Goal: Information Seeking & Learning: Learn about a topic

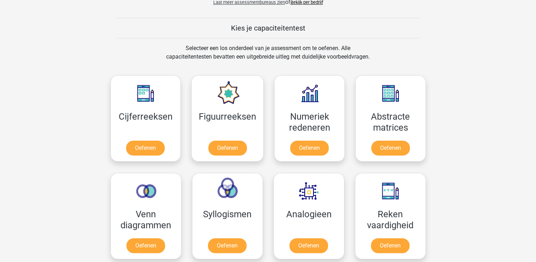
scroll to position [319, 0]
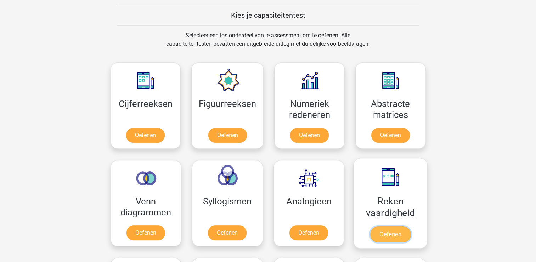
click at [391, 233] on link "Oefenen" at bounding box center [390, 234] width 40 height 16
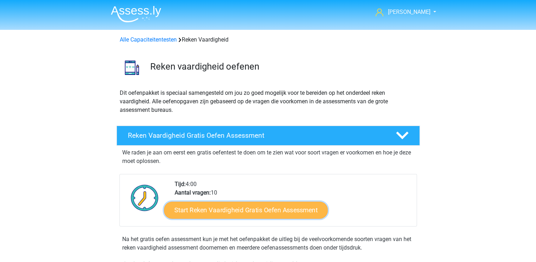
click at [203, 207] on link "Start Reken Vaardigheid Gratis Oefen Assessment" at bounding box center [246, 209] width 164 height 17
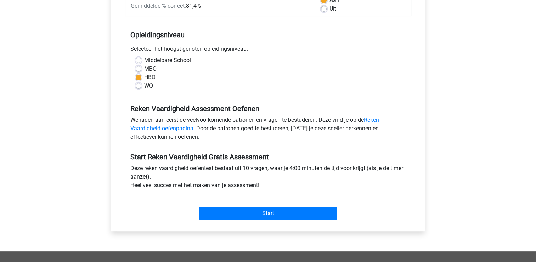
scroll to position [142, 0]
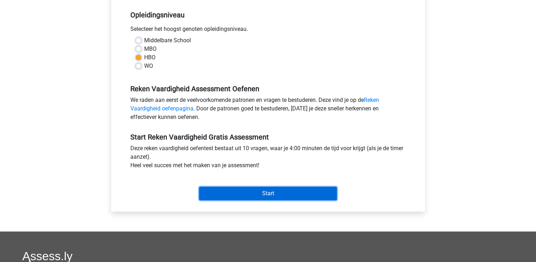
click at [245, 192] on input "Start" at bounding box center [268, 192] width 138 height 13
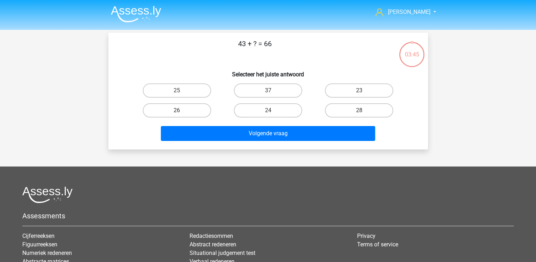
click at [164, 108] on label "26" at bounding box center [177, 110] width 68 height 14
click at [177, 110] on input "26" at bounding box center [179, 112] width 5 height 5
radio input "true"
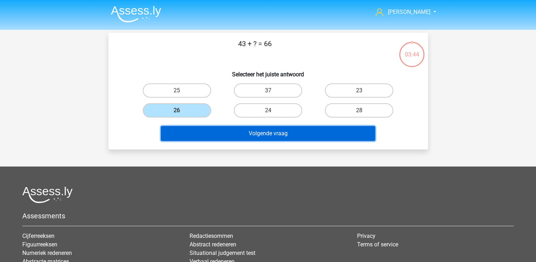
click at [247, 131] on button "Volgende vraag" at bounding box center [268, 133] width 214 height 15
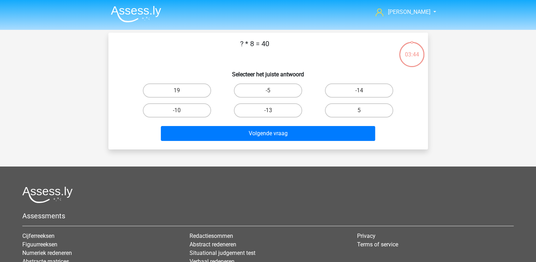
scroll to position [33, 0]
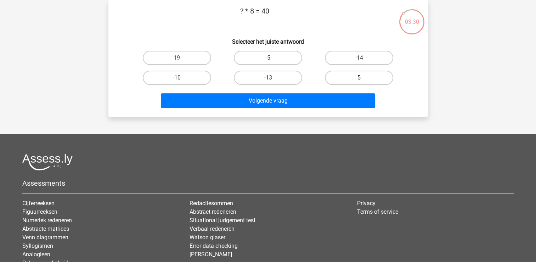
click at [346, 78] on label "5" at bounding box center [359, 78] width 68 height 14
click at [359, 78] on input "5" at bounding box center [361, 80] width 5 height 5
radio input "true"
click at [338, 76] on label "5" at bounding box center [359, 78] width 68 height 14
click at [359, 78] on input "5" at bounding box center [361, 80] width 5 height 5
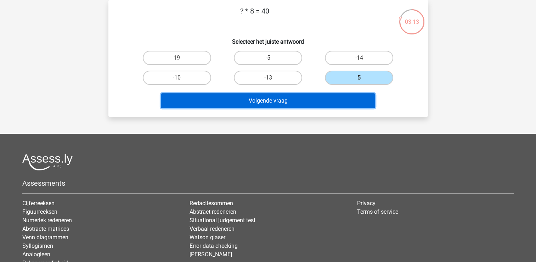
click at [284, 99] on button "Volgende vraag" at bounding box center [268, 100] width 214 height 15
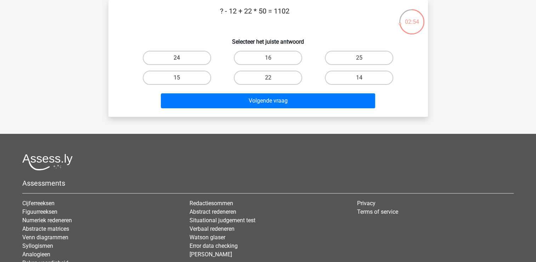
click at [176, 56] on label "24" at bounding box center [177, 58] width 68 height 14
click at [177, 58] on input "24" at bounding box center [179, 60] width 5 height 5
radio input "true"
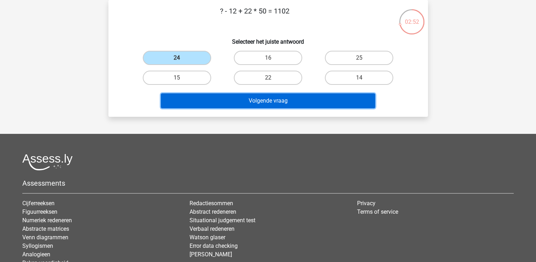
click at [274, 103] on button "Volgende vraag" at bounding box center [268, 100] width 214 height 15
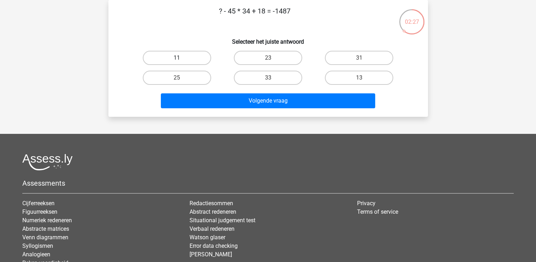
click at [202, 59] on label "11" at bounding box center [177, 58] width 68 height 14
click at [182, 59] on input "11" at bounding box center [179, 60] width 5 height 5
radio input "true"
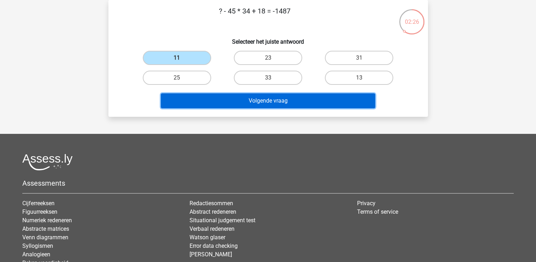
click at [217, 102] on button "Volgende vraag" at bounding box center [268, 100] width 214 height 15
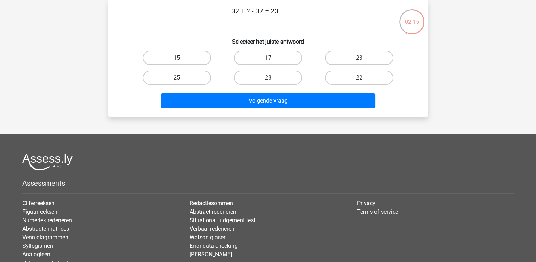
click at [179, 54] on label "15" at bounding box center [177, 58] width 68 height 14
click at [179, 58] on input "15" at bounding box center [179, 60] width 5 height 5
radio input "true"
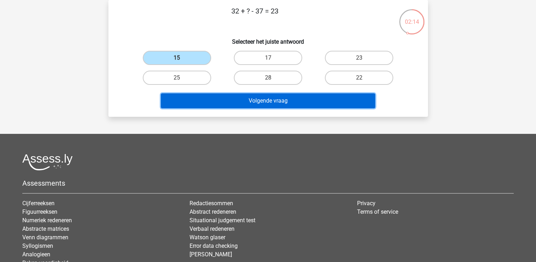
click at [247, 99] on button "Volgende vraag" at bounding box center [268, 100] width 214 height 15
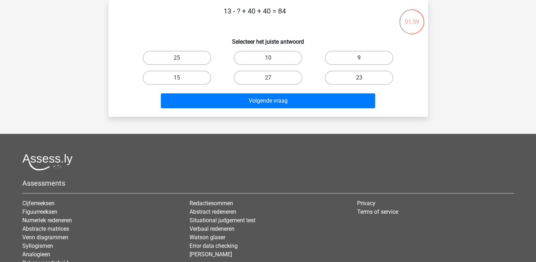
click at [348, 57] on label "9" at bounding box center [359, 58] width 68 height 14
click at [359, 58] on input "9" at bounding box center [361, 60] width 5 height 5
radio input "true"
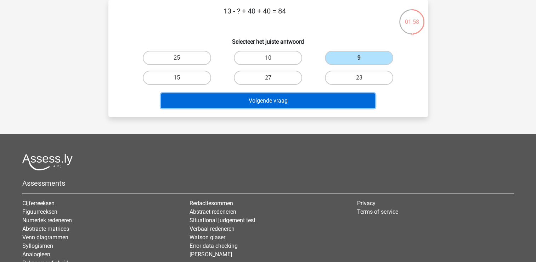
click at [245, 97] on button "Volgende vraag" at bounding box center [268, 100] width 214 height 15
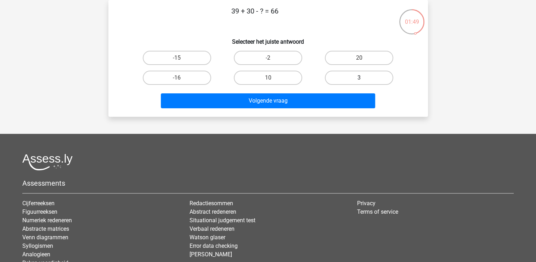
click at [345, 76] on label "3" at bounding box center [359, 78] width 68 height 14
click at [359, 78] on input "3" at bounding box center [361, 80] width 5 height 5
radio input "true"
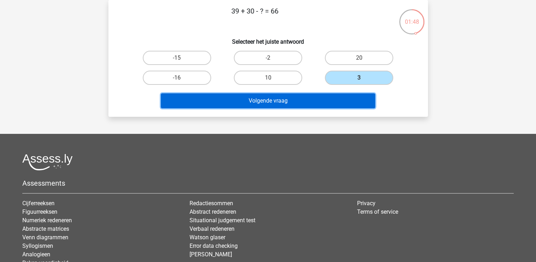
click at [283, 100] on button "Volgende vraag" at bounding box center [268, 100] width 214 height 15
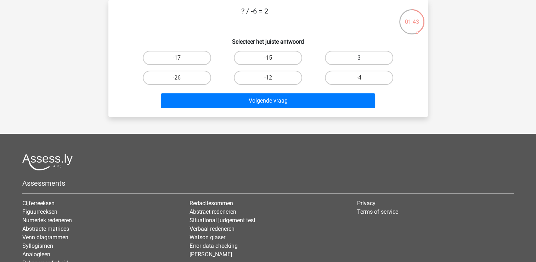
click at [349, 58] on label "3" at bounding box center [359, 58] width 68 height 14
click at [359, 58] on input "3" at bounding box center [361, 60] width 5 height 5
radio input "true"
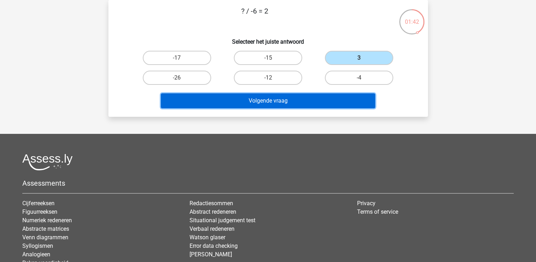
click at [306, 103] on button "Volgende vraag" at bounding box center [268, 100] width 214 height 15
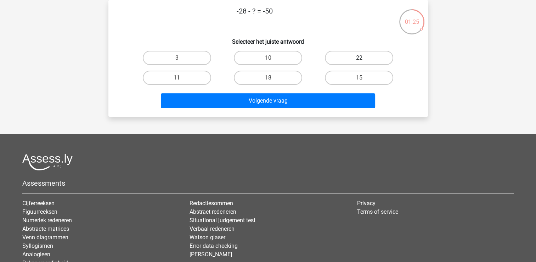
click at [347, 55] on label "22" at bounding box center [359, 58] width 68 height 14
click at [359, 58] on input "22" at bounding box center [361, 60] width 5 height 5
radio input "true"
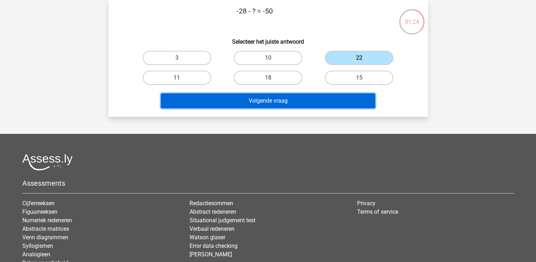
click at [301, 96] on button "Volgende vraag" at bounding box center [268, 100] width 214 height 15
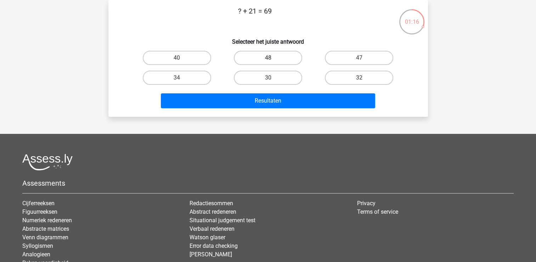
click at [279, 57] on label "48" at bounding box center [268, 58] width 68 height 14
click at [273, 58] on input "48" at bounding box center [270, 60] width 5 height 5
radio input "true"
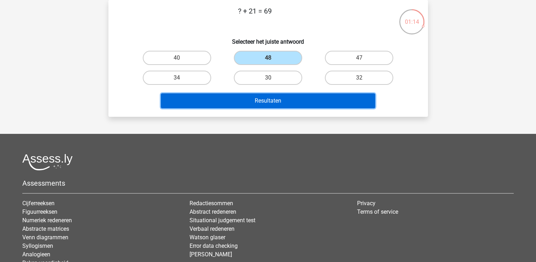
click at [280, 100] on button "Resultaten" at bounding box center [268, 100] width 214 height 15
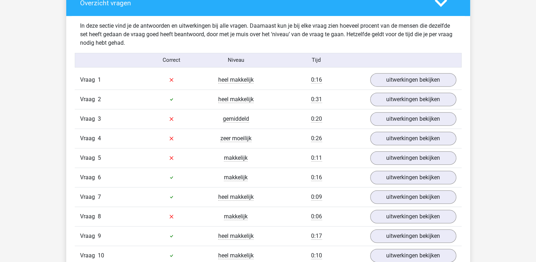
scroll to position [425, 0]
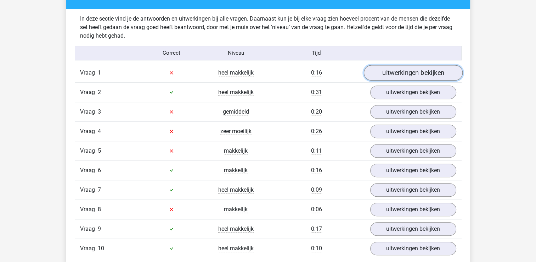
click at [393, 69] on link "uitwerkingen bekijken" at bounding box center [413, 73] width 99 height 16
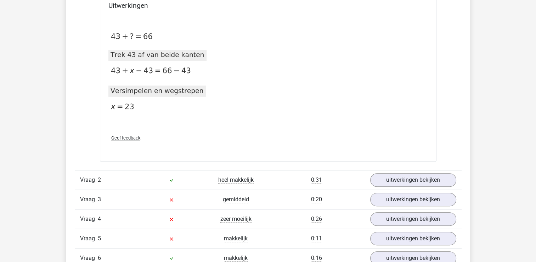
scroll to position [638, 0]
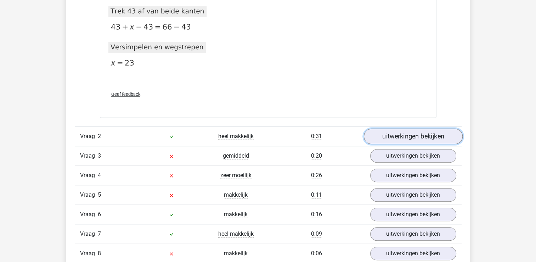
click at [383, 134] on link "uitwerkingen bekijken" at bounding box center [413, 136] width 99 height 16
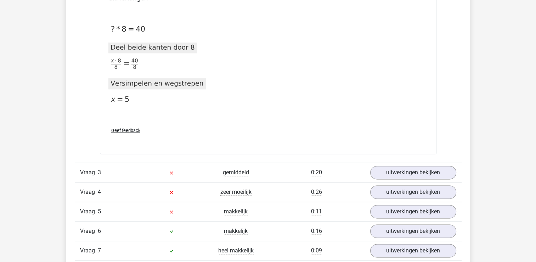
scroll to position [886, 0]
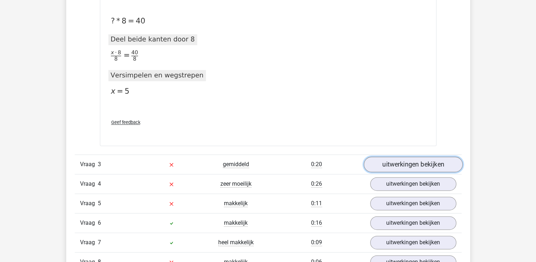
click at [395, 161] on link "uitwerkingen bekijken" at bounding box center [413, 164] width 99 height 16
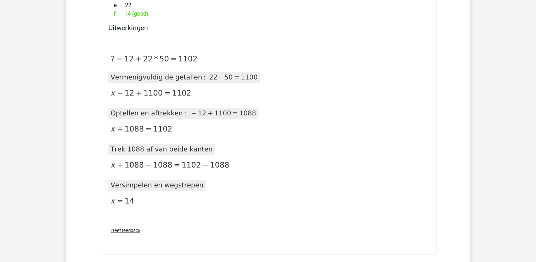
scroll to position [1170, 0]
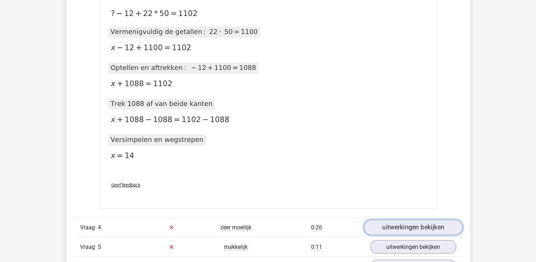
click at [438, 227] on link "uitwerkingen bekijken" at bounding box center [413, 227] width 99 height 16
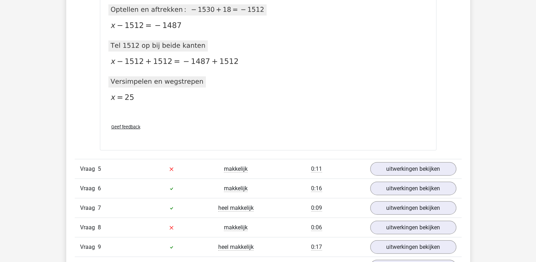
scroll to position [1595, 0]
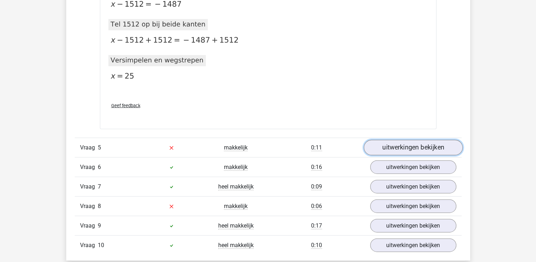
click at [431, 147] on link "uitwerkingen bekijken" at bounding box center [413, 148] width 99 height 16
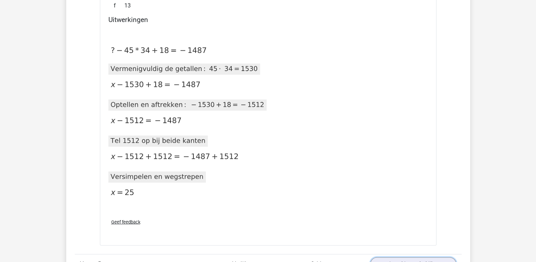
scroll to position [1418, 0]
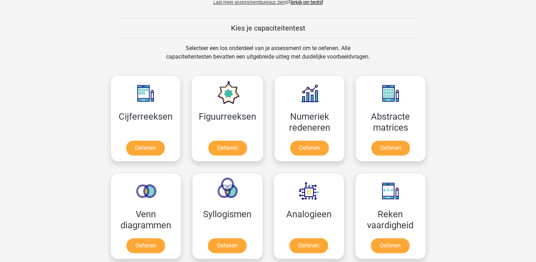
scroll to position [319, 0]
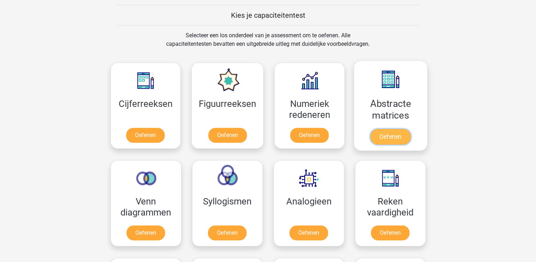
click at [398, 135] on link "Oefenen" at bounding box center [390, 137] width 40 height 16
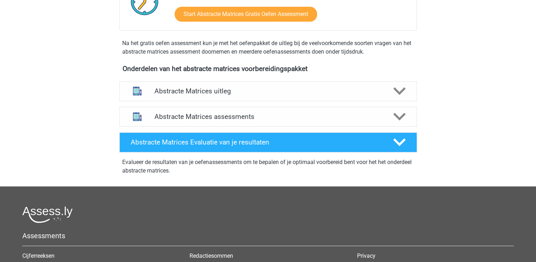
scroll to position [177, 0]
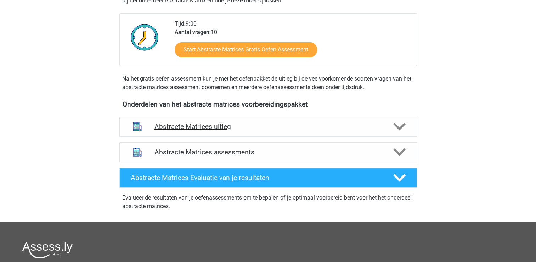
click at [400, 124] on icon at bounding box center [400, 126] width 12 height 12
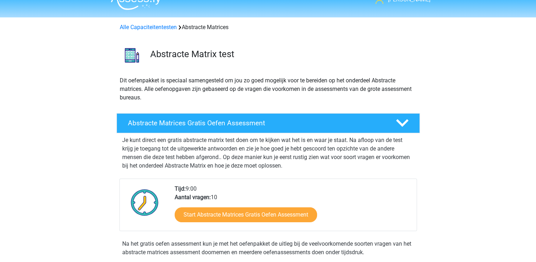
scroll to position [0, 0]
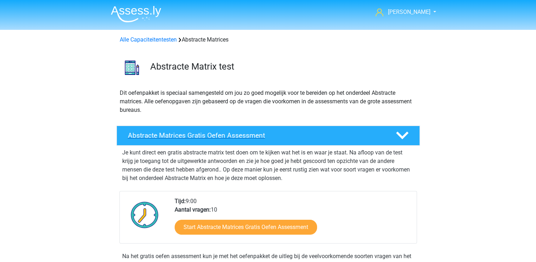
click at [397, 132] on polygon at bounding box center [402, 136] width 12 height 8
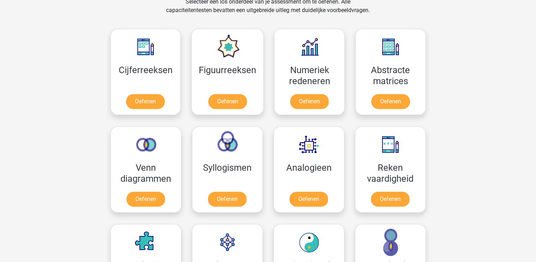
scroll to position [355, 0]
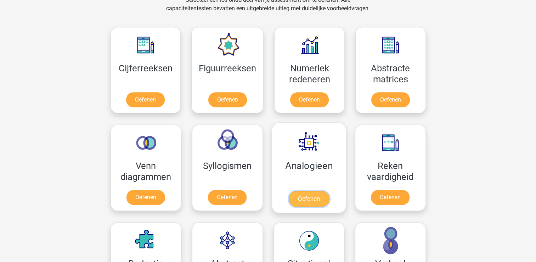
click at [312, 197] on link "Oefenen" at bounding box center [309, 199] width 40 height 16
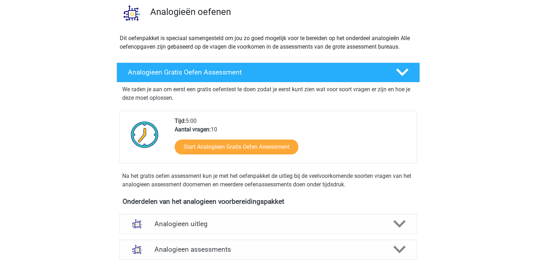
scroll to position [71, 0]
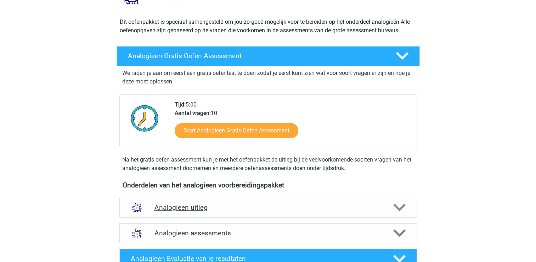
click at [401, 204] on icon at bounding box center [400, 207] width 12 height 12
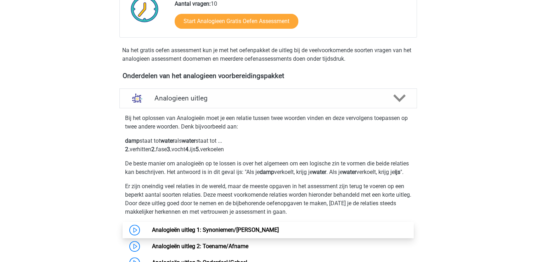
scroll to position [142, 0]
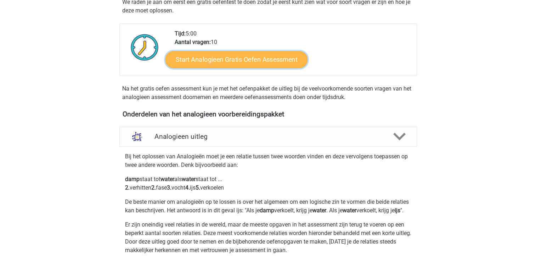
click at [247, 57] on link "Start Analogieen Gratis Oefen Assessment" at bounding box center [237, 59] width 142 height 17
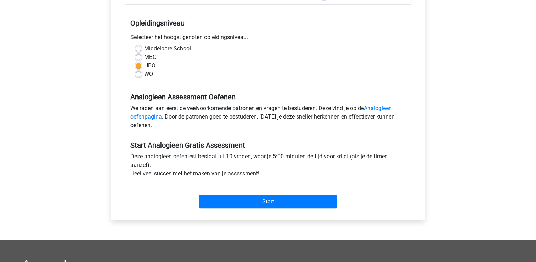
scroll to position [177, 0]
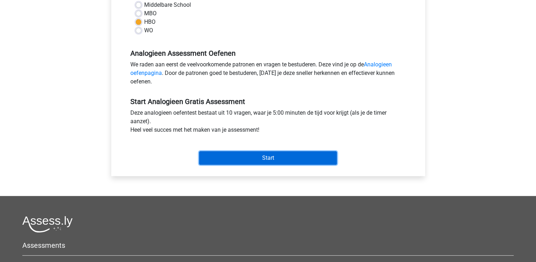
click at [260, 158] on input "Start" at bounding box center [268, 157] width 138 height 13
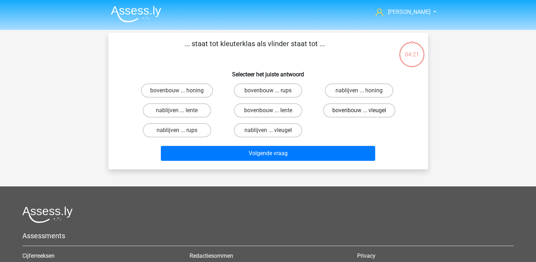
click at [377, 111] on label "bovenbouw ... vleugel" at bounding box center [359, 110] width 72 height 14
click at [364, 111] on input "bovenbouw ... vleugel" at bounding box center [361, 112] width 5 height 5
radio input "true"
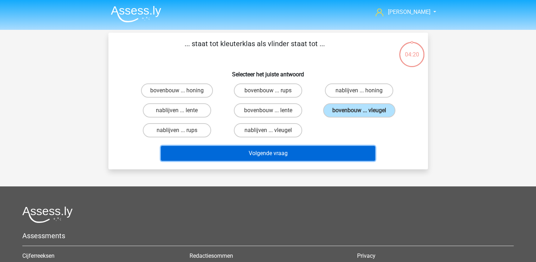
click at [300, 149] on button "Volgende vraag" at bounding box center [268, 153] width 214 height 15
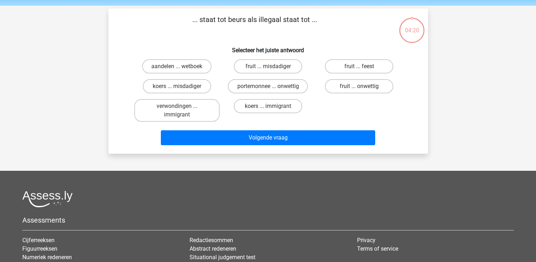
scroll to position [33, 0]
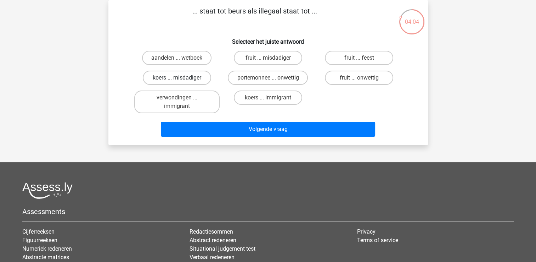
click at [199, 73] on label "koers ... misdadiger" at bounding box center [177, 78] width 68 height 14
click at [182, 78] on input "koers ... misdadiger" at bounding box center [179, 80] width 5 height 5
radio input "true"
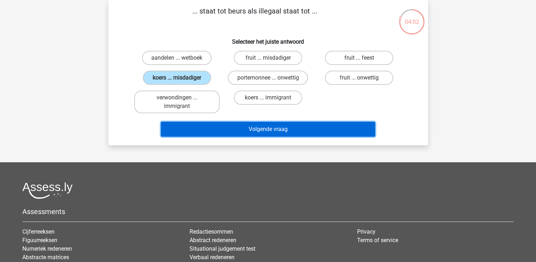
click at [226, 126] on button "Volgende vraag" at bounding box center [268, 129] width 214 height 15
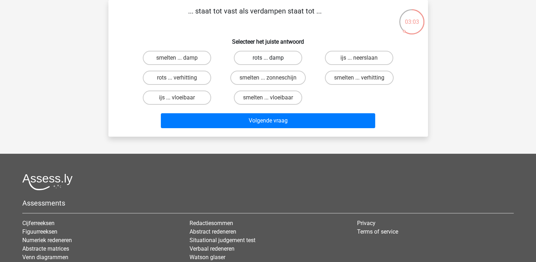
click at [258, 57] on label "rots ... damp" at bounding box center [268, 58] width 68 height 14
click at [268, 58] on input "rots ... damp" at bounding box center [270, 60] width 5 height 5
radio input "true"
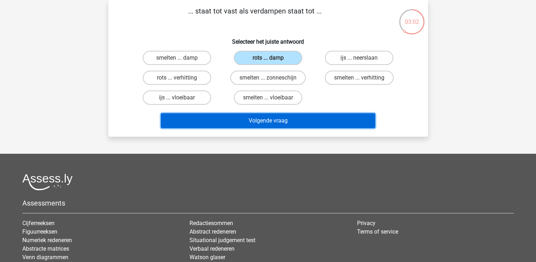
click at [254, 120] on button "Volgende vraag" at bounding box center [268, 120] width 214 height 15
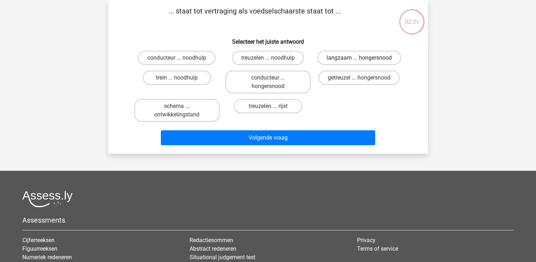
click at [335, 57] on label "langzaam ... hongersnood" at bounding box center [360, 58] width 84 height 14
click at [359, 58] on input "langzaam ... hongersnood" at bounding box center [361, 60] width 5 height 5
radio input "true"
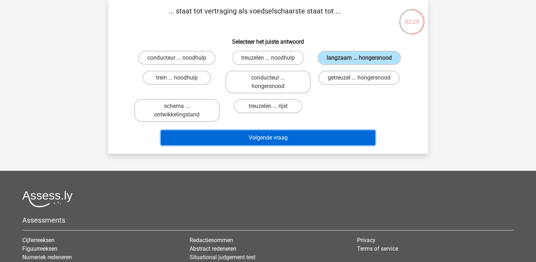
click at [284, 136] on button "Volgende vraag" at bounding box center [268, 137] width 214 height 15
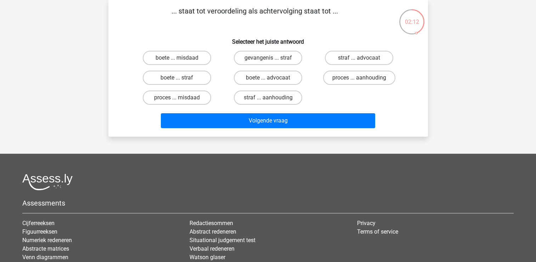
click at [359, 78] on input "proces ... aanhouding" at bounding box center [361, 80] width 5 height 5
radio input "true"
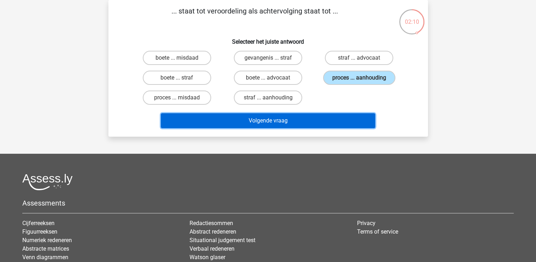
click at [279, 118] on button "Volgende vraag" at bounding box center [268, 120] width 214 height 15
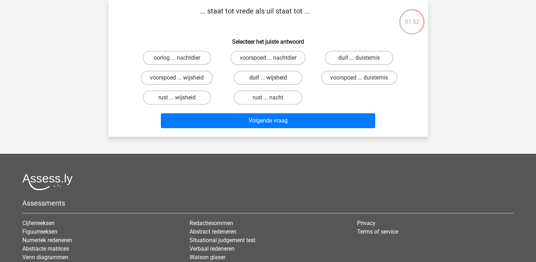
click at [276, 77] on label "duif ... wijsheid" at bounding box center [268, 78] width 68 height 14
click at [273, 78] on input "duif ... wijsheid" at bounding box center [270, 80] width 5 height 5
radio input "true"
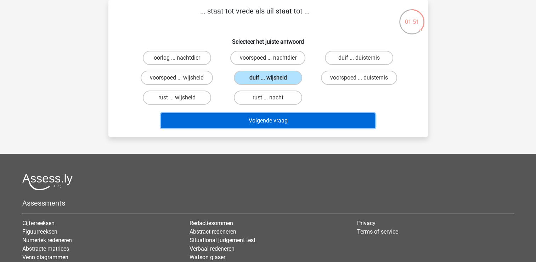
click at [265, 120] on button "Volgende vraag" at bounding box center [268, 120] width 214 height 15
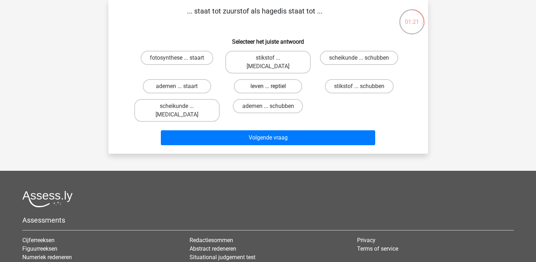
click at [281, 79] on label "leven ... reptiel" at bounding box center [268, 86] width 68 height 14
click at [273, 86] on input "leven ... reptiel" at bounding box center [270, 88] width 5 height 5
radio input "true"
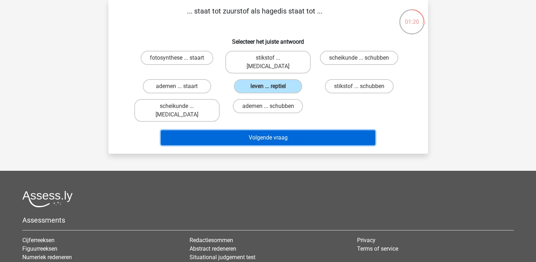
click at [275, 130] on button "Volgende vraag" at bounding box center [268, 137] width 214 height 15
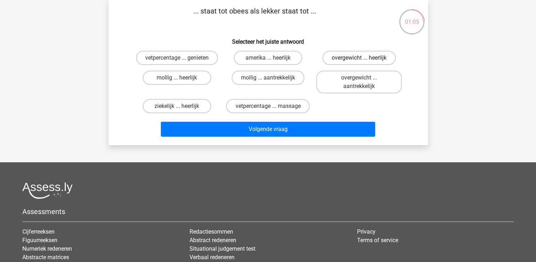
click at [346, 55] on label "overgewicht ... heerlijk" at bounding box center [359, 58] width 73 height 14
click at [359, 58] on input "overgewicht ... heerlijk" at bounding box center [361, 60] width 5 height 5
radio input "true"
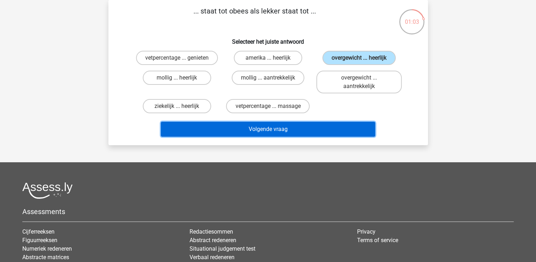
click at [278, 130] on button "Volgende vraag" at bounding box center [268, 129] width 214 height 15
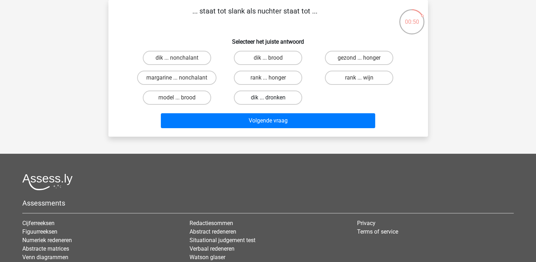
click at [277, 95] on label "dik ... dronken" at bounding box center [268, 97] width 68 height 14
click at [273, 97] on input "dik ... dronken" at bounding box center [270, 99] width 5 height 5
radio input "true"
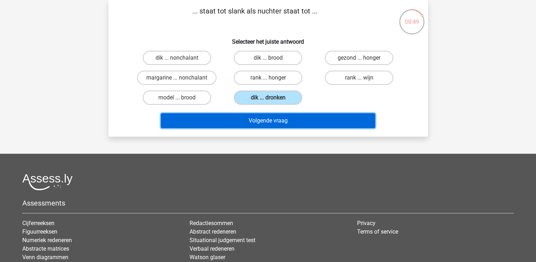
click at [273, 120] on button "Volgende vraag" at bounding box center [268, 120] width 214 height 15
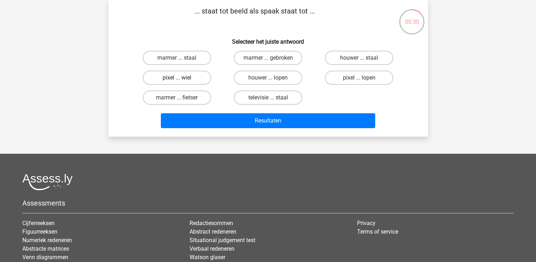
click at [199, 76] on label "pixel ... wiel" at bounding box center [177, 78] width 68 height 14
click at [182, 78] on input "pixel ... wiel" at bounding box center [179, 80] width 5 height 5
radio input "true"
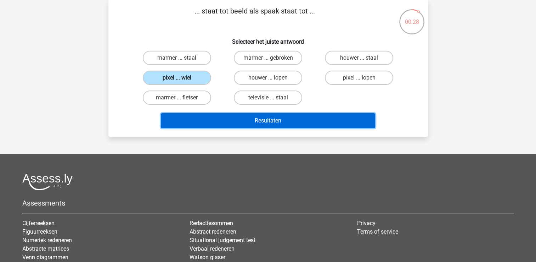
click at [248, 120] on button "Resultaten" at bounding box center [268, 120] width 214 height 15
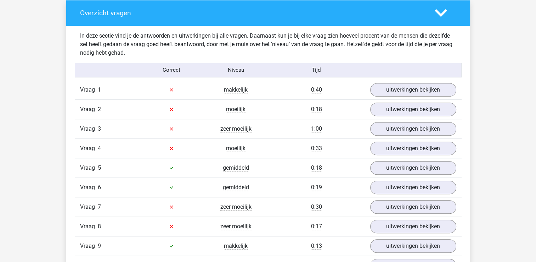
scroll to position [461, 0]
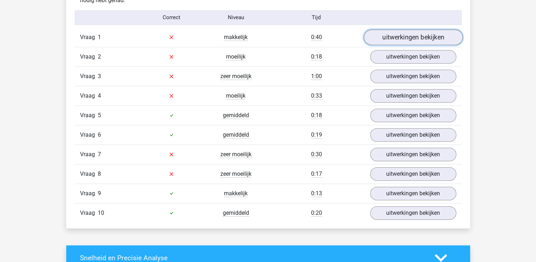
click at [409, 37] on link "uitwerkingen bekijken" at bounding box center [413, 37] width 99 height 16
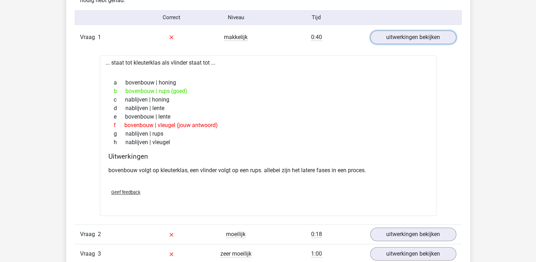
scroll to position [496, 0]
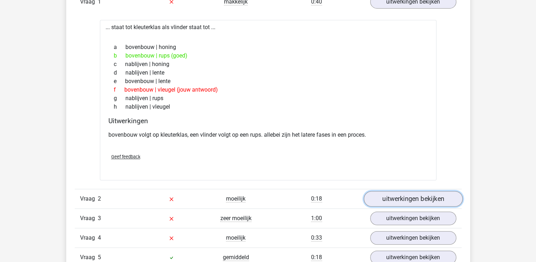
click at [388, 196] on link "uitwerkingen bekijken" at bounding box center [413, 199] width 99 height 16
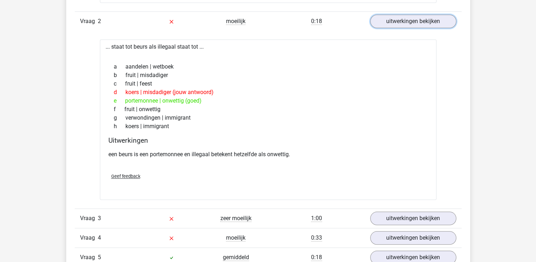
scroll to position [709, 0]
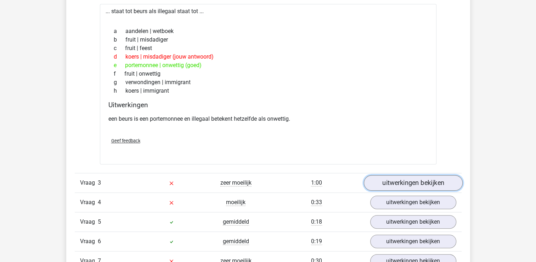
click at [393, 179] on link "uitwerkingen bekijken" at bounding box center [413, 183] width 99 height 16
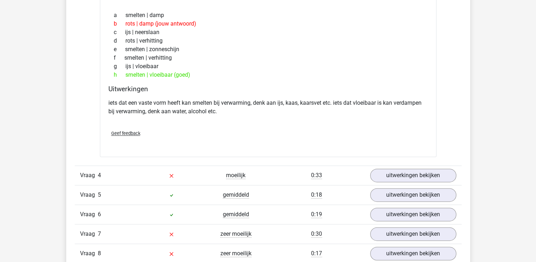
scroll to position [957, 0]
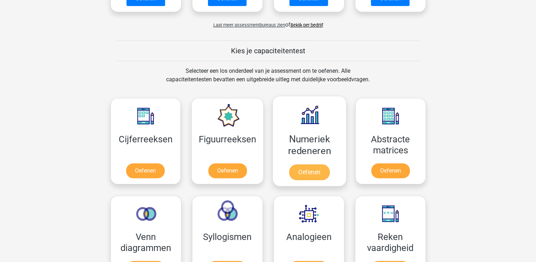
scroll to position [319, 0]
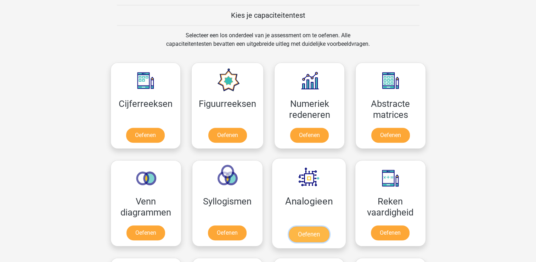
click at [299, 234] on link "Oefenen" at bounding box center [309, 234] width 40 height 16
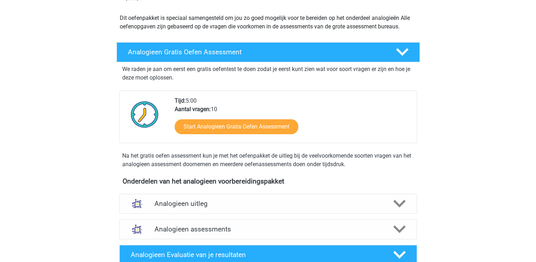
scroll to position [106, 0]
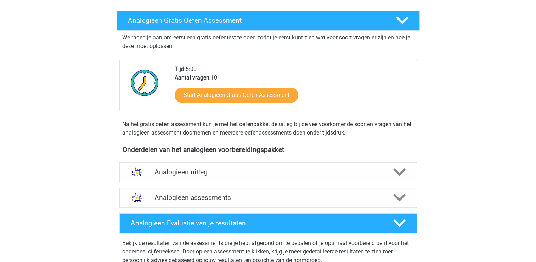
click at [401, 171] on polygon at bounding box center [400, 172] width 12 height 8
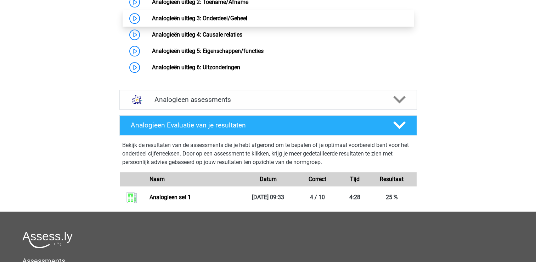
scroll to position [461, 0]
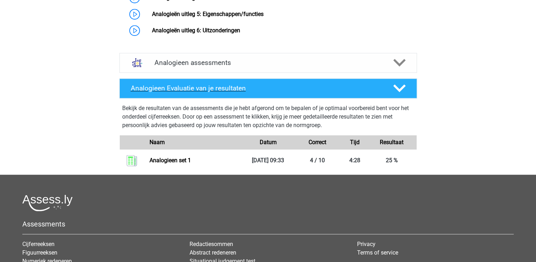
click at [398, 92] on polygon at bounding box center [400, 88] width 12 height 8
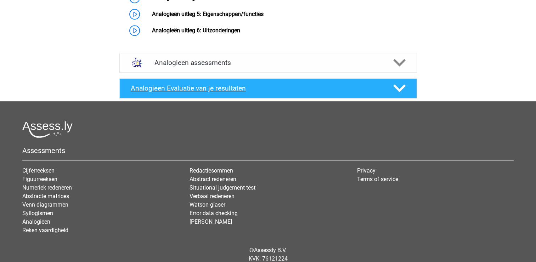
click at [398, 92] on polygon at bounding box center [400, 88] width 12 height 8
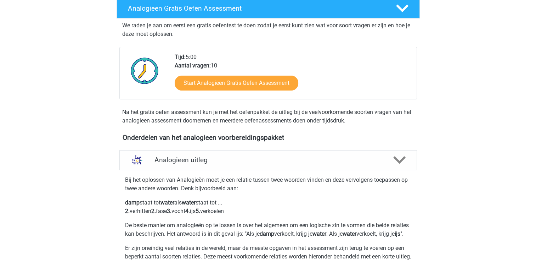
scroll to position [106, 0]
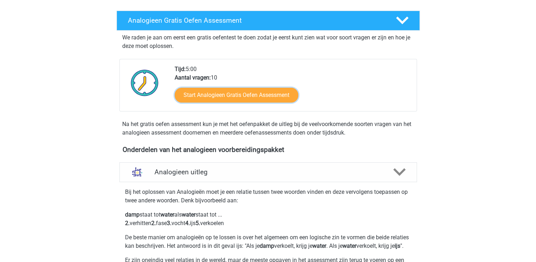
click at [228, 98] on link "Start Analogieen Gratis Oefen Assessment" at bounding box center [237, 95] width 124 height 15
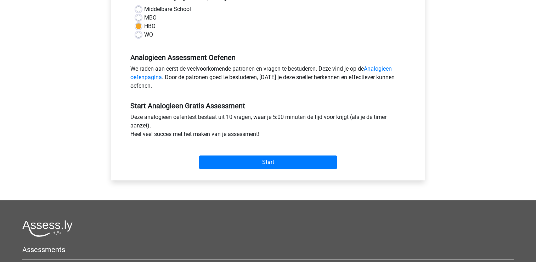
scroll to position [177, 0]
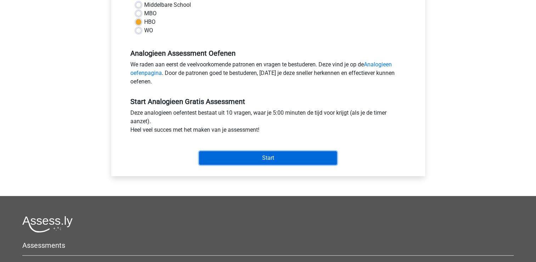
click at [221, 162] on input "Start" at bounding box center [268, 157] width 138 height 13
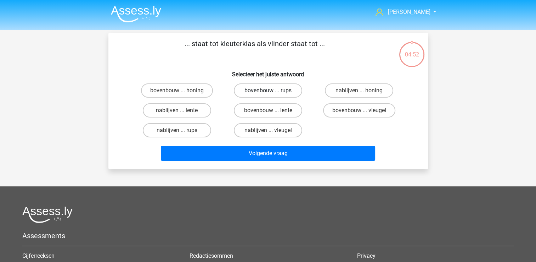
click at [267, 89] on label "bovenbouw ... rups" at bounding box center [268, 90] width 68 height 14
click at [268, 90] on input "bovenbouw ... rups" at bounding box center [270, 92] width 5 height 5
radio input "true"
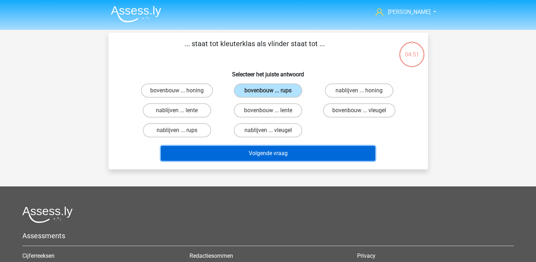
click at [247, 151] on button "Volgende vraag" at bounding box center [268, 153] width 214 height 15
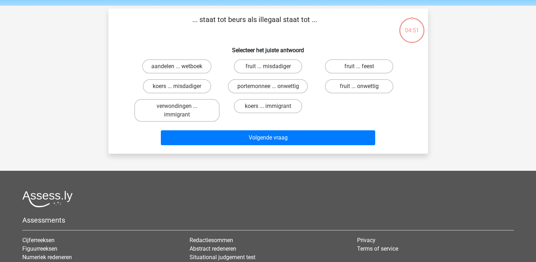
scroll to position [33, 0]
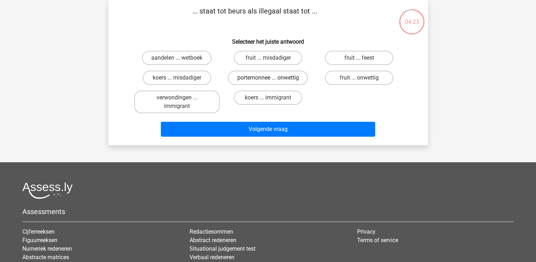
click at [261, 79] on label "portemonnee ... onwettig" at bounding box center [268, 78] width 80 height 14
click at [268, 79] on input "portemonnee ... onwettig" at bounding box center [270, 80] width 5 height 5
radio input "true"
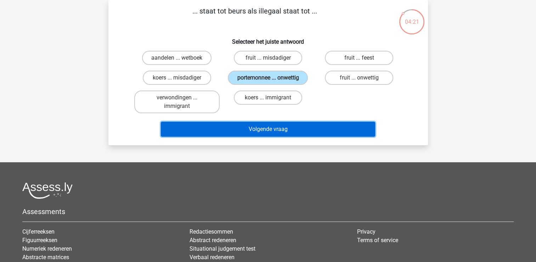
click at [239, 129] on button "Volgende vraag" at bounding box center [268, 129] width 214 height 15
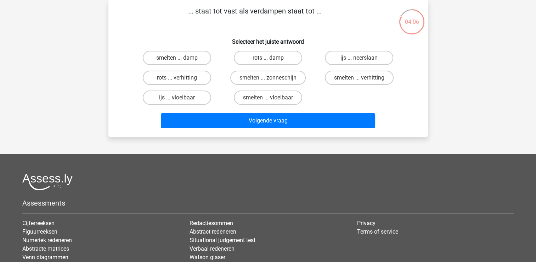
click at [259, 56] on label "rots ... damp" at bounding box center [268, 58] width 68 height 14
click at [268, 58] on input "rots ... damp" at bounding box center [270, 60] width 5 height 5
radio input "true"
click at [191, 77] on label "rots ... verhitting" at bounding box center [177, 78] width 68 height 14
click at [182, 78] on input "rots ... verhitting" at bounding box center [179, 80] width 5 height 5
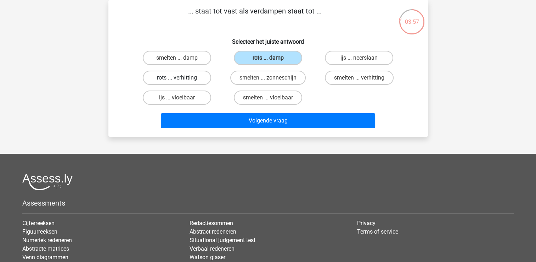
radio input "true"
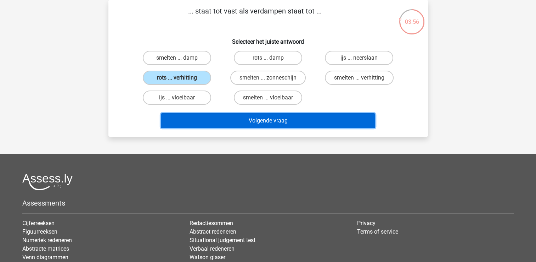
click at [212, 117] on button "Volgende vraag" at bounding box center [268, 120] width 214 height 15
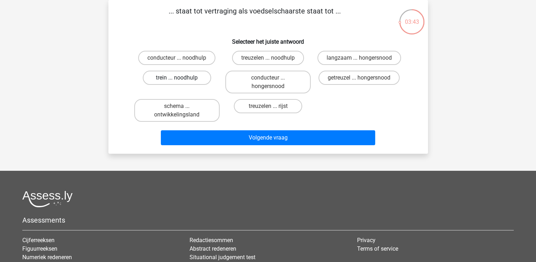
click at [185, 76] on label "trein ... noodhulp" at bounding box center [177, 78] width 68 height 14
click at [182, 78] on input "trein ... noodhulp" at bounding box center [179, 80] width 5 height 5
radio input "true"
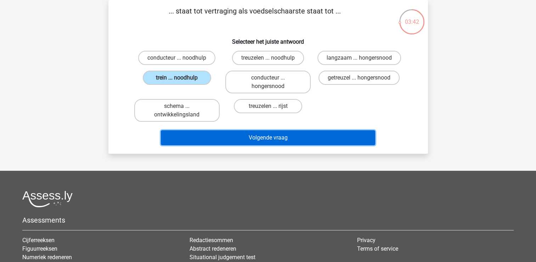
click at [221, 132] on button "Volgende vraag" at bounding box center [268, 137] width 214 height 15
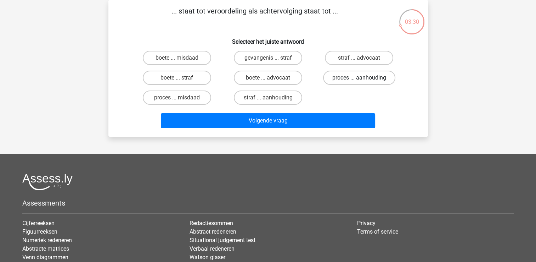
click at [383, 76] on label "proces ... aanhouding" at bounding box center [359, 78] width 72 height 14
click at [364, 78] on input "proces ... aanhouding" at bounding box center [361, 80] width 5 height 5
radio input "true"
click at [278, 97] on label "straf ... aanhouding" at bounding box center [268, 97] width 68 height 14
click at [273, 97] on input "straf ... aanhouding" at bounding box center [270, 99] width 5 height 5
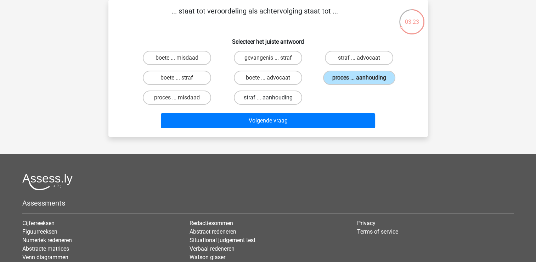
radio input "true"
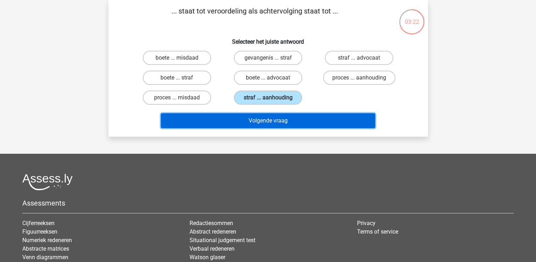
click at [274, 118] on button "Volgende vraag" at bounding box center [268, 120] width 214 height 15
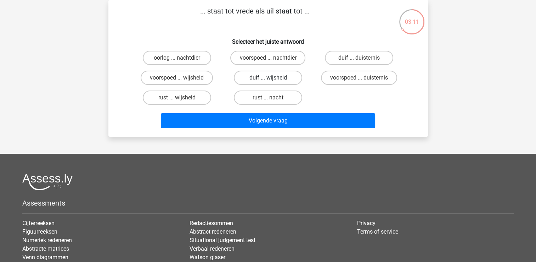
click at [272, 76] on label "duif ... wijsheid" at bounding box center [268, 78] width 68 height 14
click at [272, 78] on input "duif ... wijsheid" at bounding box center [270, 80] width 5 height 5
radio input "true"
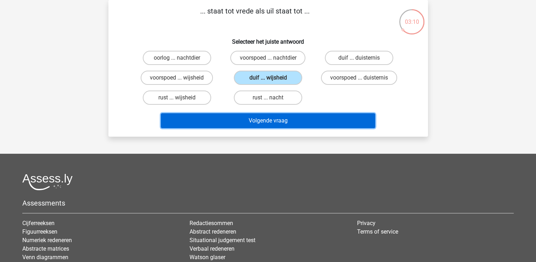
click at [267, 118] on button "Volgende vraag" at bounding box center [268, 120] width 214 height 15
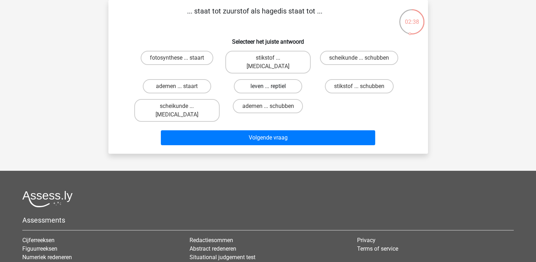
click at [267, 79] on label "leven ... reptiel" at bounding box center [268, 86] width 68 height 14
click at [268, 86] on input "leven ... reptiel" at bounding box center [270, 88] width 5 height 5
radio input "true"
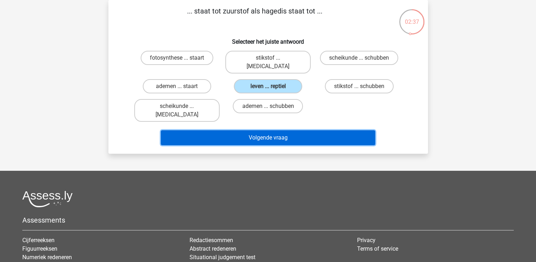
click at [257, 130] on button "Volgende vraag" at bounding box center [268, 137] width 214 height 15
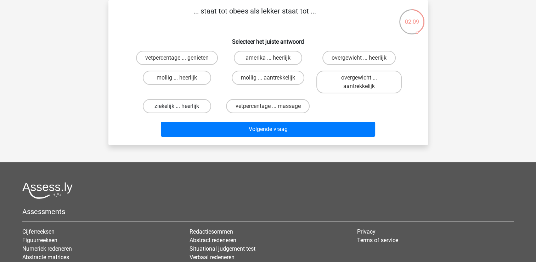
click at [197, 106] on label "ziekelijk ... heerlijk" at bounding box center [177, 106] width 68 height 14
click at [182, 106] on input "ziekelijk ... heerlijk" at bounding box center [179, 108] width 5 height 5
radio input "true"
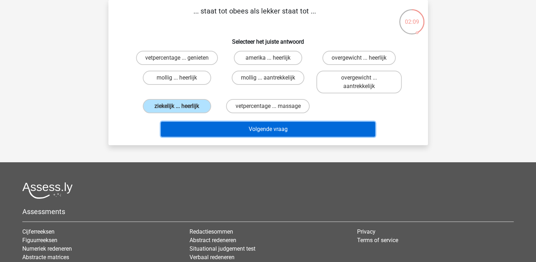
click at [210, 128] on button "Volgende vraag" at bounding box center [268, 129] width 214 height 15
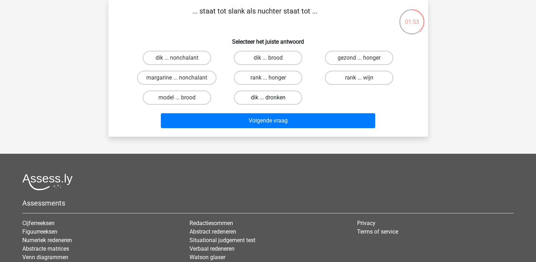
click at [286, 96] on label "dik ... dronken" at bounding box center [268, 97] width 68 height 14
click at [273, 97] on input "dik ... dronken" at bounding box center [270, 99] width 5 height 5
radio input "true"
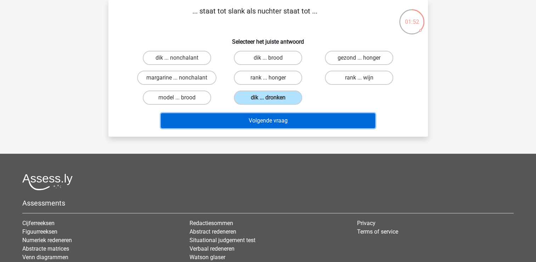
click at [268, 121] on button "Volgende vraag" at bounding box center [268, 120] width 214 height 15
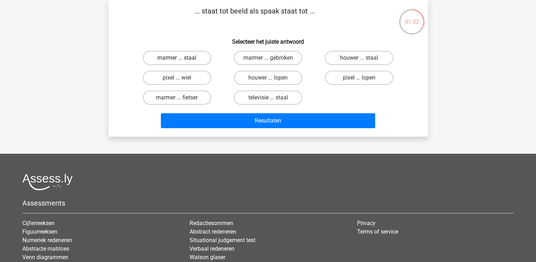
click at [187, 57] on label "marmer ... staal" at bounding box center [177, 58] width 68 height 14
click at [182, 58] on input "marmer ... staal" at bounding box center [179, 60] width 5 height 5
radio input "true"
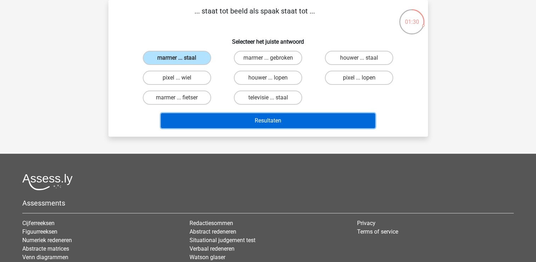
click at [202, 118] on button "Resultaten" at bounding box center [268, 120] width 214 height 15
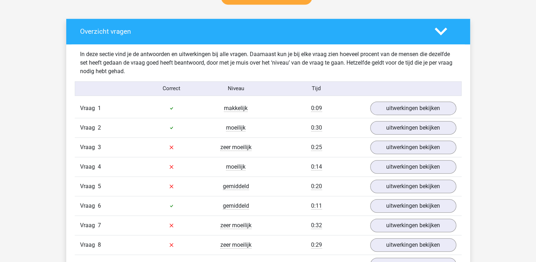
scroll to position [425, 0]
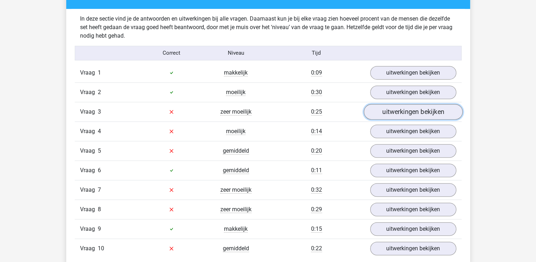
click at [389, 108] on link "uitwerkingen bekijken" at bounding box center [413, 112] width 99 height 16
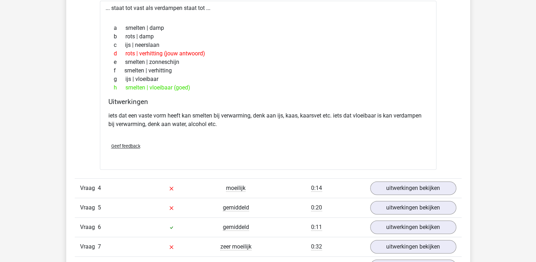
scroll to position [567, 0]
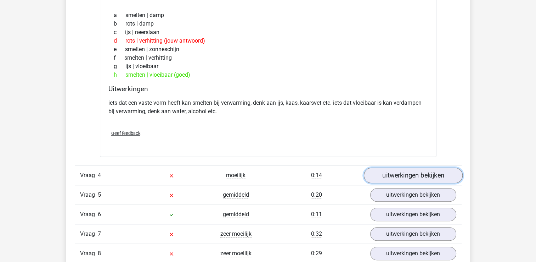
click at [393, 174] on link "uitwerkingen bekijken" at bounding box center [413, 175] width 99 height 16
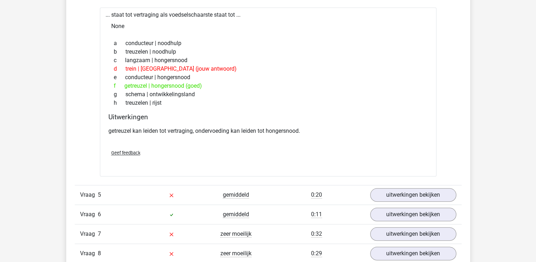
scroll to position [780, 0]
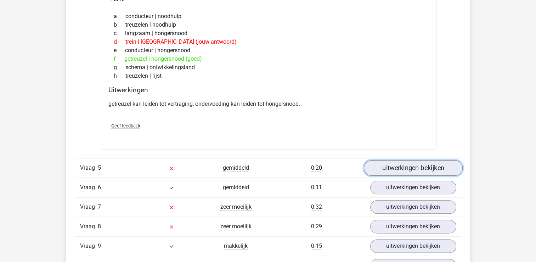
click at [383, 163] on link "uitwerkingen bekijken" at bounding box center [413, 168] width 99 height 16
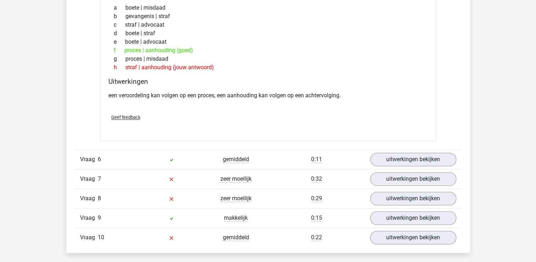
scroll to position [993, 0]
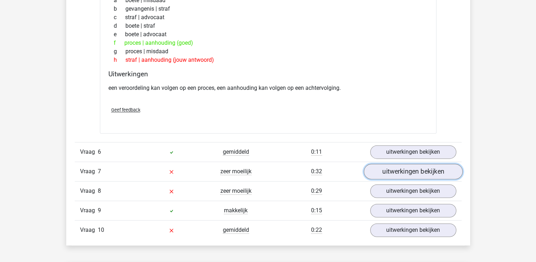
click at [385, 168] on link "uitwerkingen bekijken" at bounding box center [413, 171] width 99 height 16
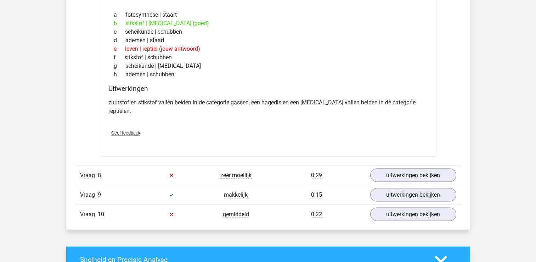
scroll to position [1205, 0]
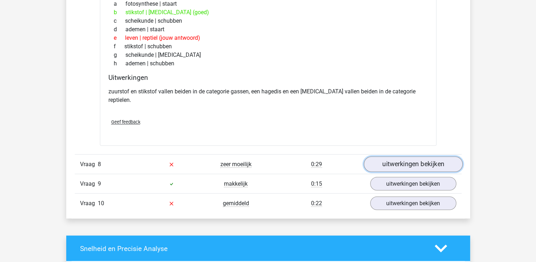
click at [388, 156] on link "uitwerkingen bekijken" at bounding box center [413, 164] width 99 height 16
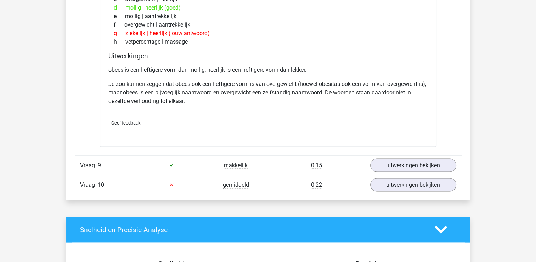
scroll to position [1454, 0]
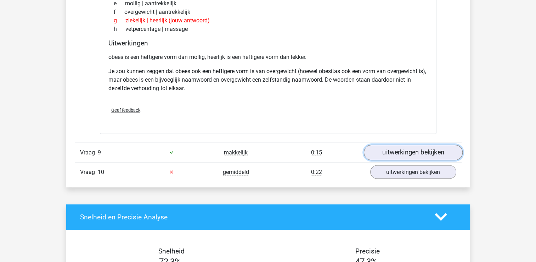
click at [387, 145] on link "uitwerkingen bekijken" at bounding box center [413, 153] width 99 height 16
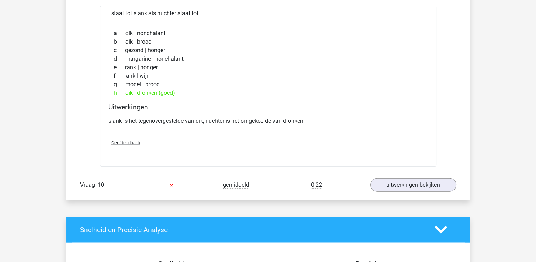
scroll to position [1631, 0]
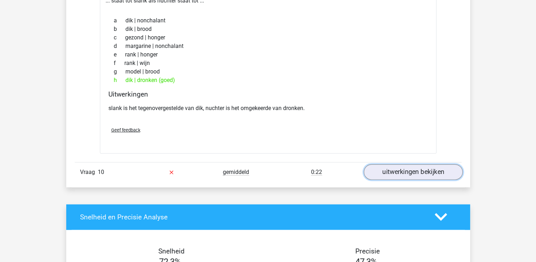
click at [379, 164] on link "uitwerkingen bekijken" at bounding box center [413, 172] width 99 height 16
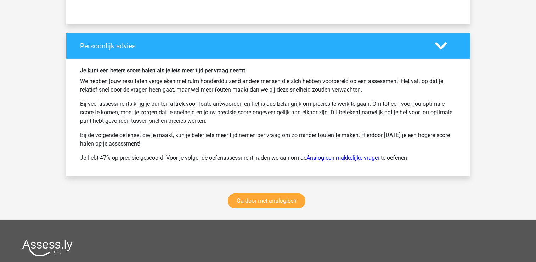
scroll to position [2269, 0]
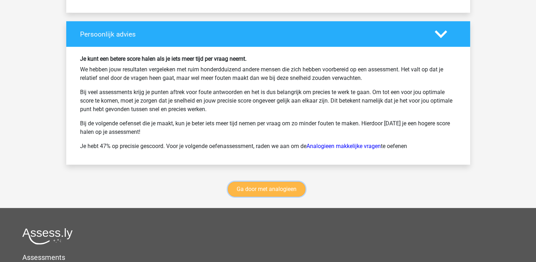
click at [273, 182] on link "Ga door met analogieen" at bounding box center [267, 189] width 78 height 15
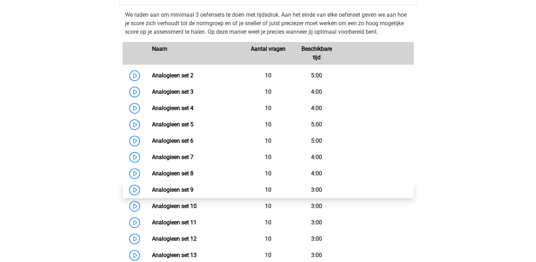
scroll to position [326, 0]
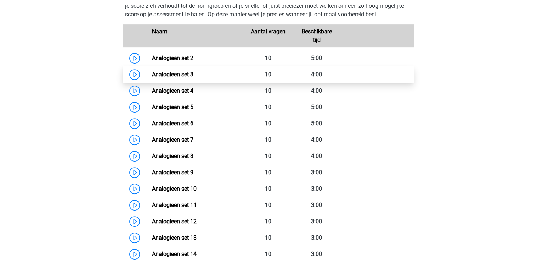
click at [165, 74] on link "Analogieen set 3" at bounding box center [172, 74] width 41 height 7
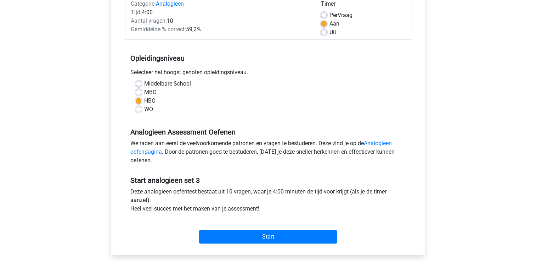
scroll to position [142, 0]
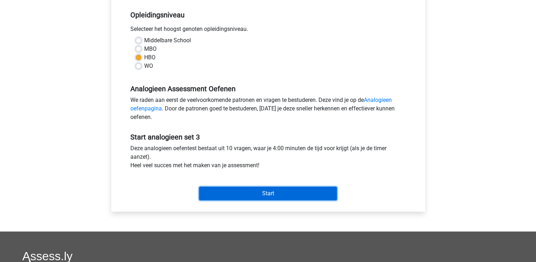
click at [283, 192] on input "Start" at bounding box center [268, 192] width 138 height 13
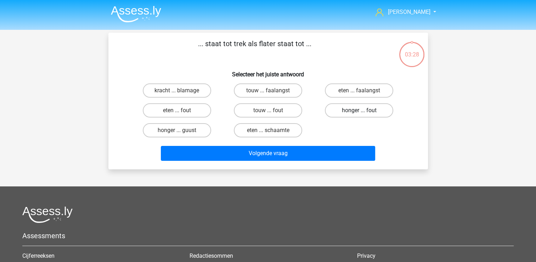
click at [352, 111] on label "honger ... fout" at bounding box center [359, 110] width 68 height 14
click at [359, 111] on input "honger ... fout" at bounding box center [361, 112] width 5 height 5
radio input "true"
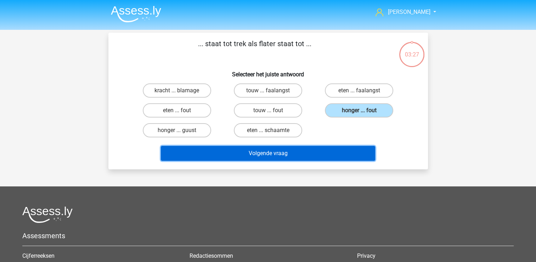
click at [308, 151] on button "Volgende vraag" at bounding box center [268, 153] width 214 height 15
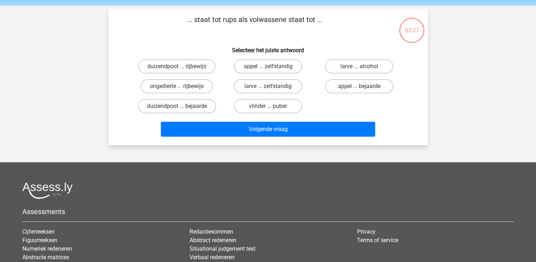
scroll to position [33, 0]
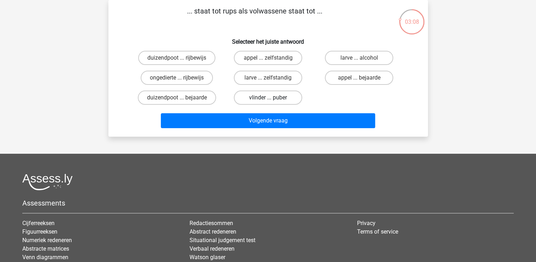
click at [262, 97] on label "vlinder ... puber" at bounding box center [268, 97] width 68 height 14
click at [268, 97] on input "vlinder ... puber" at bounding box center [270, 99] width 5 height 5
radio input "true"
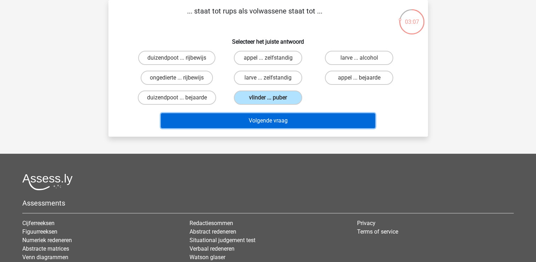
click at [259, 120] on button "Volgende vraag" at bounding box center [268, 120] width 214 height 15
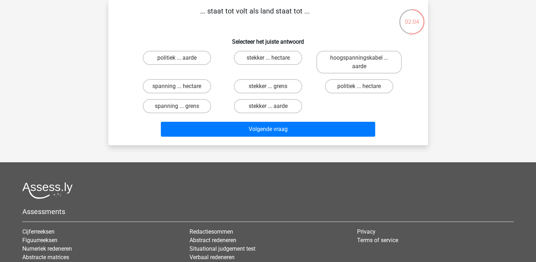
click at [178, 58] on input "politiek ... aarde" at bounding box center [179, 60] width 5 height 5
radio input "true"
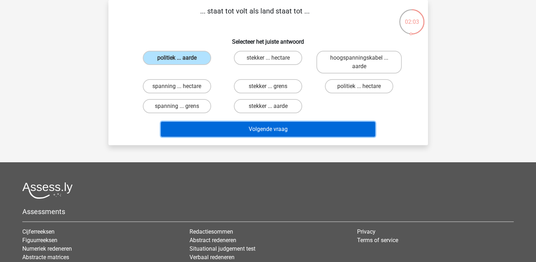
click at [224, 128] on button "Volgende vraag" at bounding box center [268, 129] width 214 height 15
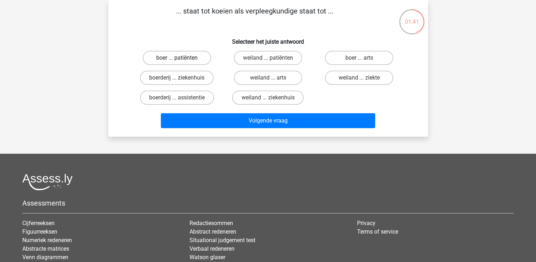
click at [204, 58] on label "boer ... patiënten" at bounding box center [177, 58] width 68 height 14
click at [182, 58] on input "boer ... patiënten" at bounding box center [179, 60] width 5 height 5
radio input "true"
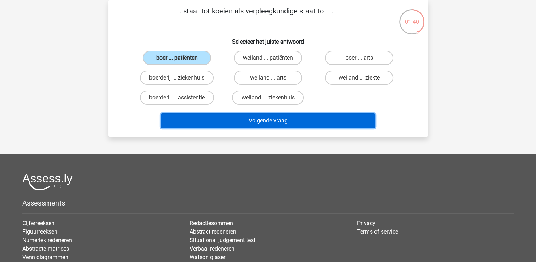
click at [213, 117] on button "Volgende vraag" at bounding box center [268, 120] width 214 height 15
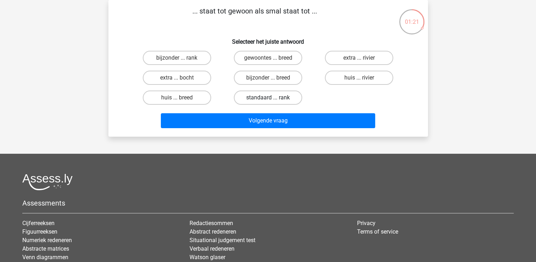
click at [258, 96] on label "standaard ... rank" at bounding box center [268, 97] width 68 height 14
click at [268, 97] on input "standaard ... rank" at bounding box center [270, 99] width 5 height 5
radio input "true"
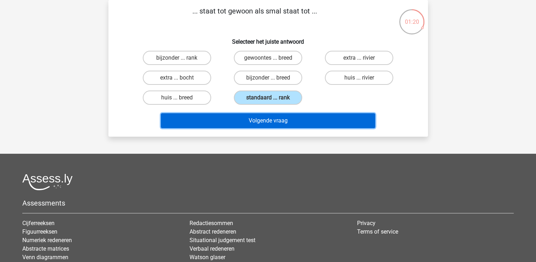
click at [246, 119] on button "Volgende vraag" at bounding box center [268, 120] width 214 height 15
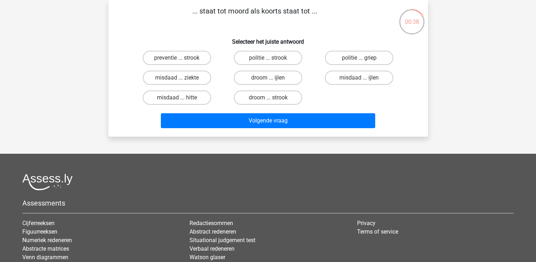
click at [179, 79] on input "misdaad ... ziekte" at bounding box center [179, 80] width 5 height 5
radio input "true"
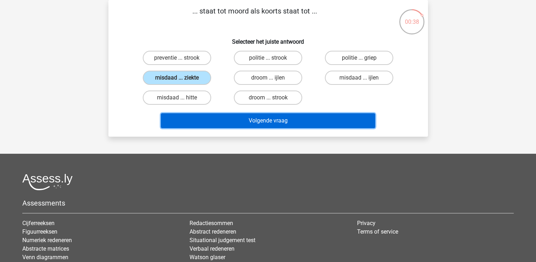
click at [242, 117] on button "Volgende vraag" at bounding box center [268, 120] width 214 height 15
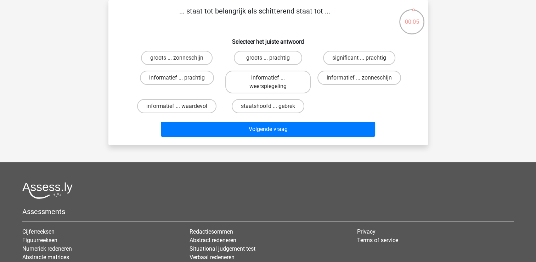
click at [271, 81] on input "informatief ... weerspiegeling" at bounding box center [270, 80] width 5 height 5
radio input "true"
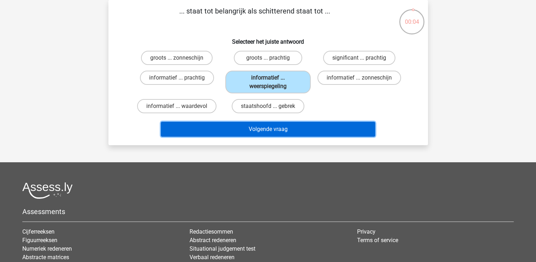
click at [249, 126] on button "Volgende vraag" at bounding box center [268, 129] width 214 height 15
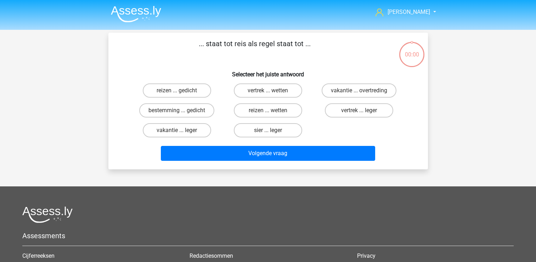
scroll to position [33, 0]
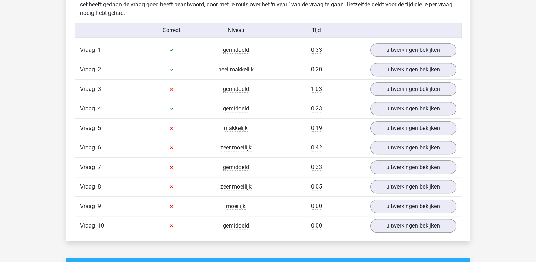
scroll to position [461, 0]
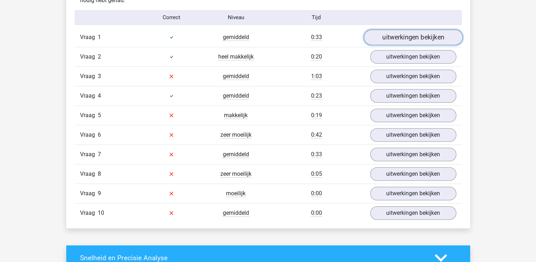
click at [407, 38] on link "uitwerkingen bekijken" at bounding box center [413, 37] width 99 height 16
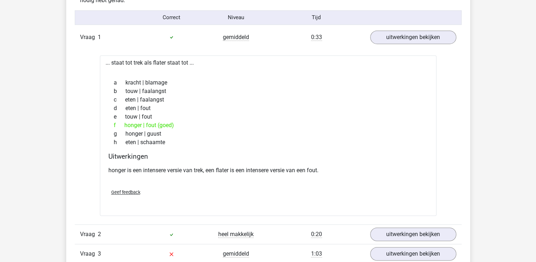
click at [393, 114] on div "e touw | fout" at bounding box center [268, 116] width 320 height 9
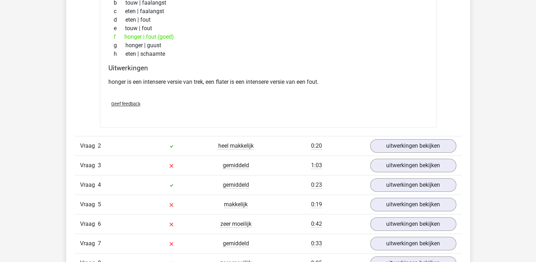
scroll to position [567, 0]
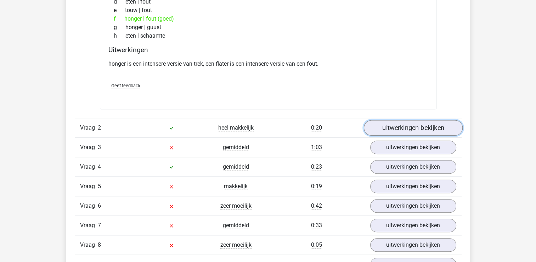
click at [387, 130] on link "uitwerkingen bekijken" at bounding box center [413, 128] width 99 height 16
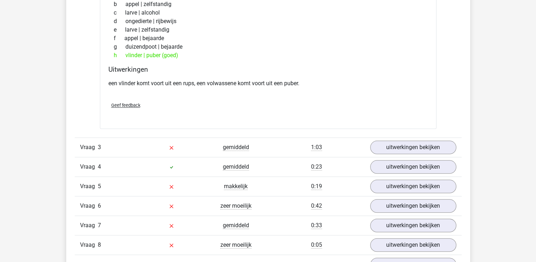
scroll to position [815, 0]
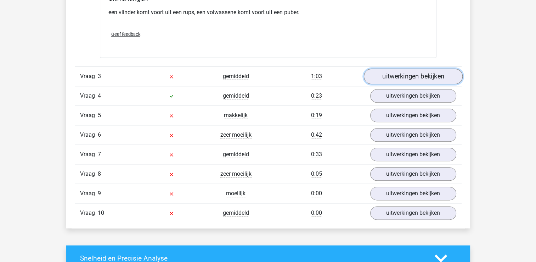
click at [403, 74] on link "uitwerkingen bekijken" at bounding box center [413, 76] width 99 height 16
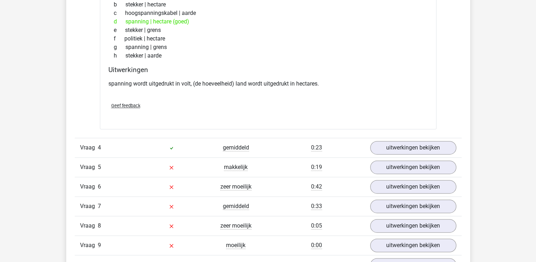
scroll to position [957, 0]
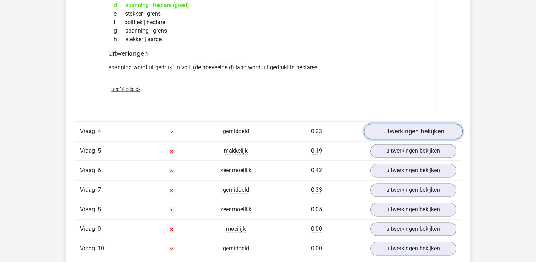
click at [411, 126] on link "uitwerkingen bekijken" at bounding box center [413, 131] width 99 height 16
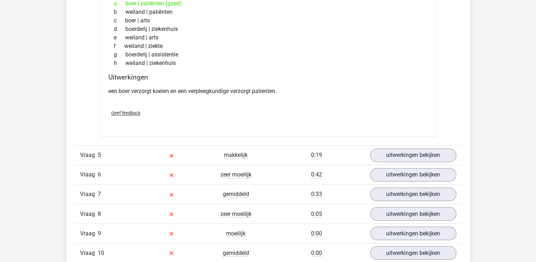
scroll to position [1135, 0]
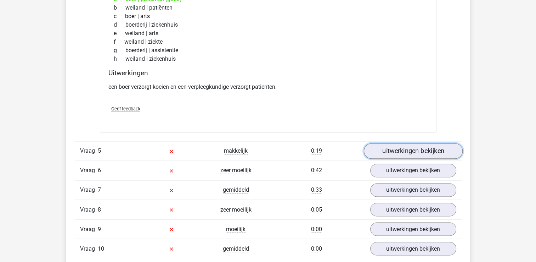
click at [397, 147] on link "uitwerkingen bekijken" at bounding box center [413, 151] width 99 height 16
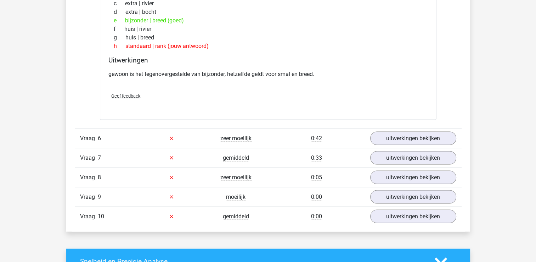
scroll to position [1347, 0]
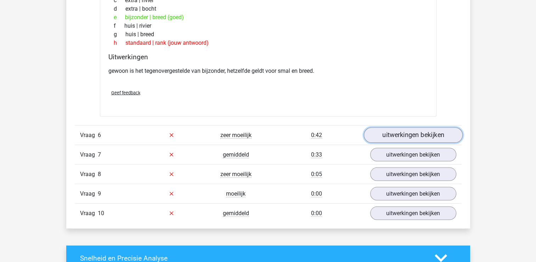
click at [401, 129] on link "uitwerkingen bekijken" at bounding box center [413, 135] width 99 height 16
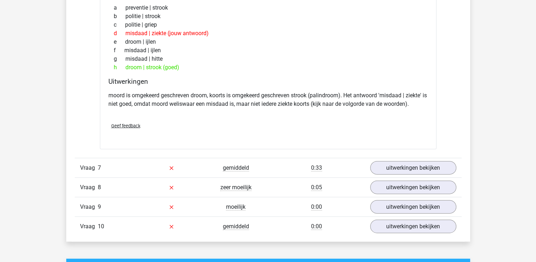
scroll to position [1524, 0]
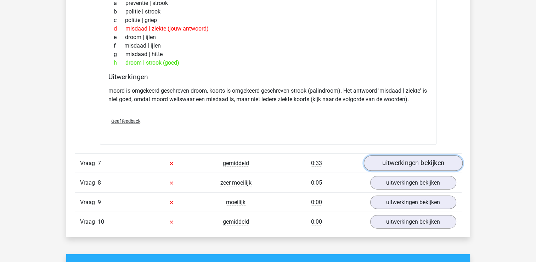
click at [389, 163] on link "uitwerkingen bekijken" at bounding box center [413, 163] width 99 height 16
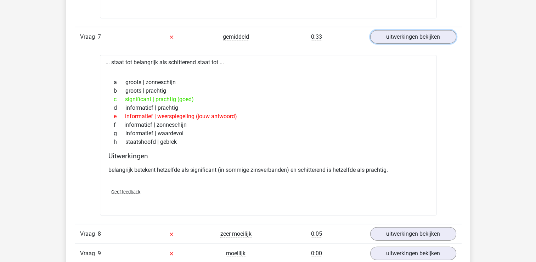
scroll to position [1666, 0]
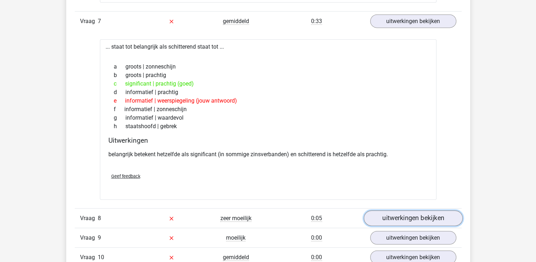
click at [383, 217] on link "uitwerkingen bekijken" at bounding box center [413, 218] width 99 height 16
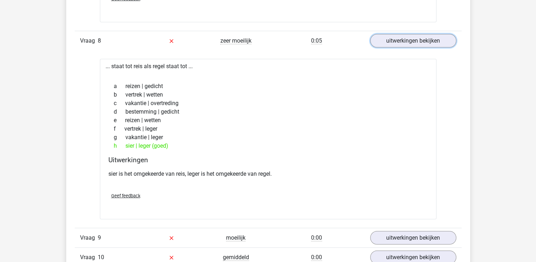
scroll to position [1879, 0]
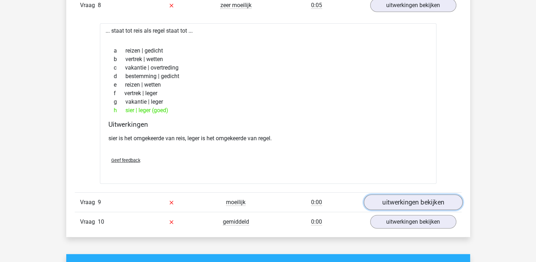
click at [381, 197] on link "uitwerkingen bekijken" at bounding box center [413, 202] width 99 height 16
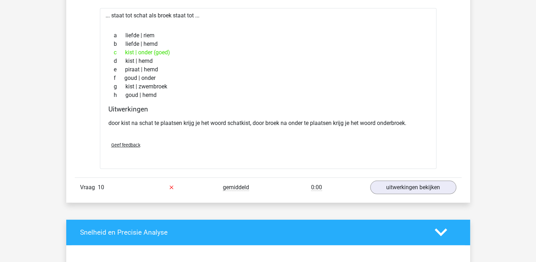
scroll to position [2092, 0]
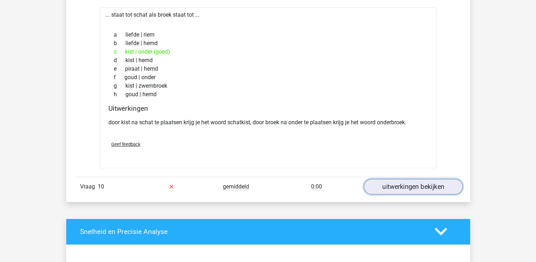
click at [374, 184] on link "uitwerkingen bekijken" at bounding box center [413, 187] width 99 height 16
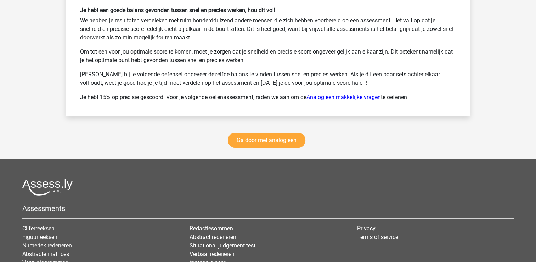
scroll to position [2765, 0]
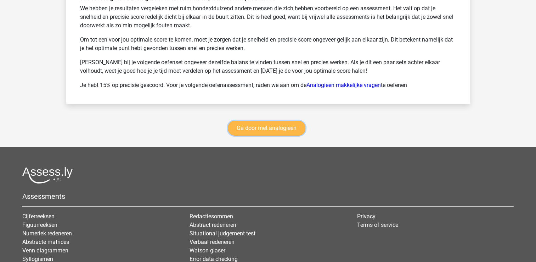
click at [284, 124] on link "Ga door met analogieen" at bounding box center [267, 128] width 78 height 15
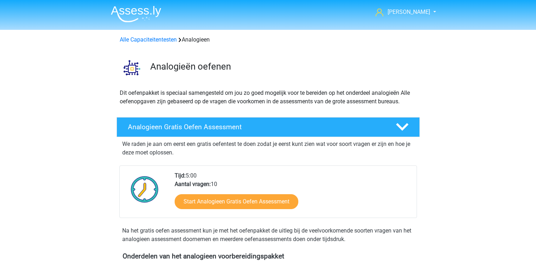
scroll to position [291, 0]
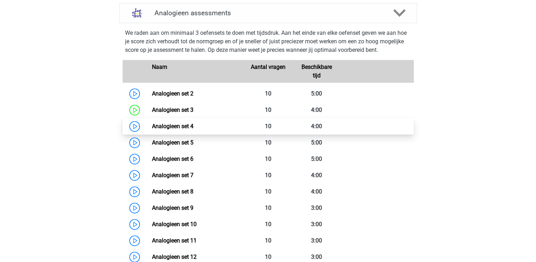
click at [179, 126] on link "Analogieen set 4" at bounding box center [172, 126] width 41 height 7
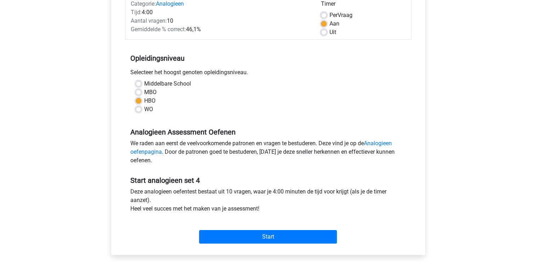
scroll to position [106, 0]
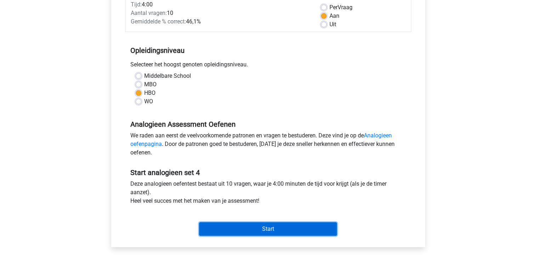
click at [267, 225] on input "Start" at bounding box center [268, 228] width 138 height 13
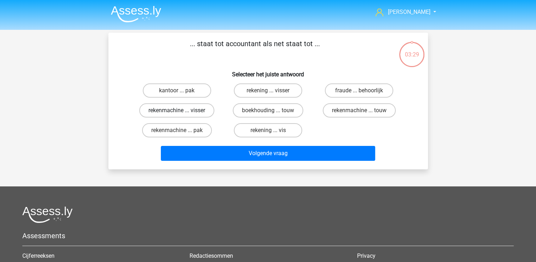
click at [194, 110] on label "rekenmachine ... visser" at bounding box center [176, 110] width 75 height 14
click at [182, 110] on input "rekenmachine ... visser" at bounding box center [179, 112] width 5 height 5
radio input "true"
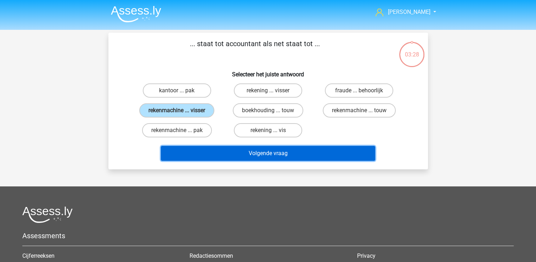
click at [209, 154] on button "Volgende vraag" at bounding box center [268, 153] width 214 height 15
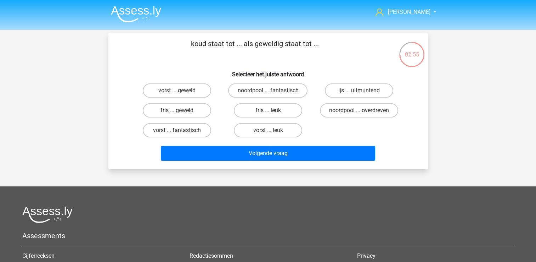
click at [279, 112] on label "fris ... leuk" at bounding box center [268, 110] width 68 height 14
click at [273, 112] on input "fris ... leuk" at bounding box center [270, 112] width 5 height 5
radio input "true"
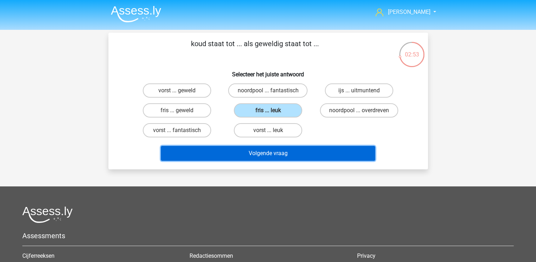
click at [268, 154] on button "Volgende vraag" at bounding box center [268, 153] width 214 height 15
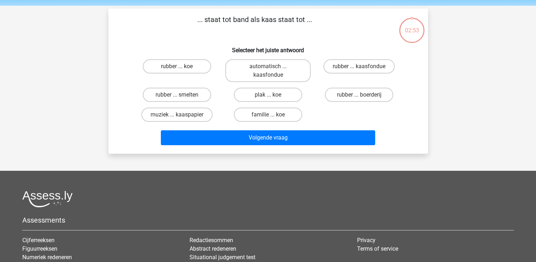
scroll to position [33, 0]
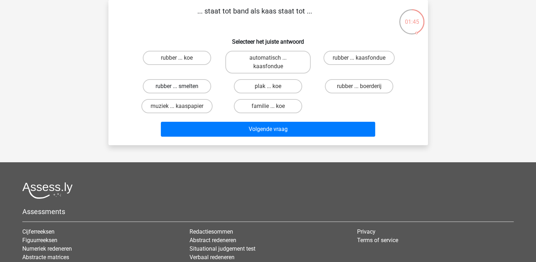
click at [196, 84] on label "rubber ... smelten" at bounding box center [177, 86] width 68 height 14
click at [182, 86] on input "rubber ... smelten" at bounding box center [179, 88] width 5 height 5
radio input "true"
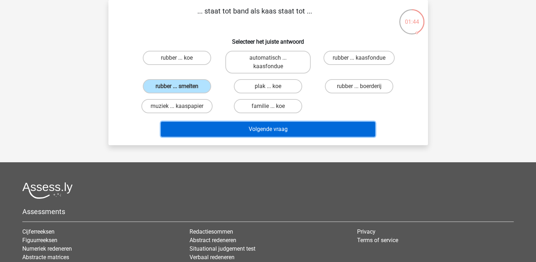
click at [293, 127] on button "Volgende vraag" at bounding box center [268, 129] width 214 height 15
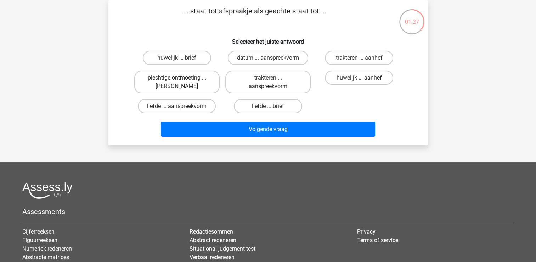
click at [175, 82] on label "plechtige ontmoeting ... hoi" at bounding box center [176, 82] width 85 height 23
click at [177, 82] on input "plechtige ontmoeting ... hoi" at bounding box center [179, 80] width 5 height 5
radio input "true"
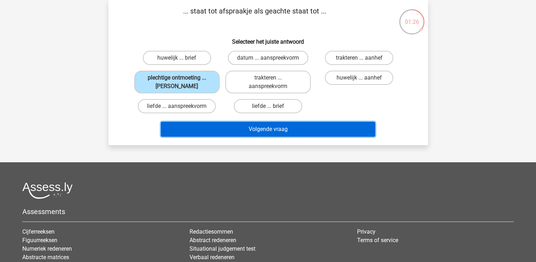
click at [244, 127] on button "Volgende vraag" at bounding box center [268, 129] width 214 height 15
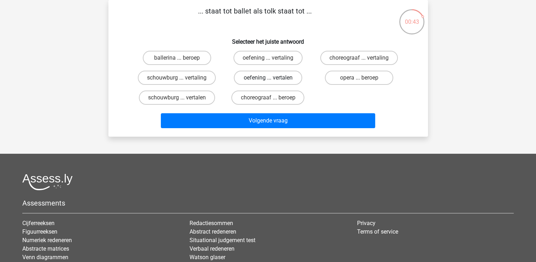
click at [245, 77] on label "oefening ... vertalen" at bounding box center [268, 78] width 68 height 14
click at [268, 78] on input "oefening ... vertalen" at bounding box center [270, 80] width 5 height 5
radio input "true"
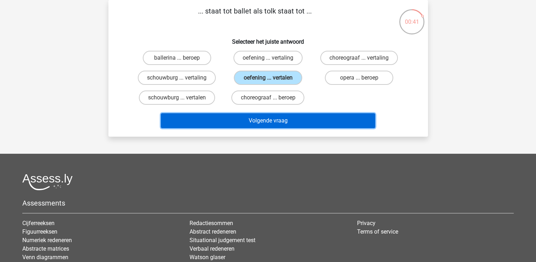
click at [244, 116] on button "Volgende vraag" at bounding box center [268, 120] width 214 height 15
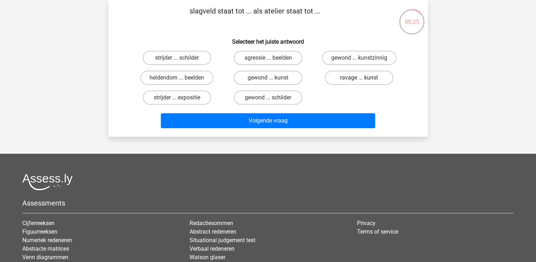
click at [333, 77] on label "ravage ... kunst" at bounding box center [359, 78] width 68 height 14
click at [359, 78] on input "ravage ... kunst" at bounding box center [361, 80] width 5 height 5
radio input "true"
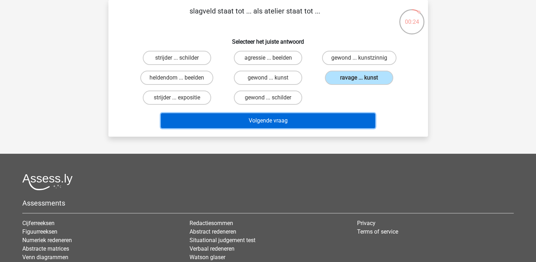
click at [282, 116] on button "Volgende vraag" at bounding box center [268, 120] width 214 height 15
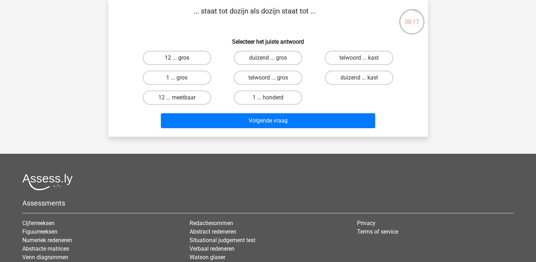
click at [190, 55] on label "12 ... gros" at bounding box center [177, 58] width 68 height 14
click at [182, 58] on input "12 ... gros" at bounding box center [179, 60] width 5 height 5
radio input "true"
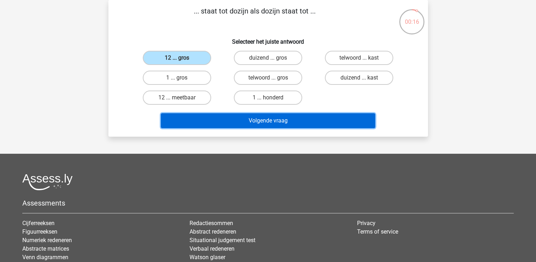
click at [233, 121] on button "Volgende vraag" at bounding box center [268, 120] width 214 height 15
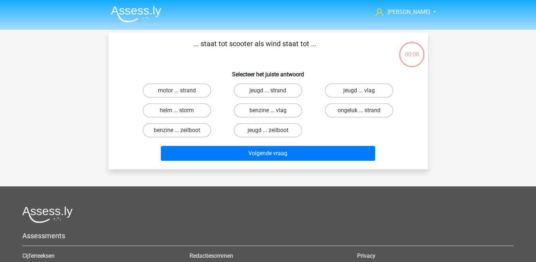
scroll to position [33, 0]
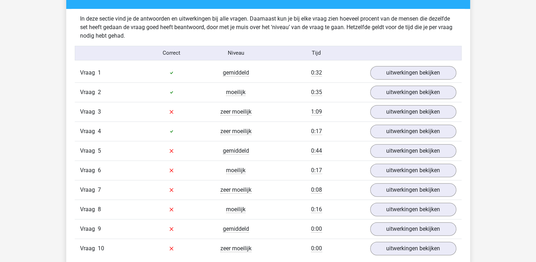
scroll to position [461, 0]
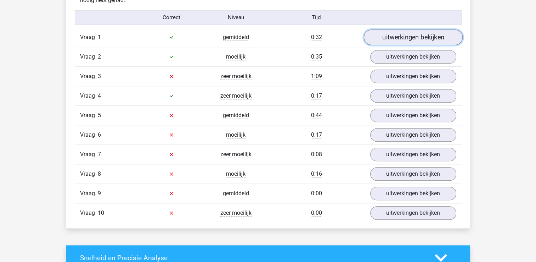
click at [397, 37] on link "uitwerkingen bekijken" at bounding box center [413, 37] width 99 height 16
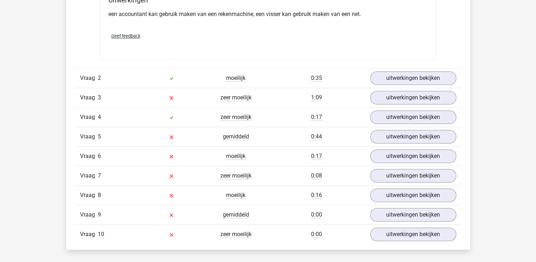
scroll to position [638, 0]
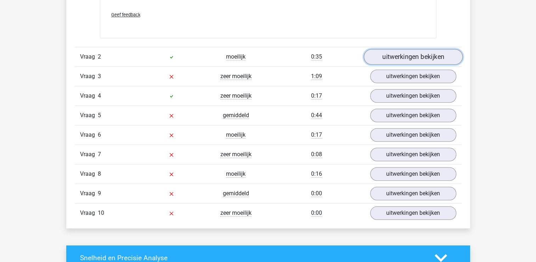
click at [401, 54] on link "uitwerkingen bekijken" at bounding box center [413, 57] width 99 height 16
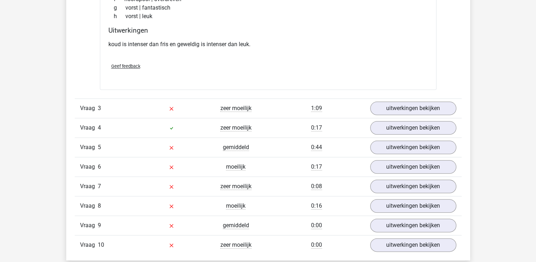
scroll to position [815, 0]
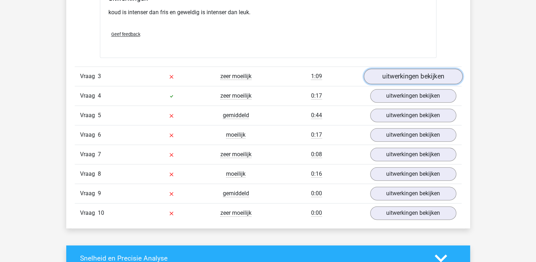
click at [410, 73] on link "uitwerkingen bekijken" at bounding box center [413, 76] width 99 height 16
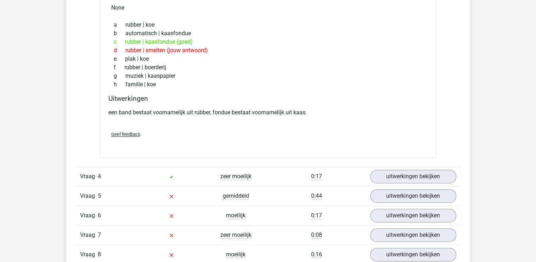
scroll to position [957, 0]
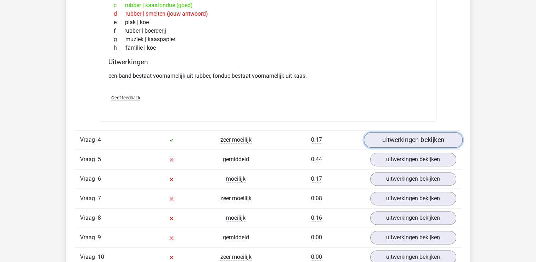
click at [397, 134] on link "uitwerkingen bekijken" at bounding box center [413, 140] width 99 height 16
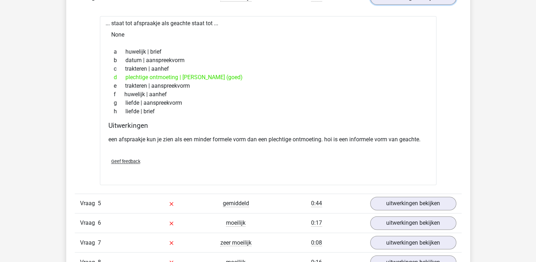
scroll to position [1170, 0]
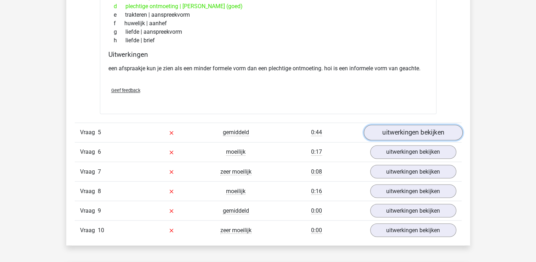
click at [397, 134] on link "uitwerkingen bekijken" at bounding box center [413, 133] width 99 height 16
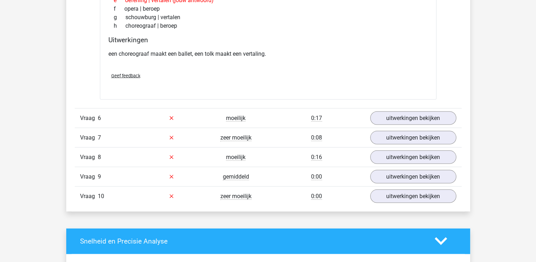
scroll to position [1383, 0]
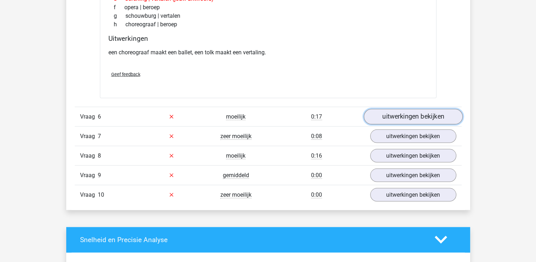
click at [397, 114] on link "uitwerkingen bekijken" at bounding box center [413, 117] width 99 height 16
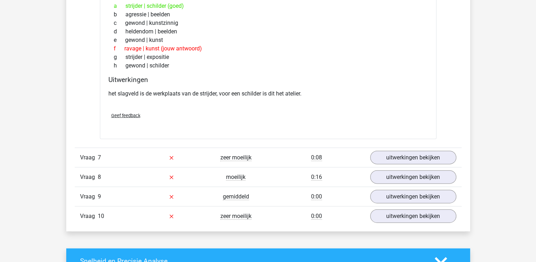
scroll to position [1560, 0]
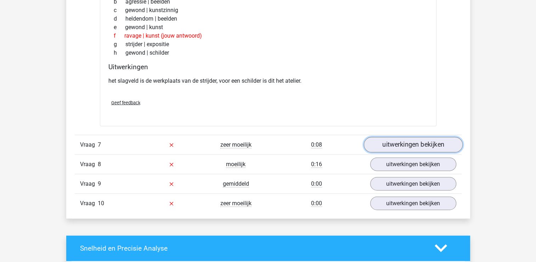
click at [395, 141] on link "uitwerkingen bekijken" at bounding box center [413, 145] width 99 height 16
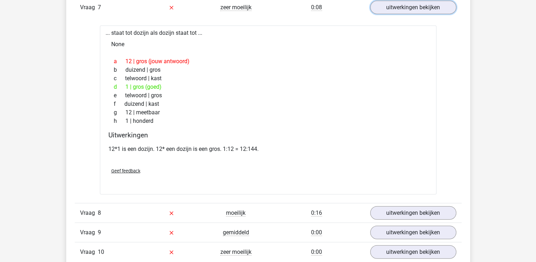
scroll to position [1737, 0]
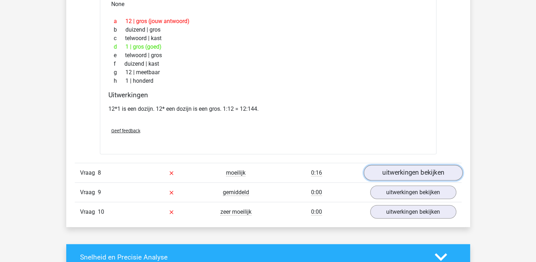
click at [397, 168] on link "uitwerkingen bekijken" at bounding box center [413, 173] width 99 height 16
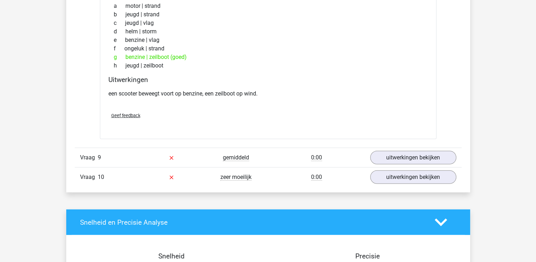
scroll to position [1950, 0]
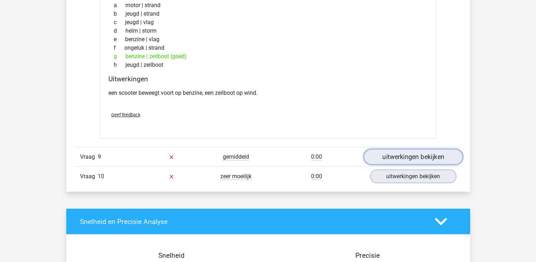
click at [397, 155] on link "uitwerkingen bekijken" at bounding box center [413, 157] width 99 height 16
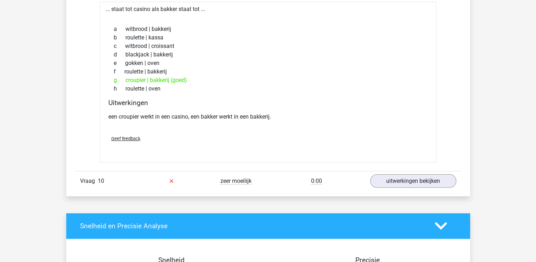
scroll to position [2127, 0]
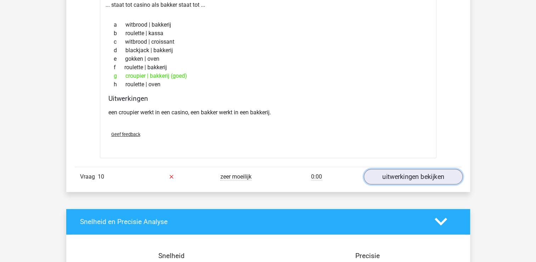
click at [386, 171] on link "uitwerkingen bekijken" at bounding box center [413, 177] width 99 height 16
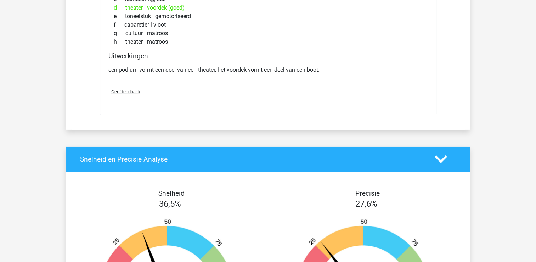
scroll to position [2198, 0]
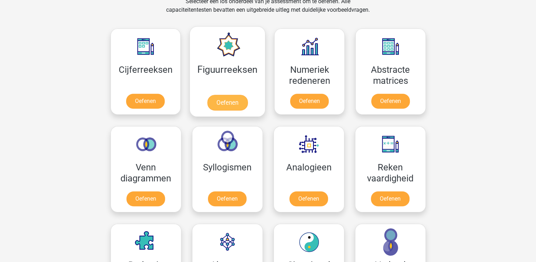
scroll to position [355, 0]
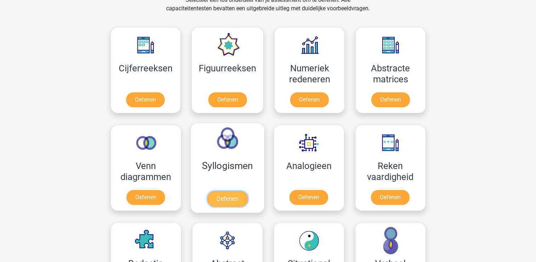
click at [237, 199] on link "Oefenen" at bounding box center [227, 199] width 40 height 16
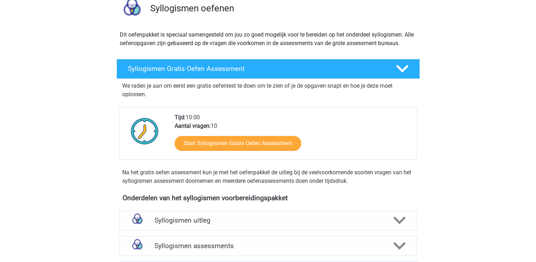
scroll to position [71, 0]
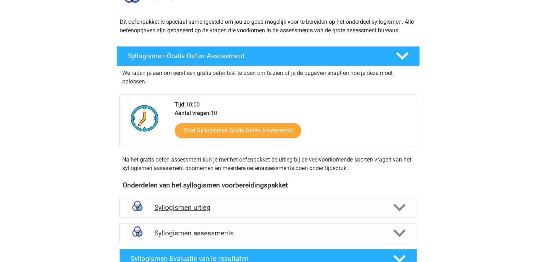
click at [398, 205] on icon at bounding box center [400, 207] width 12 height 12
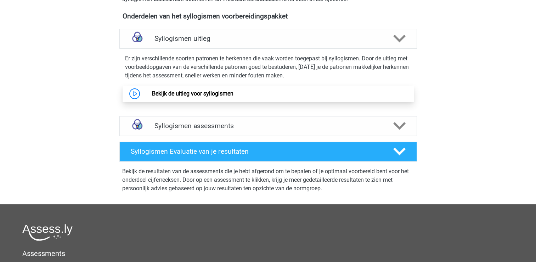
scroll to position [248, 0]
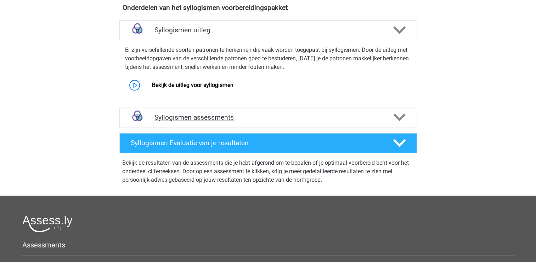
click at [397, 112] on icon at bounding box center [400, 117] width 12 height 12
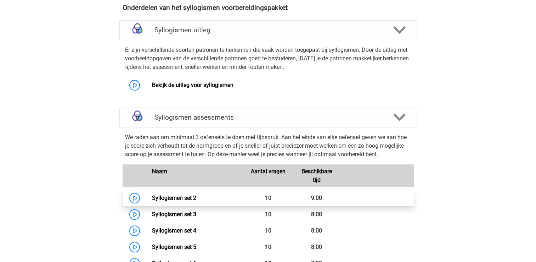
click at [174, 198] on link "Syllogismen set 2" at bounding box center [174, 197] width 44 height 7
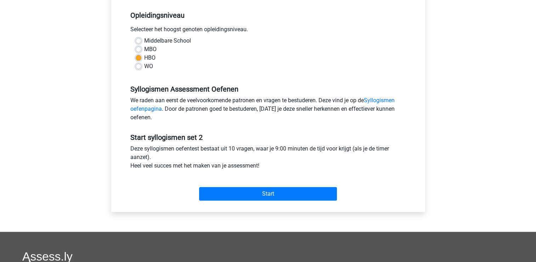
scroll to position [142, 0]
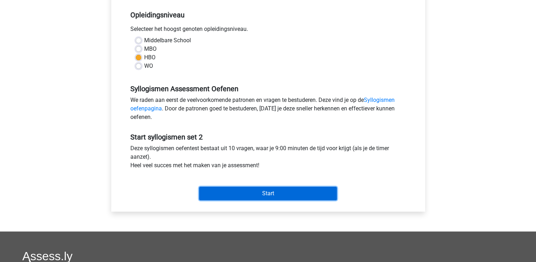
click at [227, 189] on input "Start" at bounding box center [268, 192] width 138 height 13
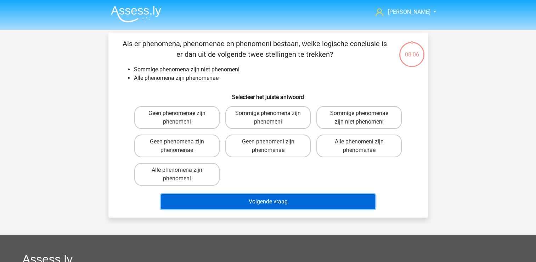
click at [263, 199] on button "Volgende vraag" at bounding box center [268, 201] width 214 height 15
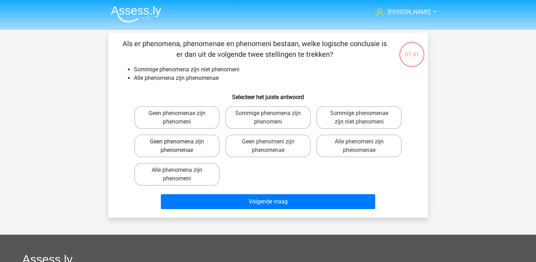
click at [185, 148] on label "Geen phenomena zijn phenomenae" at bounding box center [176, 145] width 85 height 23
click at [182, 146] on input "Geen phenomena zijn phenomenae" at bounding box center [179, 143] width 5 height 5
radio input "true"
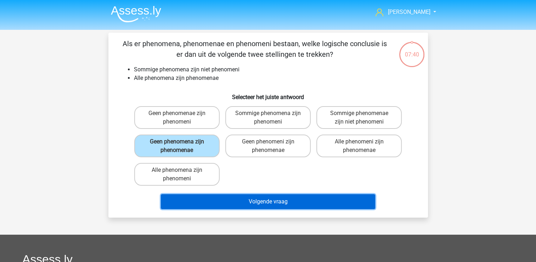
click at [190, 199] on button "Volgende vraag" at bounding box center [268, 201] width 214 height 15
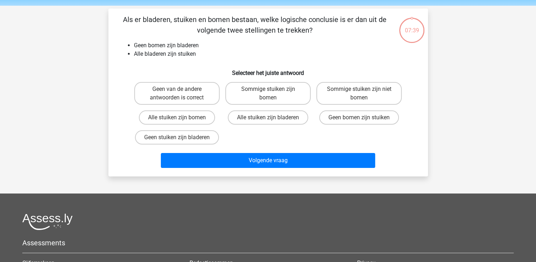
scroll to position [33, 0]
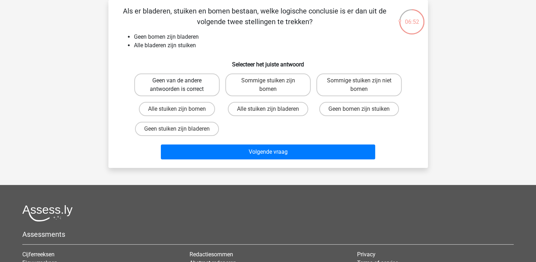
click at [154, 80] on label "Geen van de andere antwoorden is correct" at bounding box center [176, 84] width 85 height 23
click at [177, 80] on input "Geen van de andere antwoorden is correct" at bounding box center [179, 82] width 5 height 5
radio input "true"
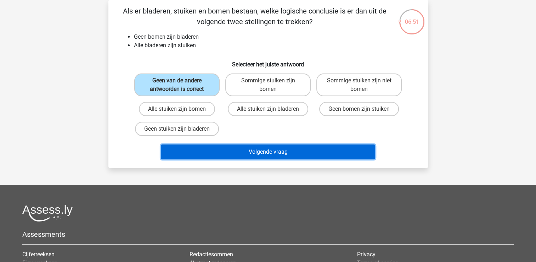
click at [169, 151] on button "Volgende vraag" at bounding box center [268, 151] width 214 height 15
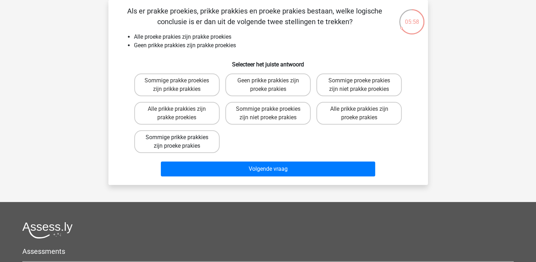
click at [174, 144] on label "Sommige prikke prakkies zijn proeke prakies" at bounding box center [176, 141] width 85 height 23
click at [177, 142] on input "Sommige prikke prakkies zijn proeke prakies" at bounding box center [179, 139] width 5 height 5
radio input "true"
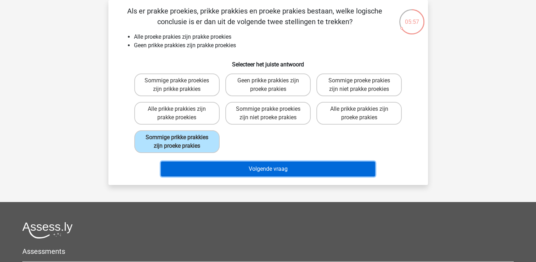
click at [179, 167] on button "Volgende vraag" at bounding box center [268, 168] width 214 height 15
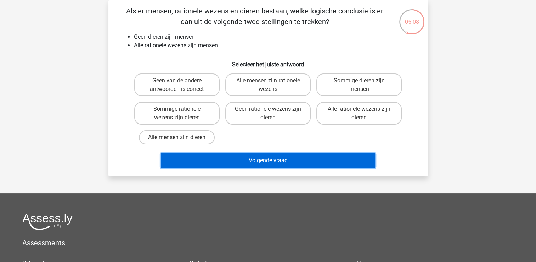
click at [211, 158] on button "Volgende vraag" at bounding box center [268, 160] width 214 height 15
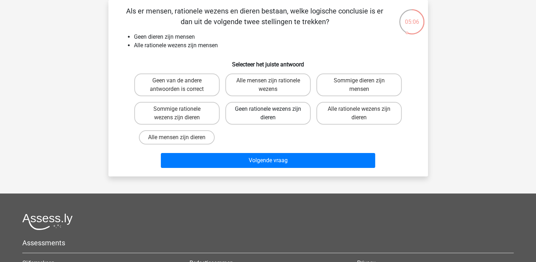
click at [294, 111] on label "Geen rationele wezens zijn dieren" at bounding box center [267, 113] width 85 height 23
click at [273, 111] on input "Geen rationele wezens zijn dieren" at bounding box center [270, 111] width 5 height 5
radio input "true"
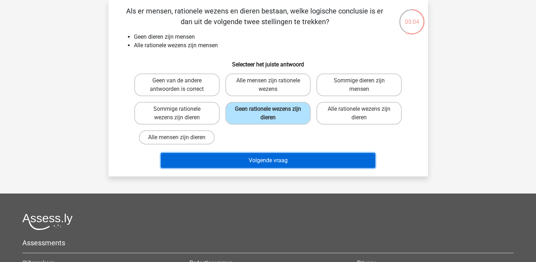
click at [228, 160] on button "Volgende vraag" at bounding box center [268, 160] width 214 height 15
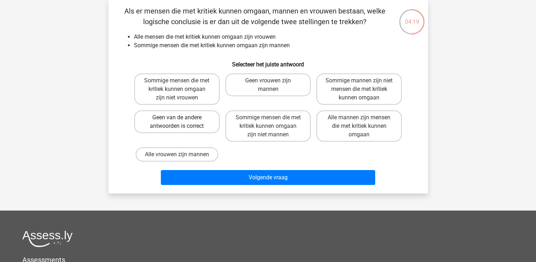
click at [193, 119] on label "Geen van de andere antwoorden is correct" at bounding box center [176, 121] width 85 height 23
click at [182, 119] on input "Geen van de andere antwoorden is correct" at bounding box center [179, 119] width 5 height 5
radio input "true"
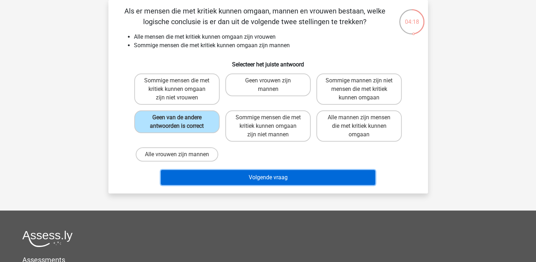
click at [200, 174] on button "Volgende vraag" at bounding box center [268, 177] width 214 height 15
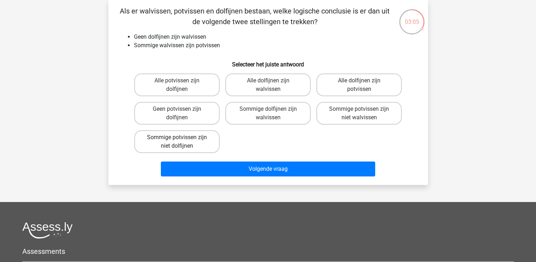
click at [158, 141] on label "Sommige potvissen zijn niet dolfijnen" at bounding box center [176, 141] width 85 height 23
click at [177, 141] on input "Sommige potvissen zijn niet dolfijnen" at bounding box center [179, 139] width 5 height 5
radio input "true"
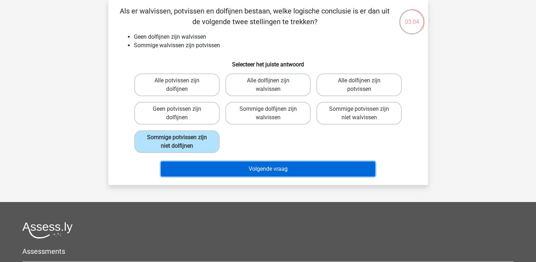
click at [199, 165] on button "Volgende vraag" at bounding box center [268, 168] width 214 height 15
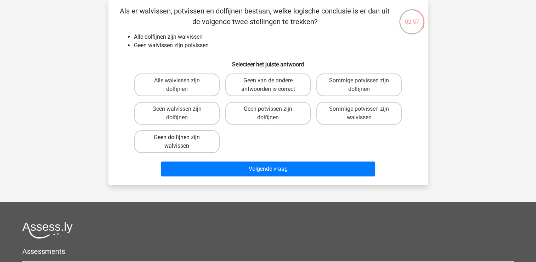
click at [196, 143] on label "Geen dolfijnen zijn walvissen" at bounding box center [176, 141] width 85 height 23
click at [182, 142] on input "Geen dolfijnen zijn walvissen" at bounding box center [179, 139] width 5 height 5
radio input "true"
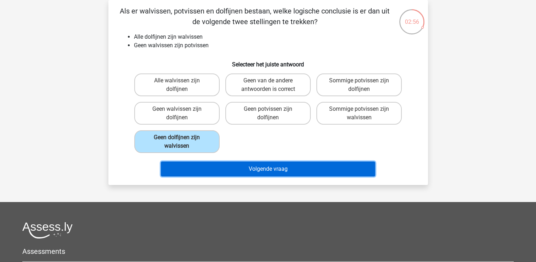
click at [195, 164] on button "Volgende vraag" at bounding box center [268, 168] width 214 height 15
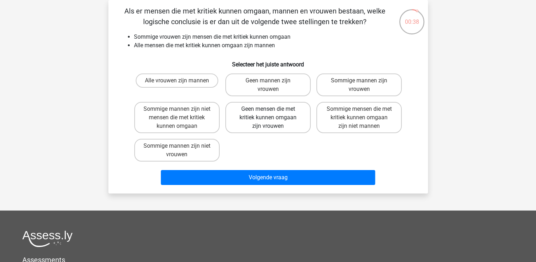
click at [279, 119] on label "Geen mensen die met kritiek kunnen omgaan zijn vrouwen" at bounding box center [267, 117] width 85 height 31
click at [273, 113] on input "Geen mensen die met kritiek kunnen omgaan zijn vrouwen" at bounding box center [270, 111] width 5 height 5
radio input "true"
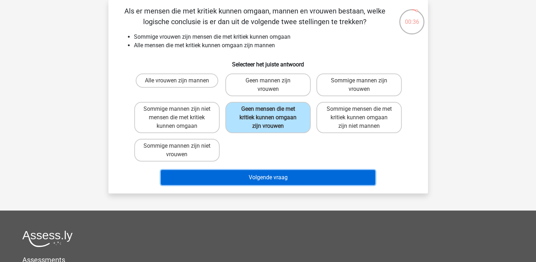
click at [250, 177] on button "Volgende vraag" at bounding box center [268, 177] width 214 height 15
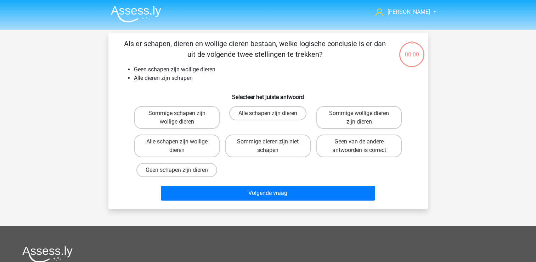
scroll to position [33, 0]
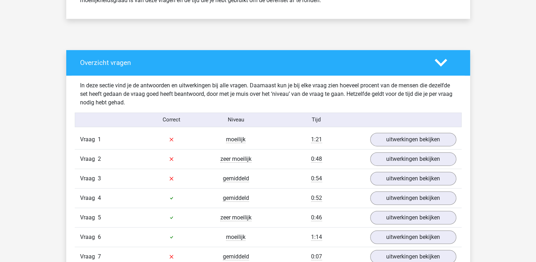
scroll to position [355, 0]
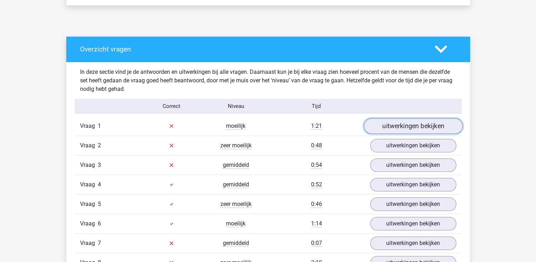
click at [374, 123] on link "uitwerkingen bekijken" at bounding box center [413, 126] width 99 height 16
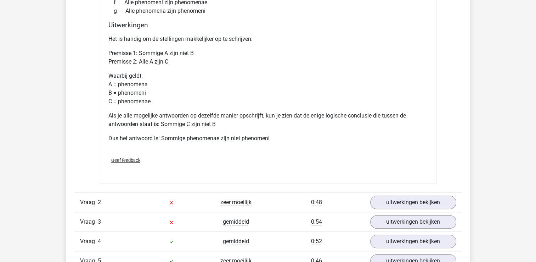
scroll to position [603, 0]
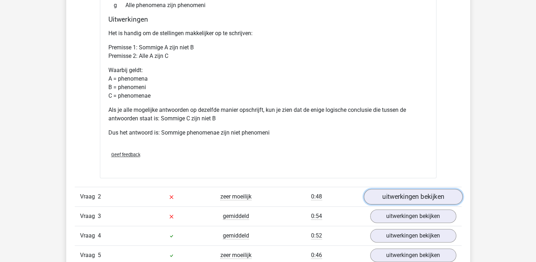
click at [412, 198] on link "uitwerkingen bekijken" at bounding box center [413, 197] width 99 height 16
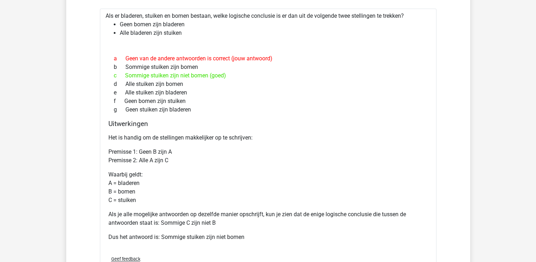
scroll to position [780, 0]
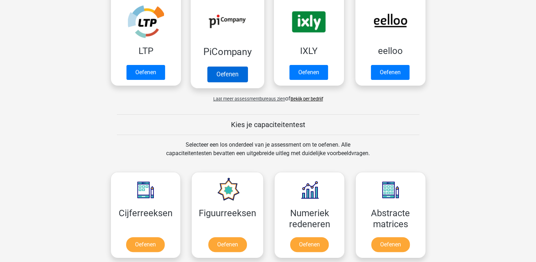
scroll to position [248, 0]
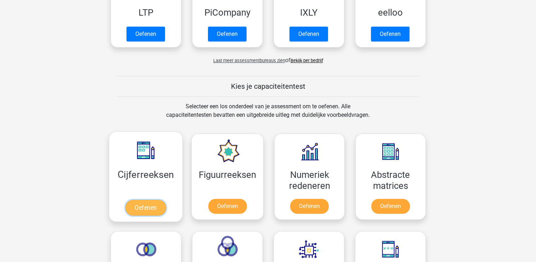
click at [140, 203] on link "Oefenen" at bounding box center [146, 208] width 40 height 16
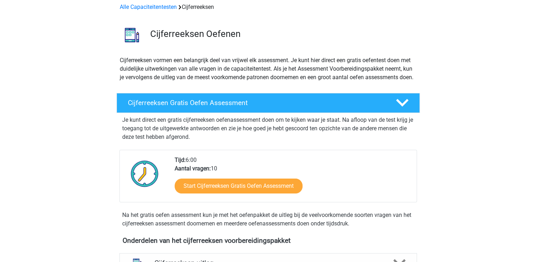
scroll to position [106, 0]
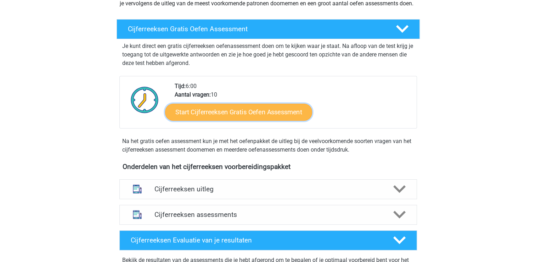
click at [240, 120] on link "Start Cijferreeksen Gratis Oefen Assessment" at bounding box center [238, 111] width 147 height 17
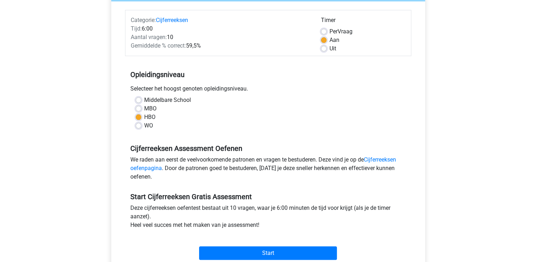
scroll to position [106, 0]
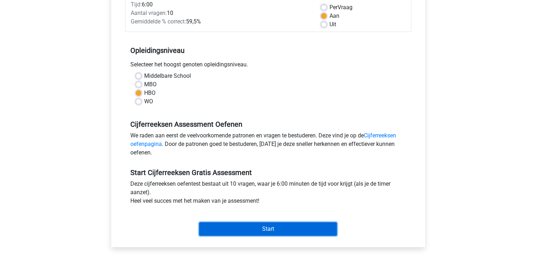
click at [257, 227] on input "Start" at bounding box center [268, 228] width 138 height 13
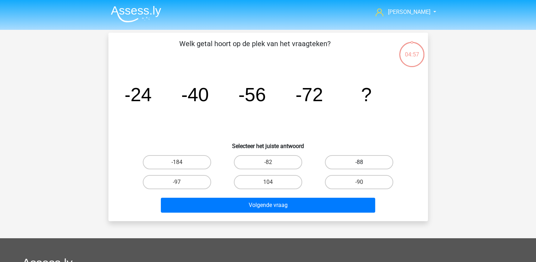
click at [345, 162] on label "-88" at bounding box center [359, 162] width 68 height 14
click at [359, 162] on input "-88" at bounding box center [361, 164] width 5 height 5
radio input "true"
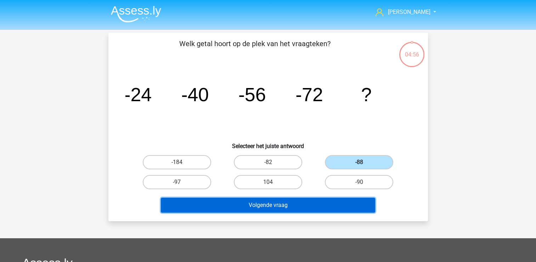
click at [275, 206] on button "Volgende vraag" at bounding box center [268, 204] width 214 height 15
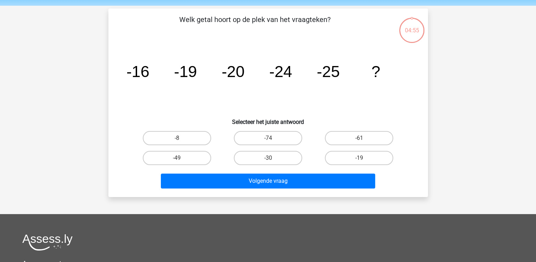
scroll to position [33, 0]
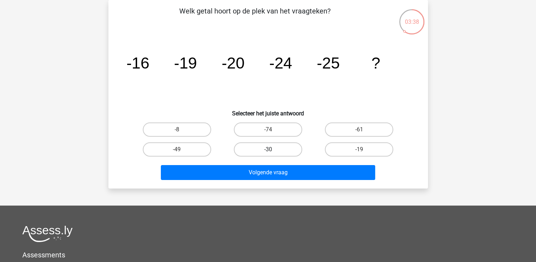
click at [280, 149] on label "-30" at bounding box center [268, 149] width 68 height 14
click at [273, 149] on input "-30" at bounding box center [270, 151] width 5 height 5
radio input "true"
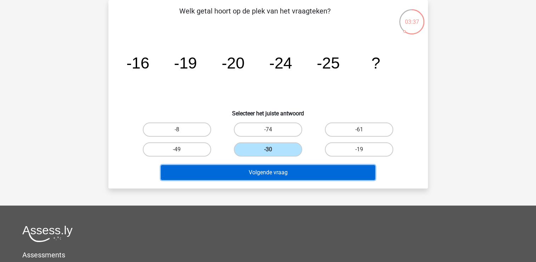
click at [268, 172] on button "Volgende vraag" at bounding box center [268, 172] width 214 height 15
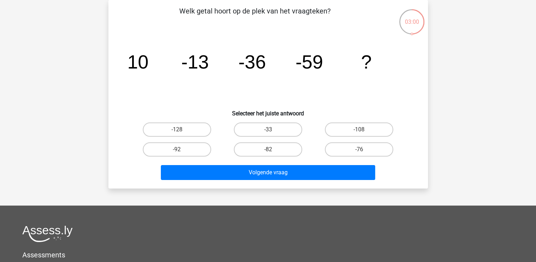
click at [270, 152] on input "-82" at bounding box center [270, 151] width 5 height 5
radio input "true"
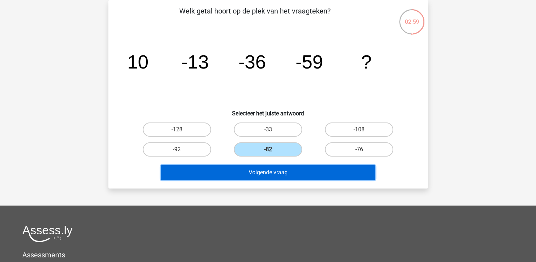
click at [269, 170] on button "Volgende vraag" at bounding box center [268, 172] width 214 height 15
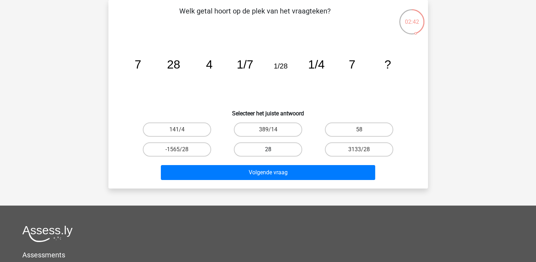
click at [244, 145] on label "28" at bounding box center [268, 149] width 68 height 14
click at [268, 149] on input "28" at bounding box center [270, 151] width 5 height 5
radio input "true"
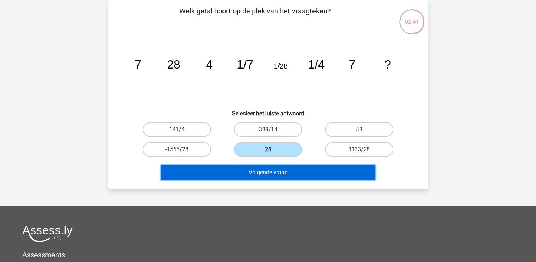
click at [238, 171] on button "Volgende vraag" at bounding box center [268, 172] width 214 height 15
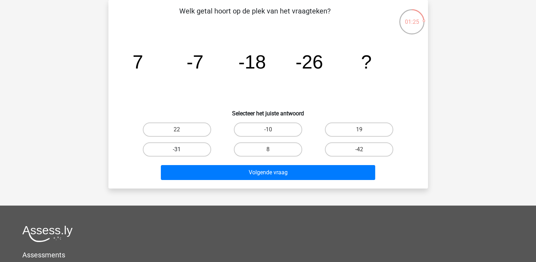
click at [184, 150] on label "-31" at bounding box center [177, 149] width 68 height 14
click at [182, 150] on input "-31" at bounding box center [179, 151] width 5 height 5
radio input "true"
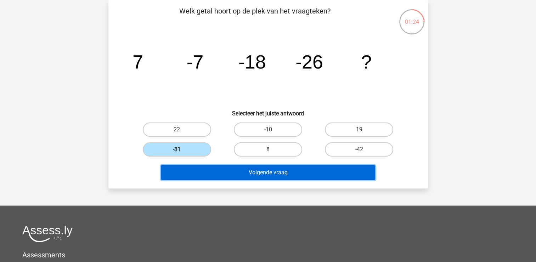
click at [186, 171] on button "Volgende vraag" at bounding box center [268, 172] width 214 height 15
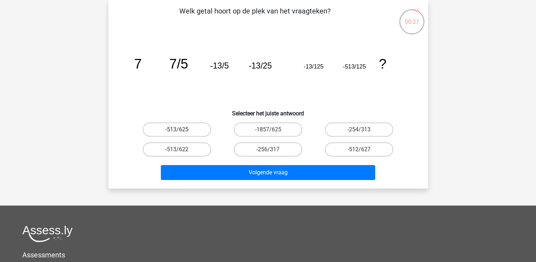
click at [193, 127] on label "-513/625" at bounding box center [177, 129] width 68 height 14
click at [182, 129] on input "-513/625" at bounding box center [179, 131] width 5 height 5
radio input "true"
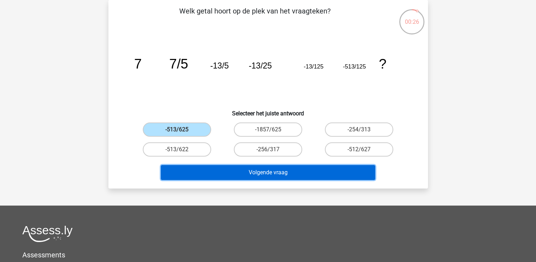
click at [194, 171] on button "Volgende vraag" at bounding box center [268, 172] width 214 height 15
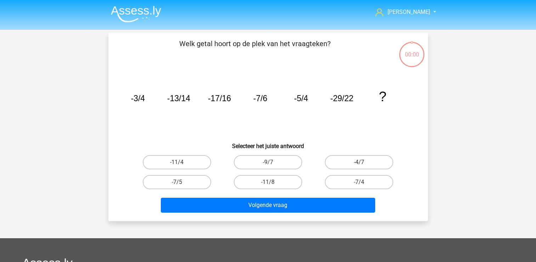
scroll to position [33, 0]
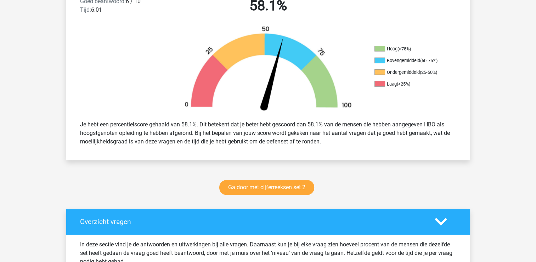
scroll to position [213, 0]
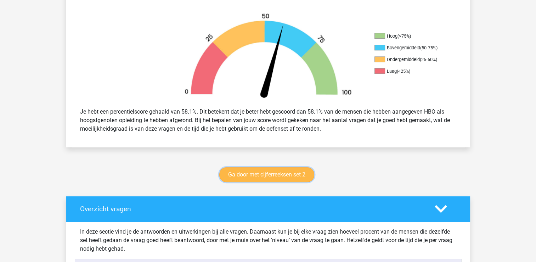
click at [270, 175] on link "Ga door met cijferreeksen set 2" at bounding box center [266, 174] width 95 height 15
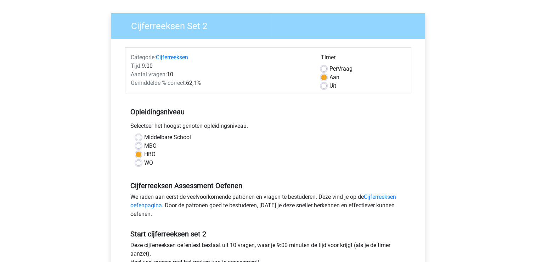
scroll to position [106, 0]
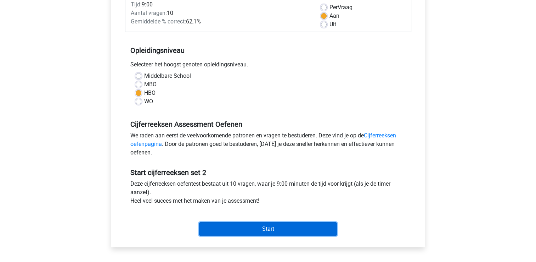
click at [270, 229] on input "Start" at bounding box center [268, 228] width 138 height 13
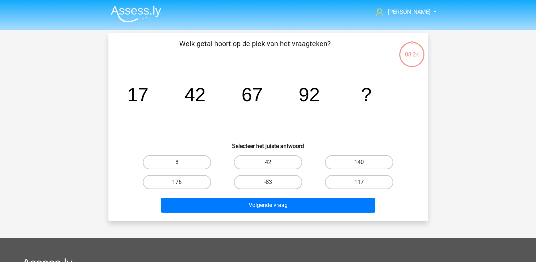
click at [355, 182] on label "117" at bounding box center [359, 182] width 68 height 14
click at [359, 182] on input "117" at bounding box center [361, 184] width 5 height 5
radio input "true"
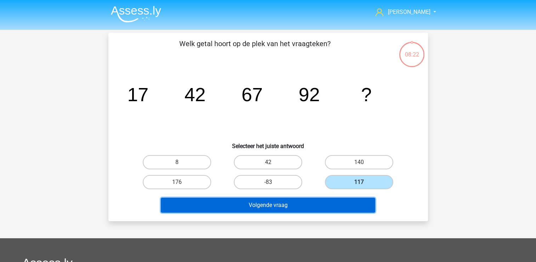
click at [304, 202] on button "Volgende vraag" at bounding box center [268, 204] width 214 height 15
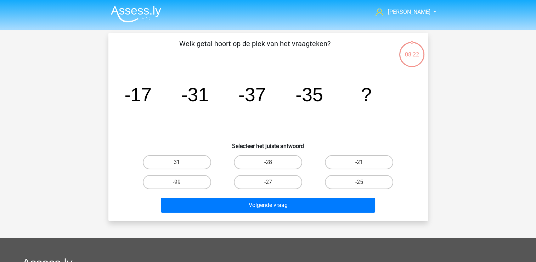
scroll to position [33, 0]
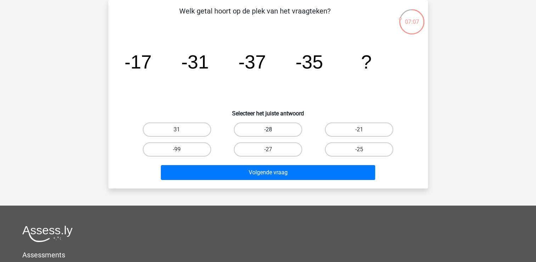
click at [255, 127] on label "-28" at bounding box center [268, 129] width 68 height 14
click at [268, 129] on input "-28" at bounding box center [270, 131] width 5 height 5
radio input "true"
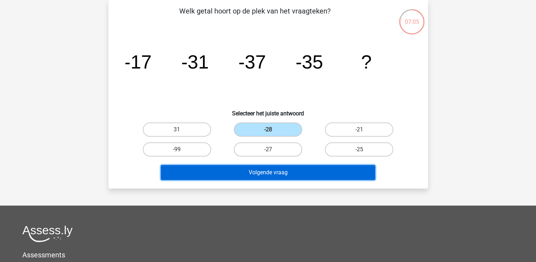
click at [244, 170] on button "Volgende vraag" at bounding box center [268, 172] width 214 height 15
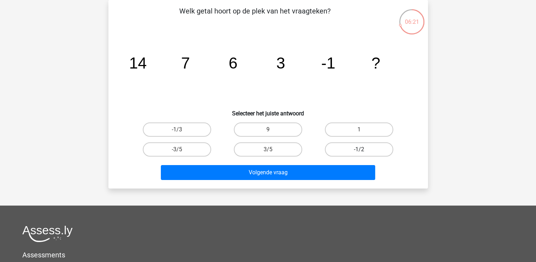
click at [338, 150] on label "-1/2" at bounding box center [359, 149] width 68 height 14
click at [359, 150] on input "-1/2" at bounding box center [361, 151] width 5 height 5
radio input "true"
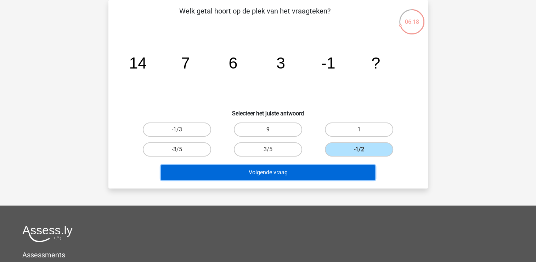
click at [286, 171] on button "Volgende vraag" at bounding box center [268, 172] width 214 height 15
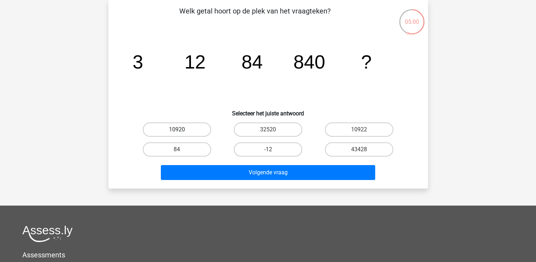
click at [173, 129] on label "10920" at bounding box center [177, 129] width 68 height 14
click at [177, 129] on input "10920" at bounding box center [179, 131] width 5 height 5
radio input "true"
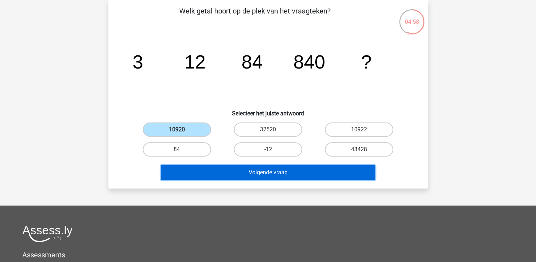
click at [244, 171] on button "Volgende vraag" at bounding box center [268, 172] width 214 height 15
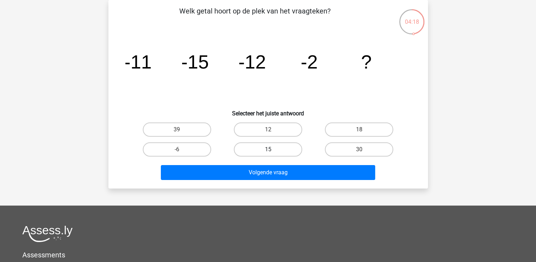
click at [263, 146] on label "15" at bounding box center [268, 149] width 68 height 14
click at [268, 149] on input "15" at bounding box center [270, 151] width 5 height 5
radio input "true"
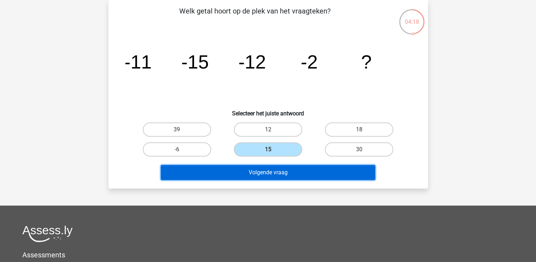
click at [248, 169] on button "Volgende vraag" at bounding box center [268, 172] width 214 height 15
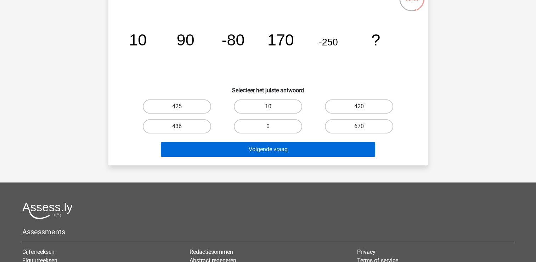
scroll to position [68, 0]
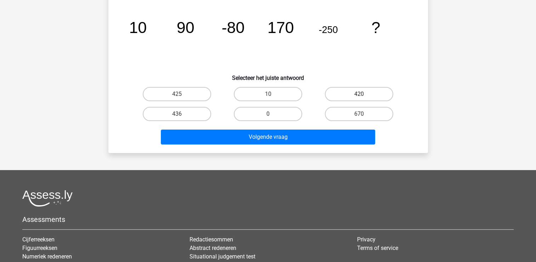
click at [341, 94] on label "420" at bounding box center [359, 94] width 68 height 14
click at [359, 94] on input "420" at bounding box center [361, 96] width 5 height 5
radio input "true"
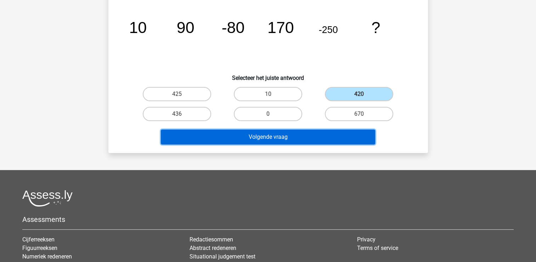
click at [309, 138] on button "Volgende vraag" at bounding box center [268, 136] width 214 height 15
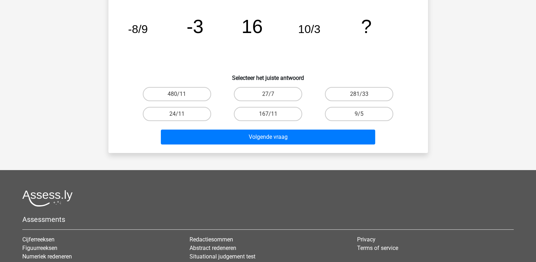
scroll to position [33, 0]
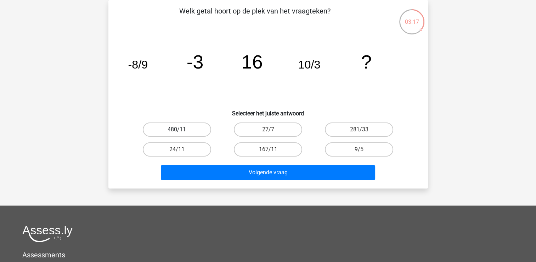
click at [198, 128] on label "480/11" at bounding box center [177, 129] width 68 height 14
click at [182, 129] on input "480/11" at bounding box center [179, 131] width 5 height 5
radio input "true"
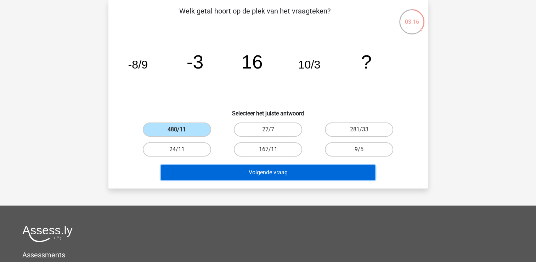
click at [205, 171] on button "Volgende vraag" at bounding box center [268, 172] width 214 height 15
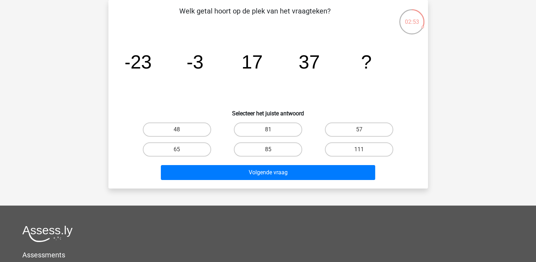
click at [325, 126] on div "57" at bounding box center [359, 129] width 85 height 14
click at [345, 131] on label "57" at bounding box center [359, 129] width 68 height 14
click at [359, 131] on input "57" at bounding box center [361, 131] width 5 height 5
radio input "true"
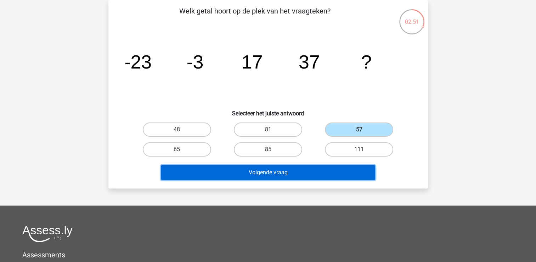
click at [318, 168] on button "Volgende vraag" at bounding box center [268, 172] width 214 height 15
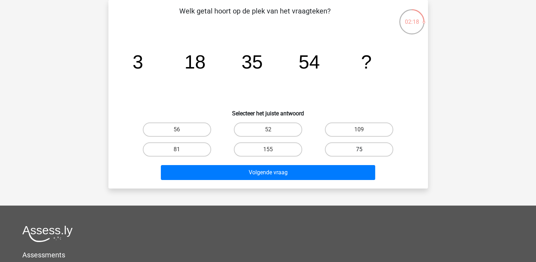
click at [343, 151] on label "75" at bounding box center [359, 149] width 68 height 14
click at [359, 151] on input "75" at bounding box center [361, 151] width 5 height 5
radio input "true"
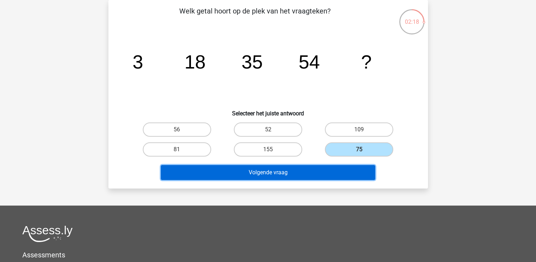
click at [336, 169] on button "Volgende vraag" at bounding box center [268, 172] width 214 height 15
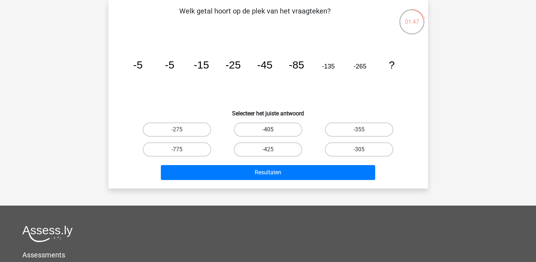
click at [283, 129] on label "-405" at bounding box center [268, 129] width 68 height 14
click at [273, 129] on input "-405" at bounding box center [270, 131] width 5 height 5
radio input "true"
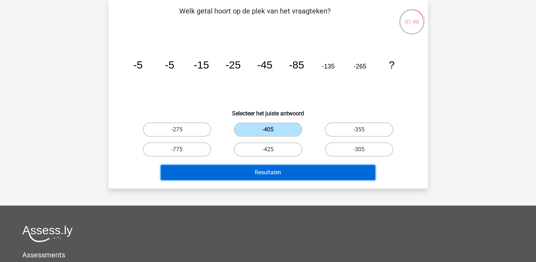
click at [275, 171] on button "Resultaten" at bounding box center [268, 172] width 214 height 15
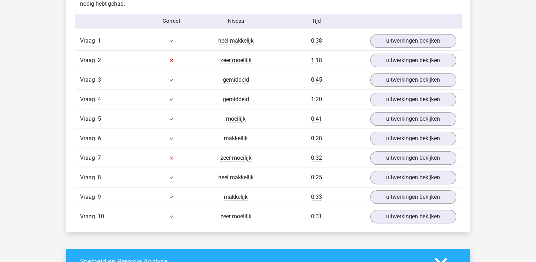
scroll to position [425, 0]
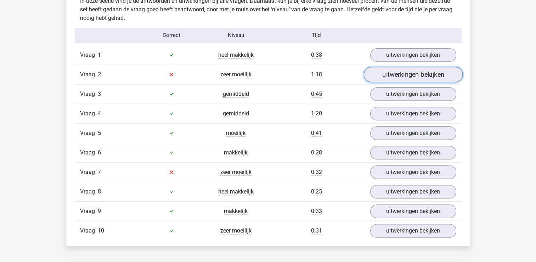
click at [379, 72] on link "uitwerkingen bekijken" at bounding box center [413, 75] width 99 height 16
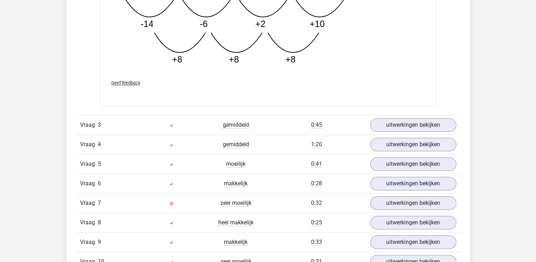
scroll to position [780, 0]
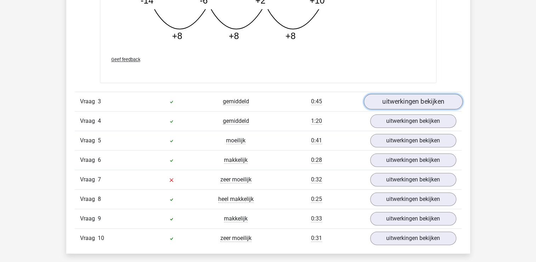
click at [388, 100] on link "uitwerkingen bekijken" at bounding box center [413, 102] width 99 height 16
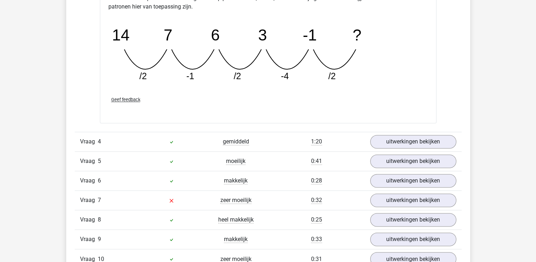
scroll to position [1099, 0]
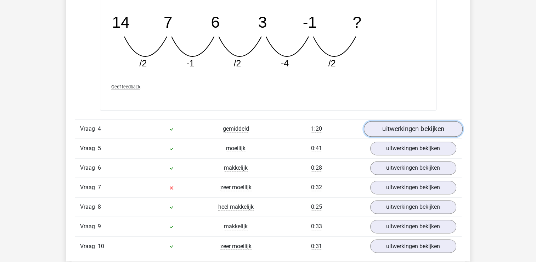
click at [395, 128] on link "uitwerkingen bekijken" at bounding box center [413, 129] width 99 height 16
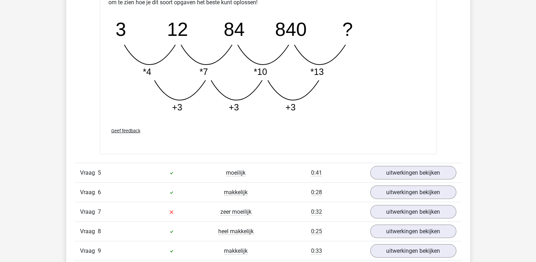
scroll to position [1454, 0]
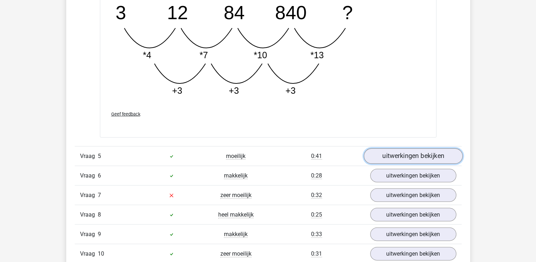
click at [394, 152] on link "uitwerkingen bekijken" at bounding box center [413, 156] width 99 height 16
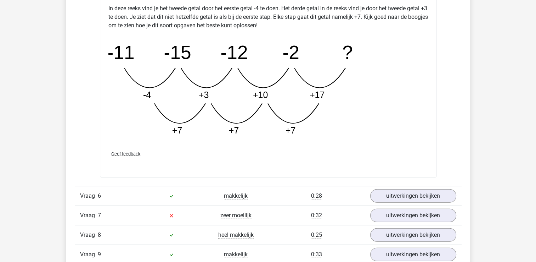
scroll to position [1808, 0]
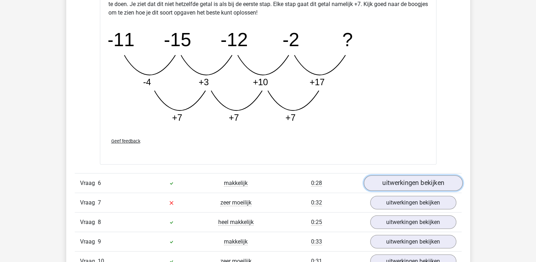
click at [387, 179] on link "uitwerkingen bekijken" at bounding box center [413, 183] width 99 height 16
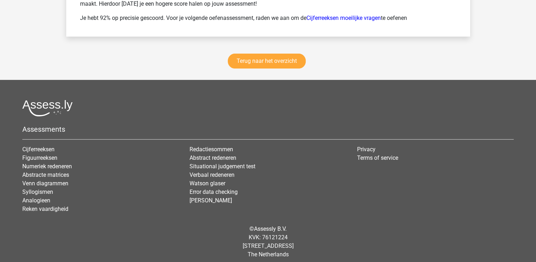
scroll to position [2824, 0]
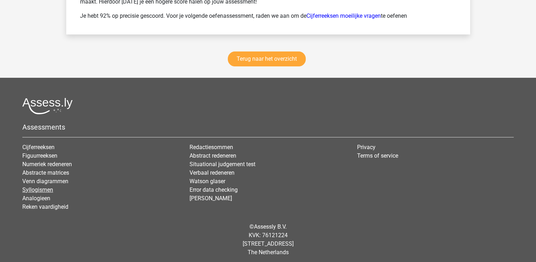
click at [38, 186] on link "Syllogismen" at bounding box center [37, 189] width 31 height 7
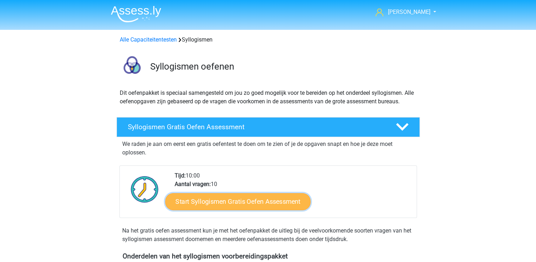
click at [214, 201] on link "Start Syllogismen Gratis Oefen Assessment" at bounding box center [238, 201] width 146 height 17
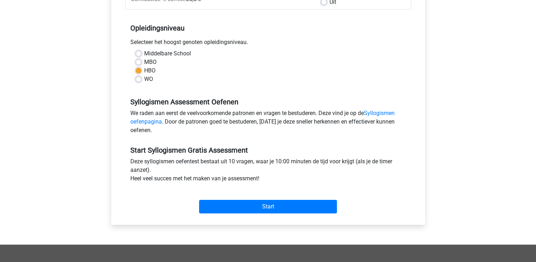
scroll to position [142, 0]
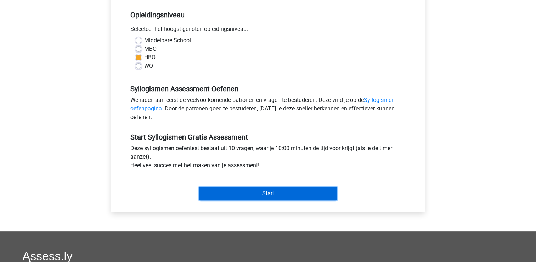
click at [261, 191] on input "Start" at bounding box center [268, 192] width 138 height 13
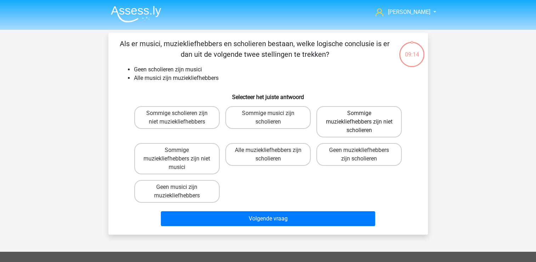
click at [355, 125] on label "Sommige muziekliefhebbers zijn niet scholieren" at bounding box center [359, 121] width 85 height 31
click at [359, 118] on input "Sommige muziekliefhebbers zijn niet scholieren" at bounding box center [361, 115] width 5 height 5
radio input "true"
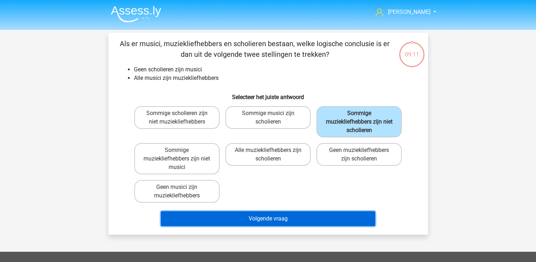
click at [278, 218] on button "Volgende vraag" at bounding box center [268, 218] width 214 height 15
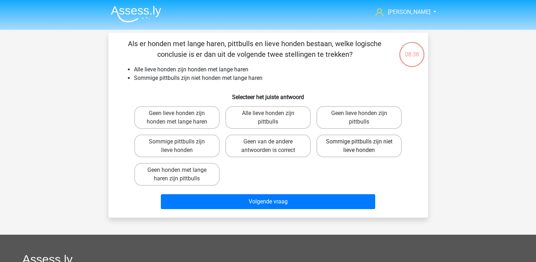
click at [350, 142] on label "Sommige pittbulls zijn niet lieve honden" at bounding box center [359, 145] width 85 height 23
click at [359, 142] on input "Sommige pittbulls zijn niet lieve honden" at bounding box center [361, 143] width 5 height 5
radio input "true"
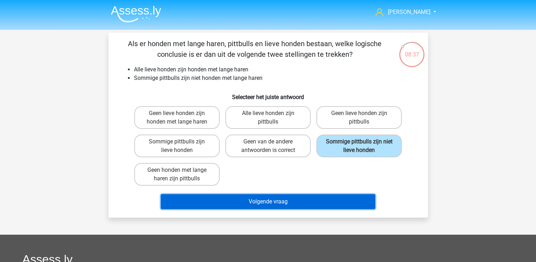
click at [282, 197] on button "Volgende vraag" at bounding box center [268, 201] width 214 height 15
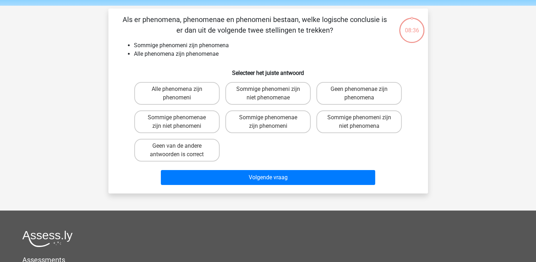
scroll to position [33, 0]
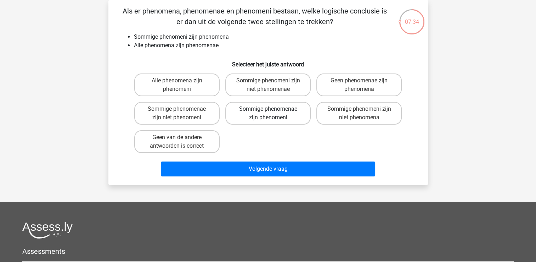
click at [288, 118] on label "Sommige phenomenae zijn phenomeni" at bounding box center [267, 113] width 85 height 23
click at [273, 113] on input "Sommige phenomenae zijn phenomeni" at bounding box center [270, 111] width 5 height 5
radio input "true"
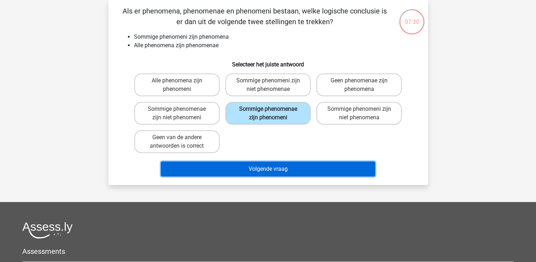
click at [280, 166] on button "Volgende vraag" at bounding box center [268, 168] width 214 height 15
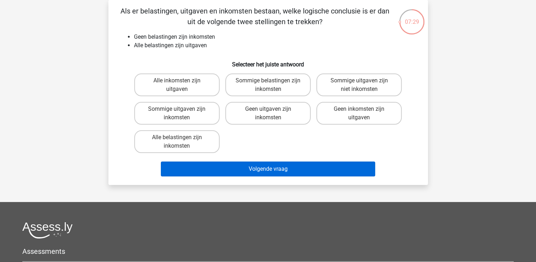
scroll to position [0, 0]
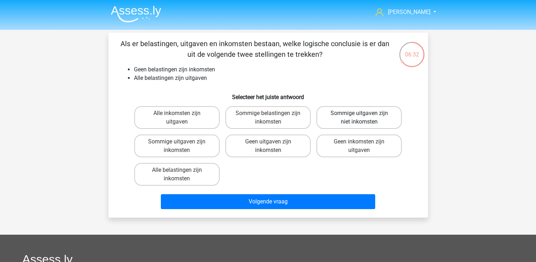
click at [353, 117] on label "Sommige uitgaven zijn niet inkomsten" at bounding box center [359, 117] width 85 height 23
click at [359, 117] on input "Sommige uitgaven zijn niet inkomsten" at bounding box center [361, 115] width 5 height 5
radio input "true"
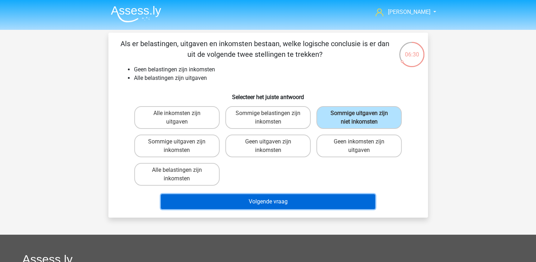
click at [303, 197] on button "Volgende vraag" at bounding box center [268, 201] width 214 height 15
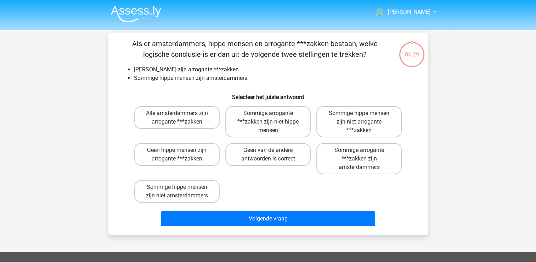
scroll to position [33, 0]
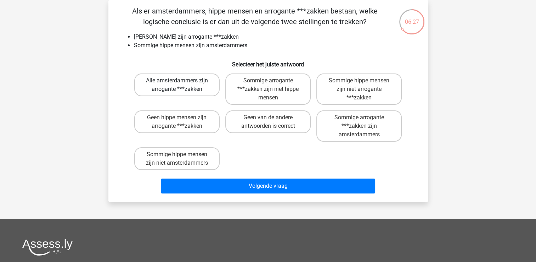
click at [196, 87] on label "Alle amsterdammers zijn arrogante ***zakken" at bounding box center [176, 84] width 85 height 23
click at [182, 85] on input "Alle amsterdammers zijn arrogante ***zakken" at bounding box center [179, 82] width 5 height 5
radio input "true"
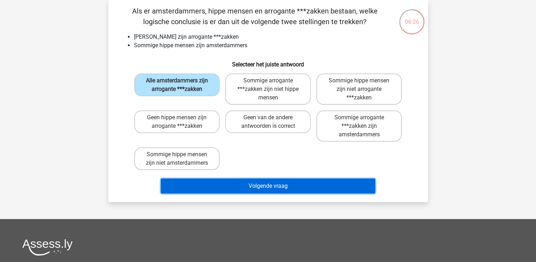
click at [234, 182] on button "Volgende vraag" at bounding box center [268, 185] width 214 height 15
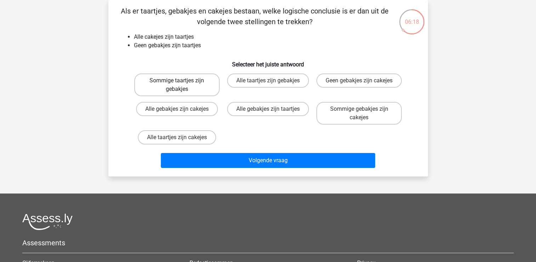
click at [161, 83] on label "Sommige taartjes zijn gebakjes" at bounding box center [176, 84] width 85 height 23
click at [177, 83] on input "Sommige taartjes zijn gebakjes" at bounding box center [179, 82] width 5 height 5
radio input "true"
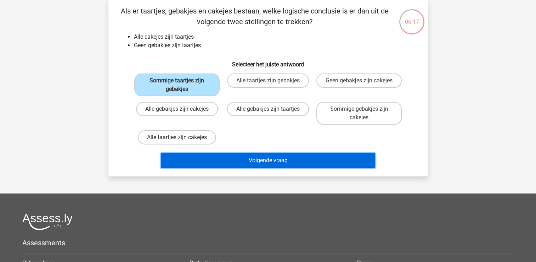
click at [184, 159] on button "Volgende vraag" at bounding box center [268, 160] width 214 height 15
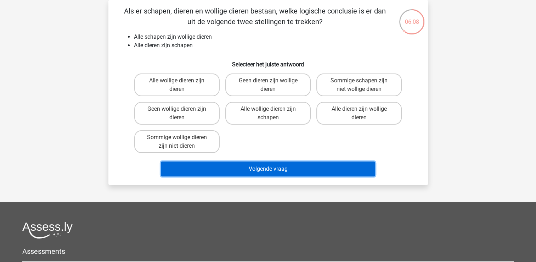
click at [263, 168] on button "Volgende vraag" at bounding box center [268, 168] width 214 height 15
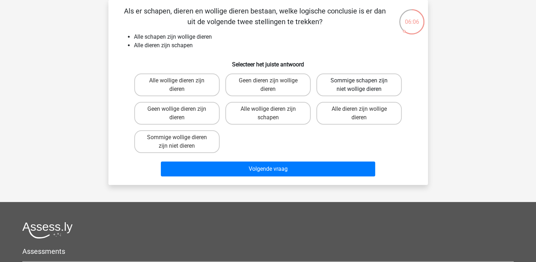
click at [379, 84] on label "Sommige schapen zijn niet wollige dieren" at bounding box center [359, 84] width 85 height 23
click at [364, 84] on input "Sommige schapen zijn niet wollige dieren" at bounding box center [361, 82] width 5 height 5
radio input "true"
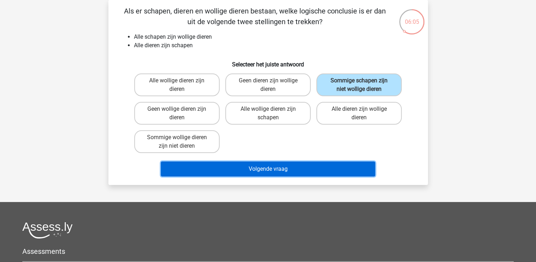
click at [294, 167] on button "Volgende vraag" at bounding box center [268, 168] width 214 height 15
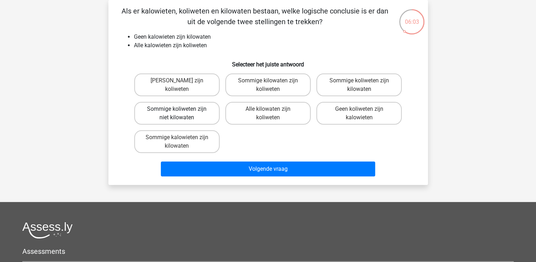
click at [168, 110] on label "Sommige koliweten zijn niet kilowaten" at bounding box center [176, 113] width 85 height 23
click at [177, 110] on input "Sommige koliweten zijn niet kilowaten" at bounding box center [179, 111] width 5 height 5
radio input "true"
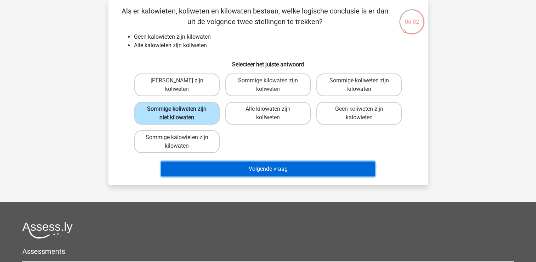
click at [186, 166] on button "Volgende vraag" at bounding box center [268, 168] width 214 height 15
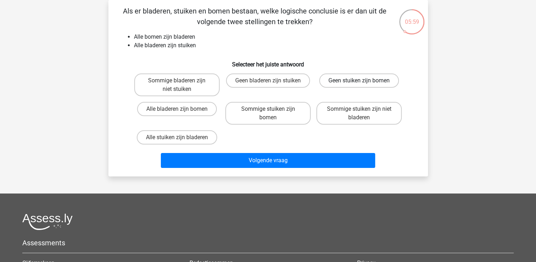
click at [351, 80] on label "Geen stuiken zijn bomen" at bounding box center [359, 80] width 80 height 14
click at [359, 80] on input "Geen stuiken zijn bomen" at bounding box center [361, 82] width 5 height 5
radio input "true"
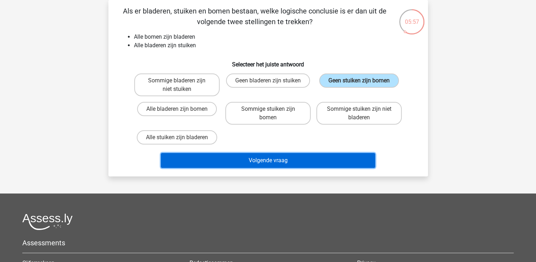
click at [274, 161] on button "Volgende vraag" at bounding box center [268, 160] width 214 height 15
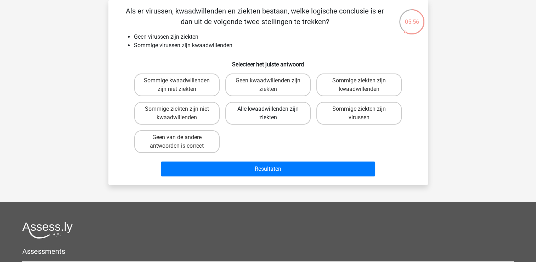
click at [272, 115] on label "Alle kwaadwillenden zijn ziekten" at bounding box center [267, 113] width 85 height 23
click at [272, 113] on input "Alle kwaadwillenden zijn ziekten" at bounding box center [270, 111] width 5 height 5
radio input "true"
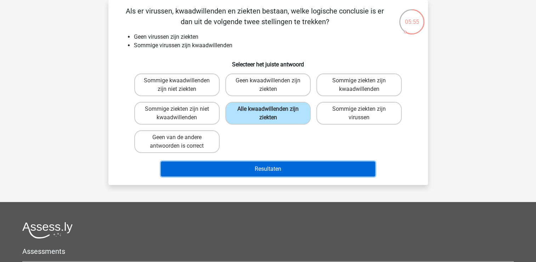
click at [261, 167] on button "Resultaten" at bounding box center [268, 168] width 214 height 15
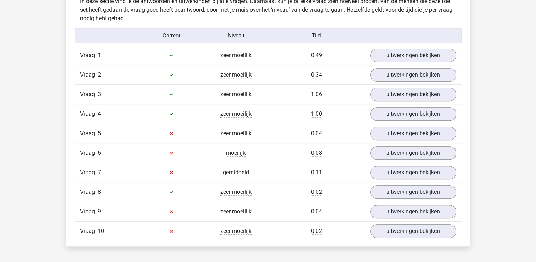
scroll to position [425, 0]
click at [381, 135] on link "uitwerkingen bekijken" at bounding box center [413, 133] width 99 height 16
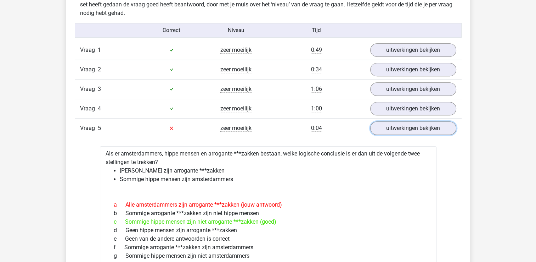
scroll to position [355, 0]
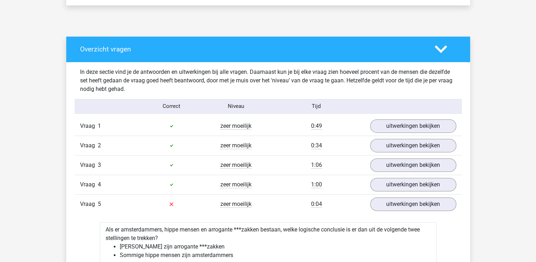
click at [437, 49] on polygon at bounding box center [441, 49] width 12 height 8
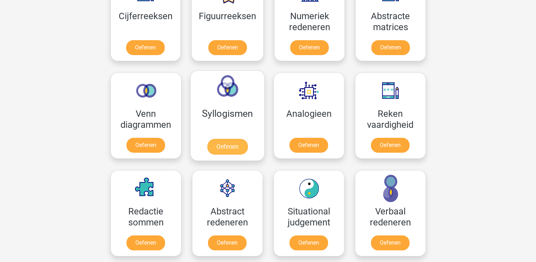
scroll to position [425, 0]
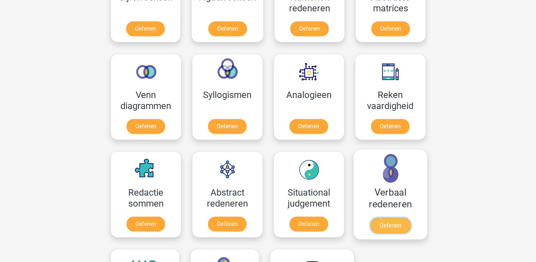
click at [382, 221] on link "Oefenen" at bounding box center [390, 225] width 40 height 16
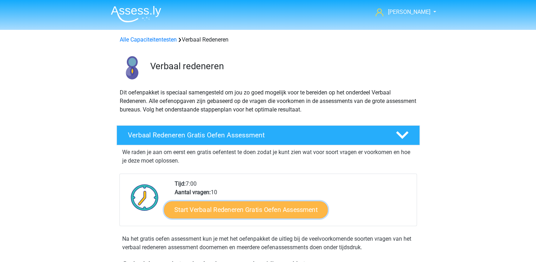
click at [291, 210] on link "Start Verbaal Redeneren Gratis Oefen Assessment" at bounding box center [246, 209] width 164 height 17
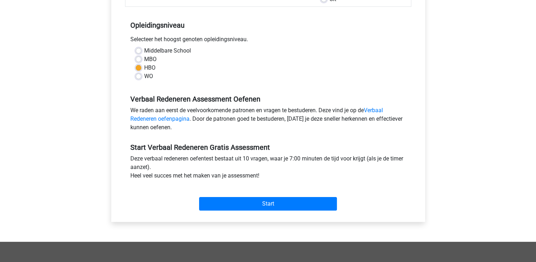
scroll to position [142, 0]
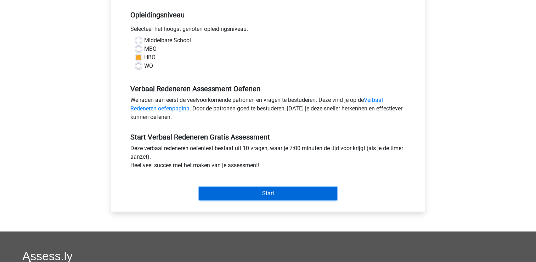
click at [286, 192] on input "Start" at bounding box center [268, 192] width 138 height 13
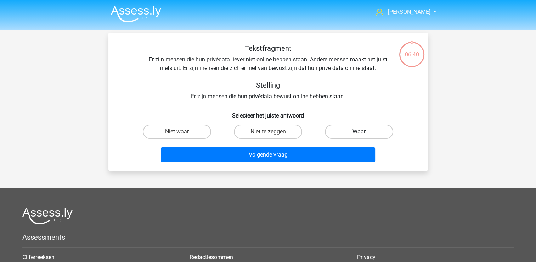
click at [364, 130] on label "Waar" at bounding box center [359, 131] width 68 height 14
click at [364, 132] on input "Waar" at bounding box center [361, 134] width 5 height 5
radio input "true"
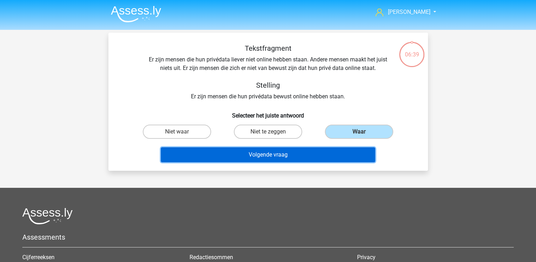
click at [318, 157] on button "Volgende vraag" at bounding box center [268, 154] width 214 height 15
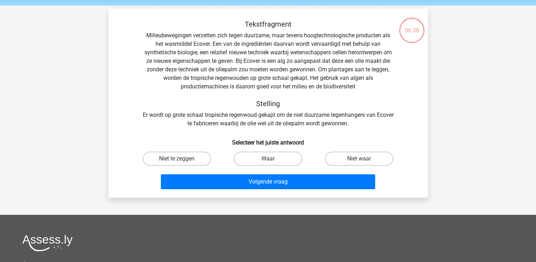
scroll to position [33, 0]
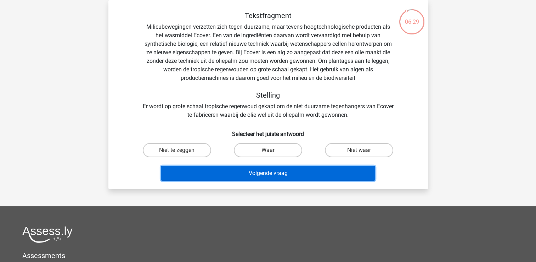
click at [295, 172] on button "Volgende vraag" at bounding box center [268, 173] width 214 height 15
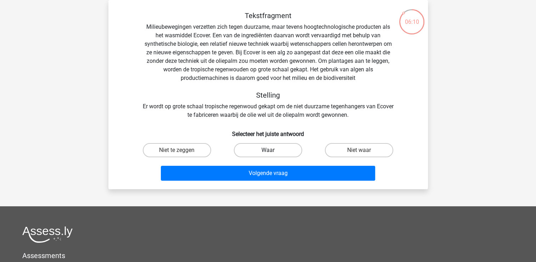
click at [252, 148] on label "Waar" at bounding box center [268, 150] width 68 height 14
click at [268, 150] on input "Waar" at bounding box center [270, 152] width 5 height 5
radio input "true"
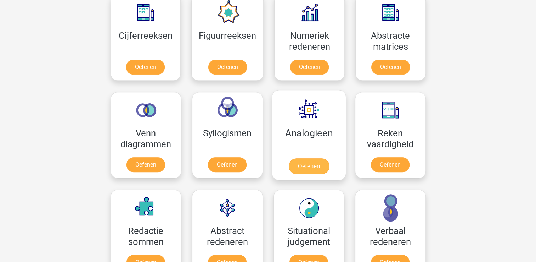
scroll to position [425, 0]
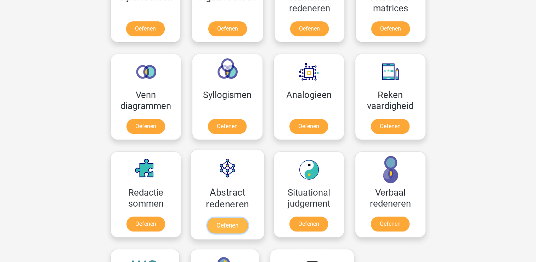
click at [229, 227] on link "Oefenen" at bounding box center [227, 225] width 40 height 16
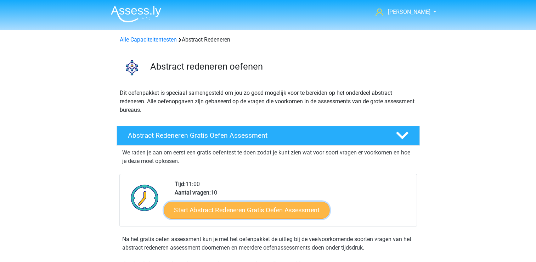
click at [236, 208] on link "Start Abstract Redeneren Gratis Oefen Assessment" at bounding box center [247, 209] width 166 height 17
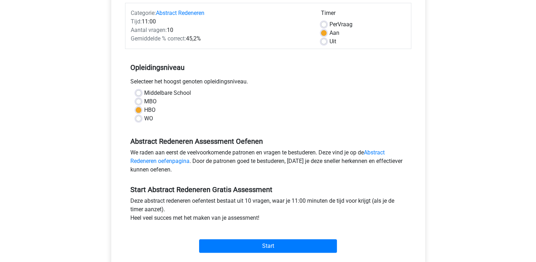
scroll to position [106, 0]
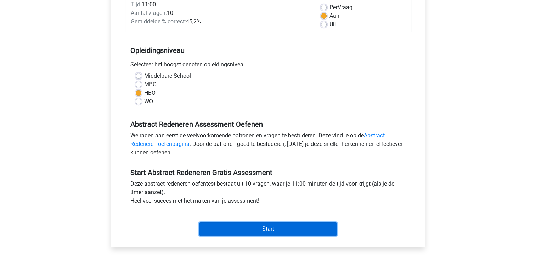
click at [266, 225] on input "Start" at bounding box center [268, 228] width 138 height 13
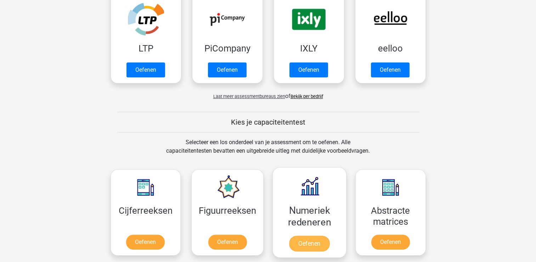
scroll to position [213, 0]
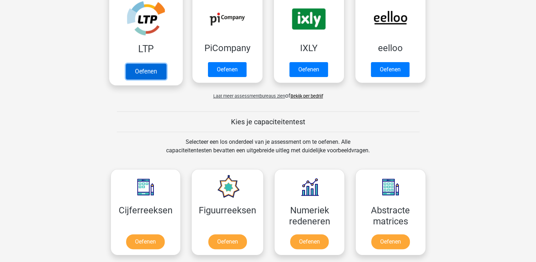
click at [156, 73] on link "Oefenen" at bounding box center [146, 71] width 40 height 16
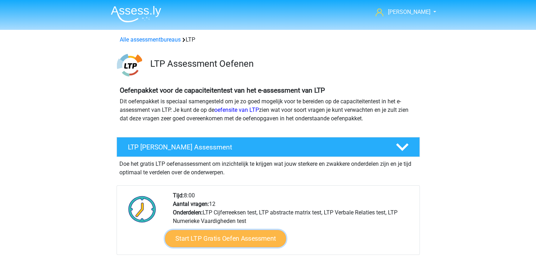
click at [231, 238] on link "Start LTP Gratis Oefen Assessment" at bounding box center [225, 238] width 121 height 17
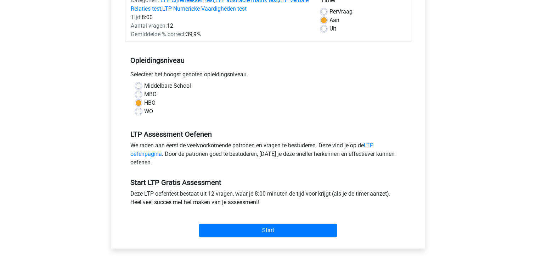
scroll to position [142, 0]
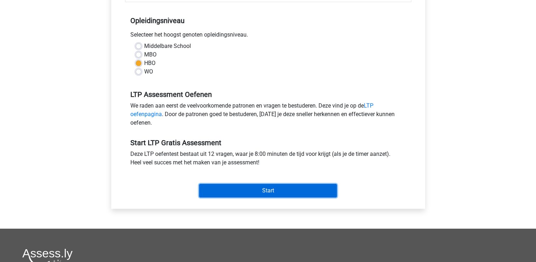
click at [271, 190] on input "Start" at bounding box center [268, 190] width 138 height 13
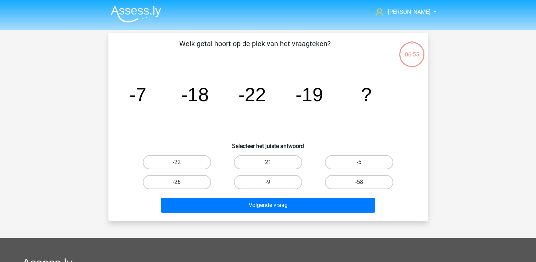
click at [178, 178] on label "-26" at bounding box center [177, 182] width 68 height 14
click at [178, 182] on input "-26" at bounding box center [179, 184] width 5 height 5
radio input "true"
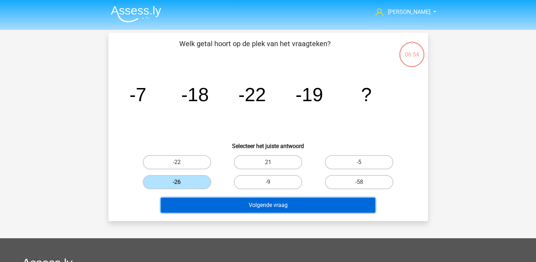
click at [176, 199] on button "Volgende vraag" at bounding box center [268, 204] width 214 height 15
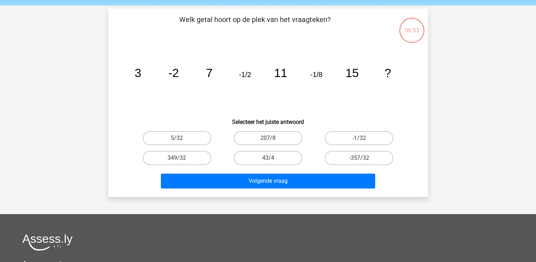
scroll to position [33, 0]
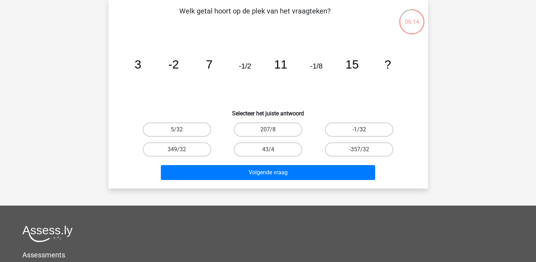
click at [369, 128] on label "-1/32" at bounding box center [359, 129] width 68 height 14
click at [364, 129] on input "-1/32" at bounding box center [361, 131] width 5 height 5
radio input "true"
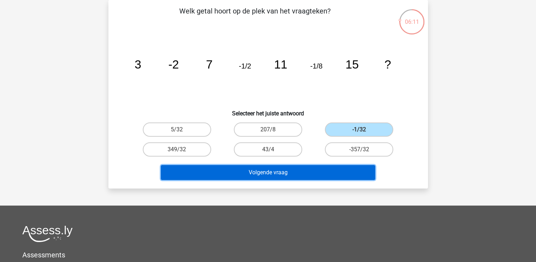
click at [296, 172] on button "Volgende vraag" at bounding box center [268, 172] width 214 height 15
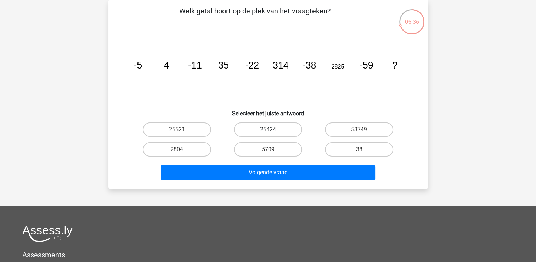
click at [279, 128] on label "25424" at bounding box center [268, 129] width 68 height 14
click at [273, 129] on input "25424" at bounding box center [270, 131] width 5 height 5
radio input "true"
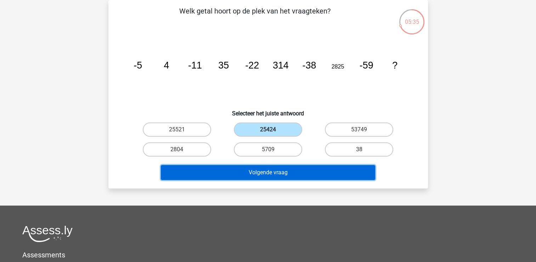
click at [266, 169] on button "Volgende vraag" at bounding box center [268, 172] width 214 height 15
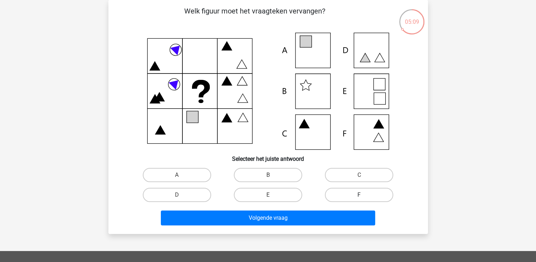
click at [350, 195] on label "F" at bounding box center [359, 195] width 68 height 14
click at [359, 195] on input "F" at bounding box center [361, 197] width 5 height 5
radio input "true"
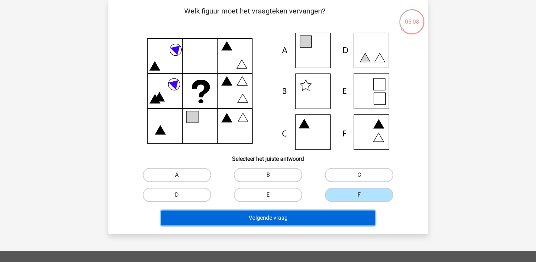
click at [284, 218] on button "Volgende vraag" at bounding box center [268, 217] width 214 height 15
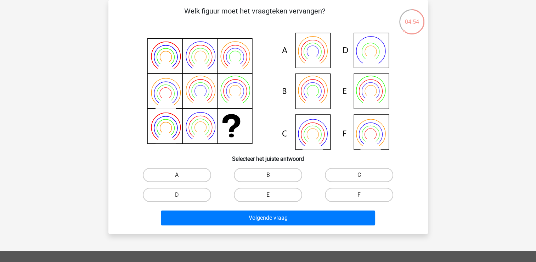
click at [372, 91] on icon at bounding box center [269, 91] width 286 height 117
click at [264, 193] on label "E" at bounding box center [268, 195] width 68 height 14
click at [268, 195] on input "E" at bounding box center [270, 197] width 5 height 5
radio input "true"
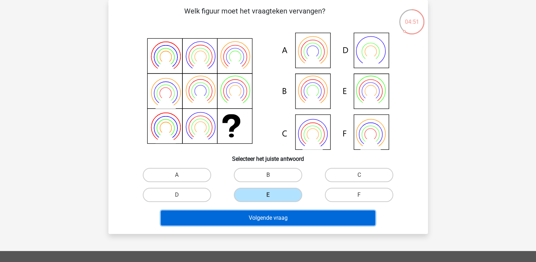
click at [256, 215] on button "Volgende vraag" at bounding box center [268, 217] width 214 height 15
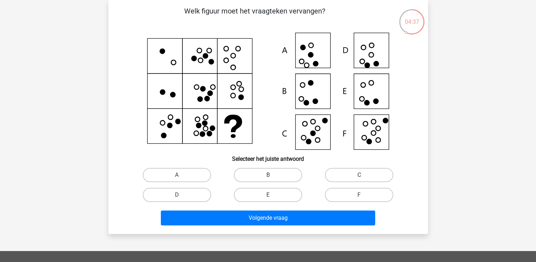
click at [361, 174] on label "C" at bounding box center [359, 175] width 68 height 14
click at [361, 175] on input "C" at bounding box center [361, 177] width 5 height 5
radio input "true"
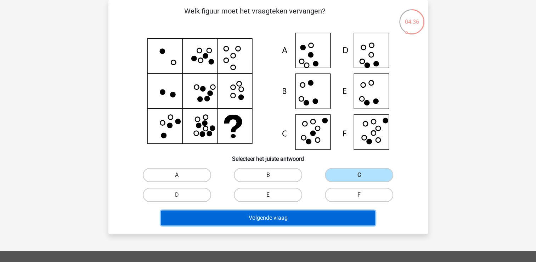
click at [289, 215] on button "Volgende vraag" at bounding box center [268, 217] width 214 height 15
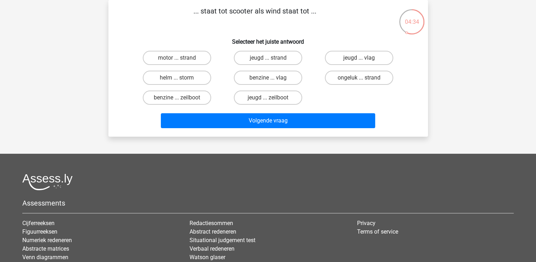
scroll to position [0, 0]
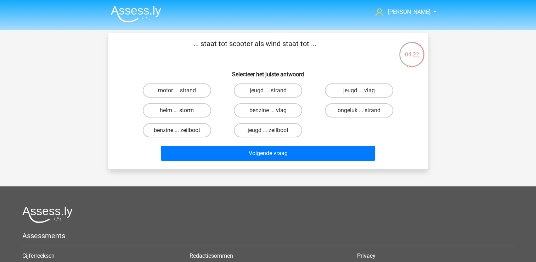
click at [194, 129] on label "benzine ... zeilboot" at bounding box center [177, 130] width 68 height 14
click at [182, 130] on input "benzine ... zeilboot" at bounding box center [179, 132] width 5 height 5
radio input "true"
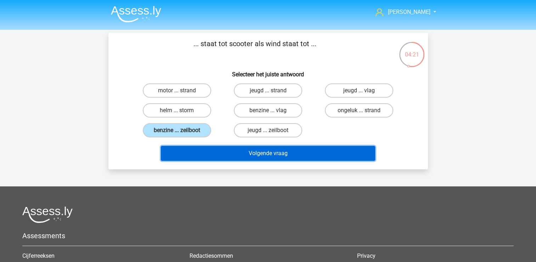
click at [196, 157] on button "Volgende vraag" at bounding box center [268, 153] width 214 height 15
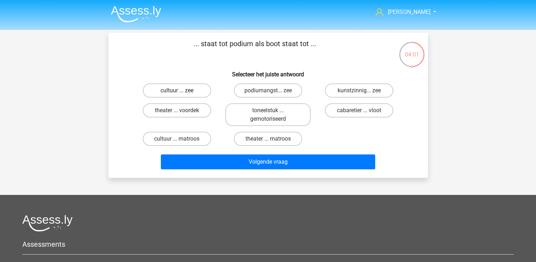
click at [188, 88] on label "cultuur ... zee" at bounding box center [177, 90] width 68 height 14
click at [182, 90] on input "cultuur ... zee" at bounding box center [179, 92] width 5 height 5
radio input "true"
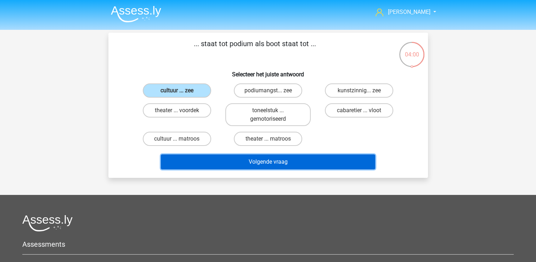
click at [199, 161] on button "Volgende vraag" at bounding box center [268, 161] width 214 height 15
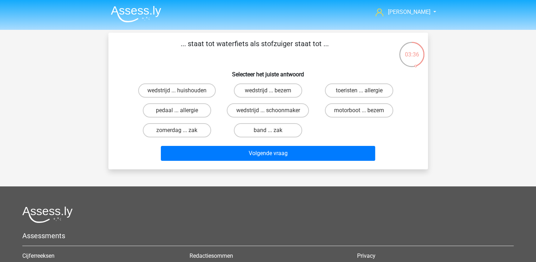
click at [359, 110] on input "motorboot ... bezem" at bounding box center [361, 112] width 5 height 5
radio input "true"
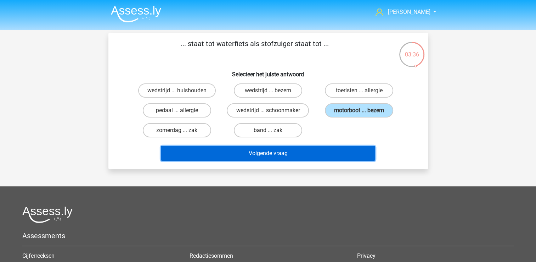
click at [279, 151] on button "Volgende vraag" at bounding box center [268, 153] width 214 height 15
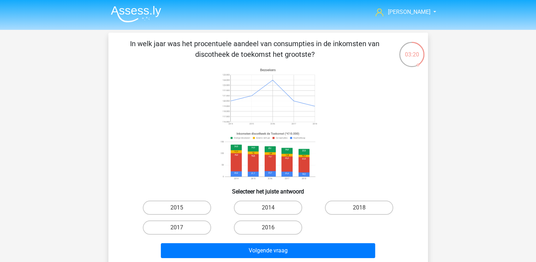
scroll to position [35, 0]
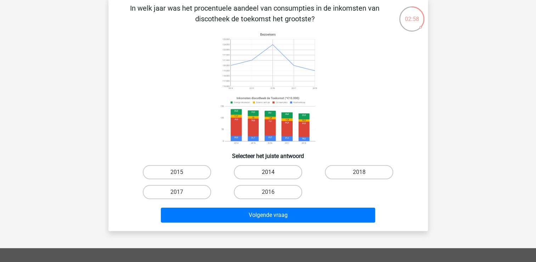
click at [249, 171] on label "2014" at bounding box center [268, 172] width 68 height 14
click at [268, 172] on input "2014" at bounding box center [270, 174] width 5 height 5
radio input "true"
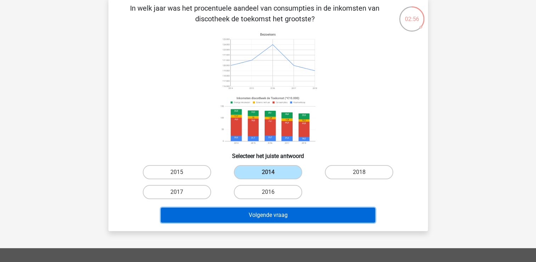
click at [240, 217] on button "Volgende vraag" at bounding box center [268, 214] width 214 height 15
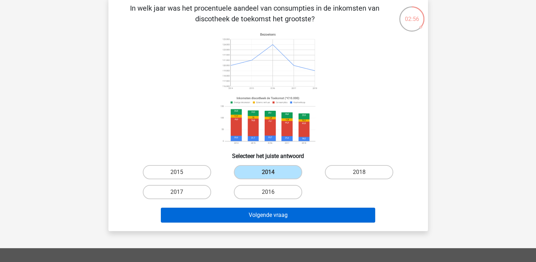
scroll to position [33, 0]
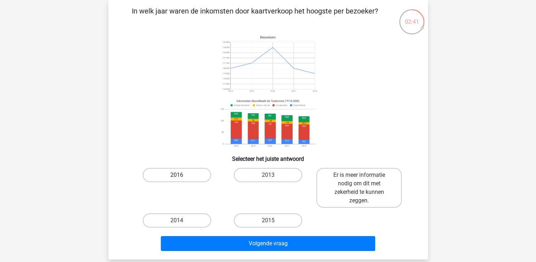
click at [197, 172] on label "2016" at bounding box center [177, 175] width 68 height 14
click at [182, 175] on input "2016" at bounding box center [179, 177] width 5 height 5
radio input "true"
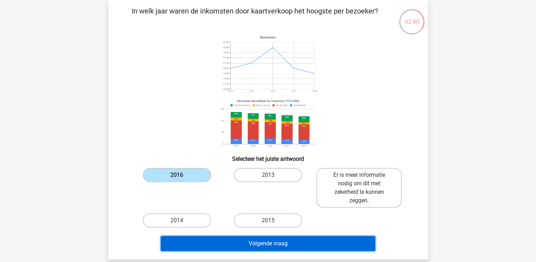
click at [211, 243] on button "Volgende vraag" at bounding box center [268, 243] width 214 height 15
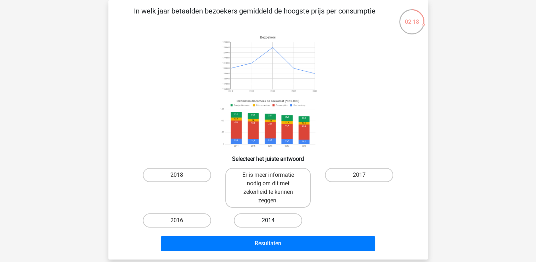
click at [266, 221] on label "2014" at bounding box center [268, 220] width 68 height 14
click at [268, 221] on input "2014" at bounding box center [270, 222] width 5 height 5
radio input "true"
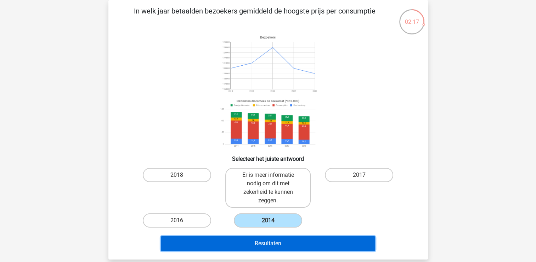
click at [256, 242] on button "Resultaten" at bounding box center [268, 243] width 214 height 15
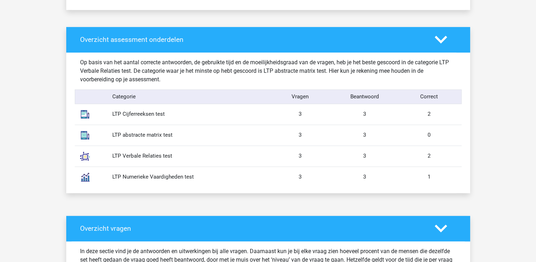
scroll to position [355, 0]
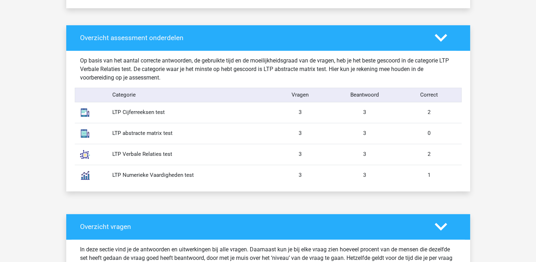
click at [138, 134] on div "LTP abstracte matrix test" at bounding box center [187, 133] width 161 height 8
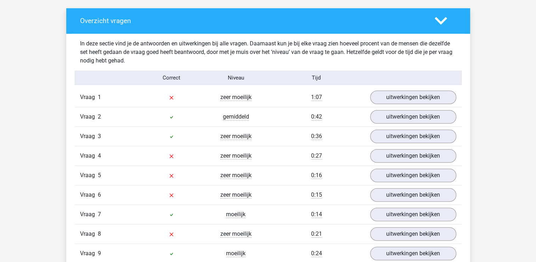
scroll to position [603, 0]
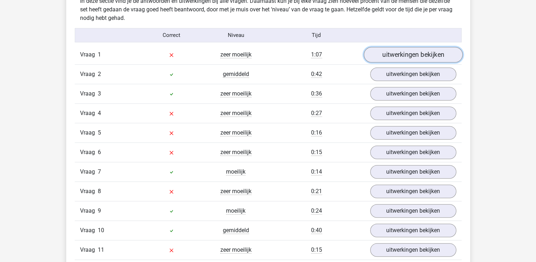
click at [397, 53] on link "uitwerkingen bekijken" at bounding box center [413, 55] width 99 height 16
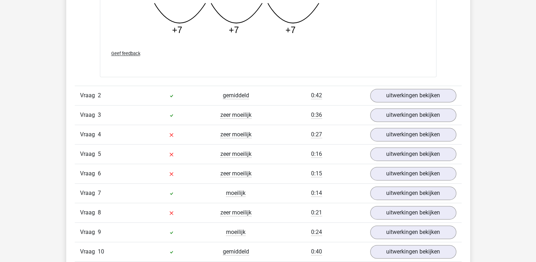
scroll to position [957, 0]
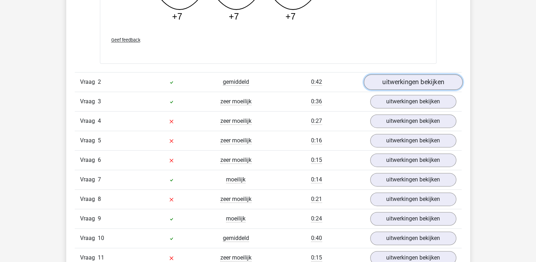
click at [400, 79] on link "uitwerkingen bekijken" at bounding box center [413, 82] width 99 height 16
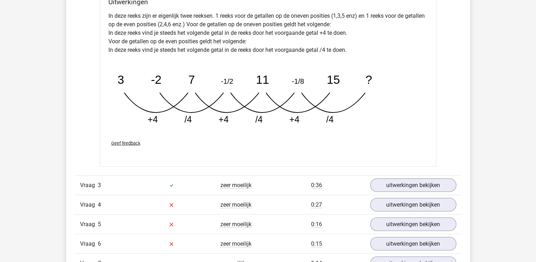
scroll to position [1241, 0]
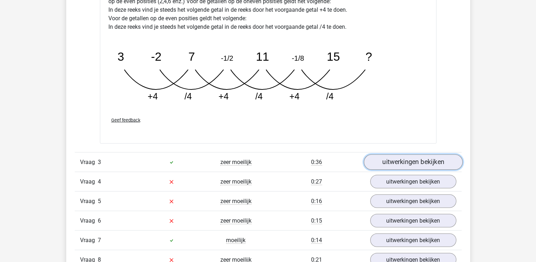
click at [385, 162] on link "uitwerkingen bekijken" at bounding box center [413, 162] width 99 height 16
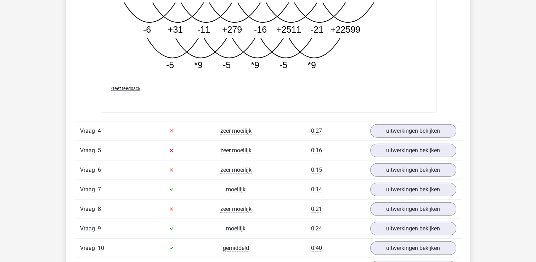
scroll to position [1702, 0]
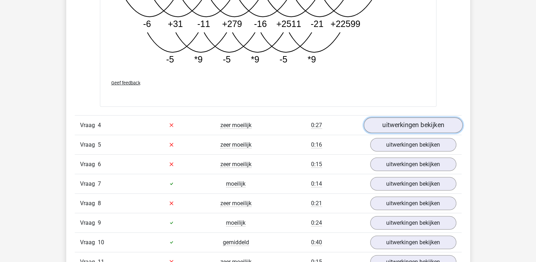
click at [400, 123] on link "uitwerkingen bekijken" at bounding box center [413, 125] width 99 height 16
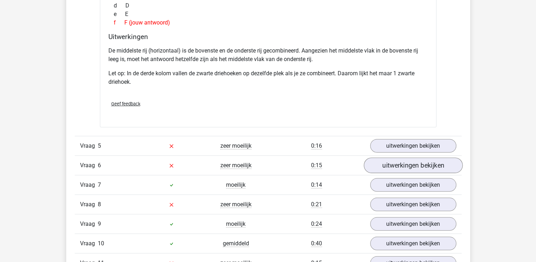
scroll to position [2021, 0]
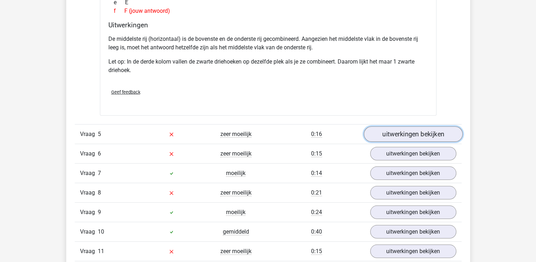
click at [399, 131] on link "uitwerkingen bekijken" at bounding box center [413, 134] width 99 height 16
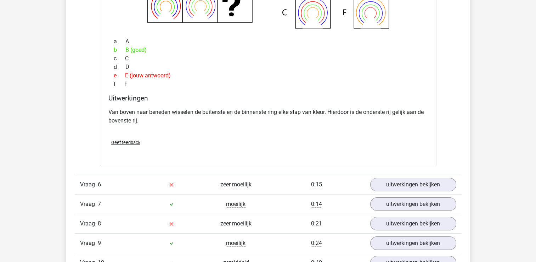
scroll to position [2304, 0]
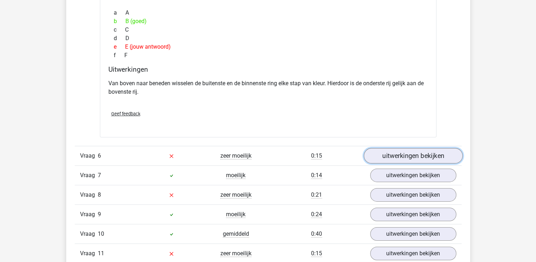
click at [386, 156] on link "uitwerkingen bekijken" at bounding box center [413, 156] width 99 height 16
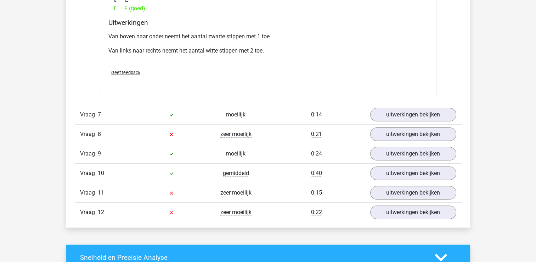
scroll to position [2659, 0]
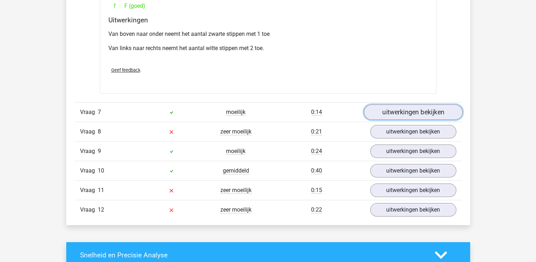
click at [401, 107] on link "uitwerkingen bekijken" at bounding box center [413, 112] width 99 height 16
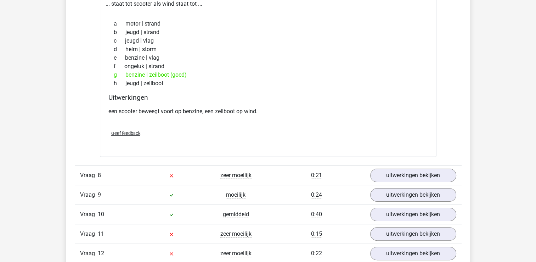
scroll to position [2801, 0]
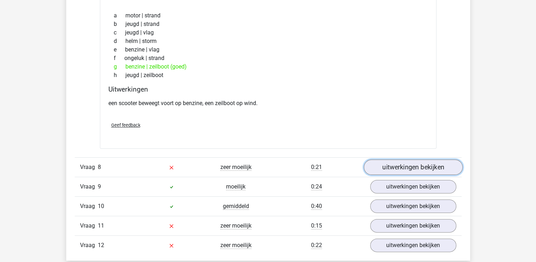
click at [381, 162] on link "uitwerkingen bekijken" at bounding box center [413, 168] width 99 height 16
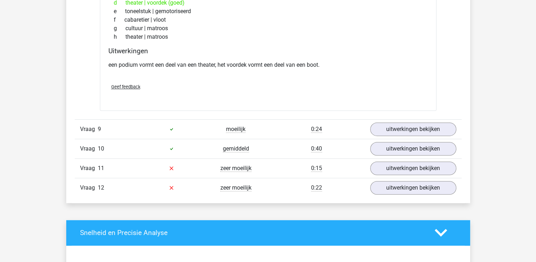
scroll to position [3049, 0]
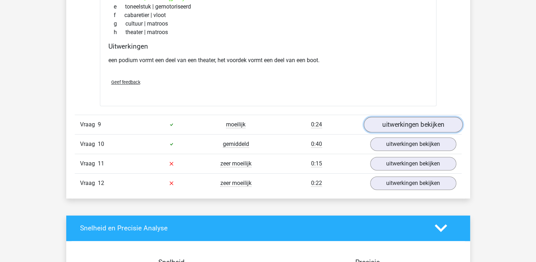
click at [398, 119] on link "uitwerkingen bekijken" at bounding box center [413, 125] width 99 height 16
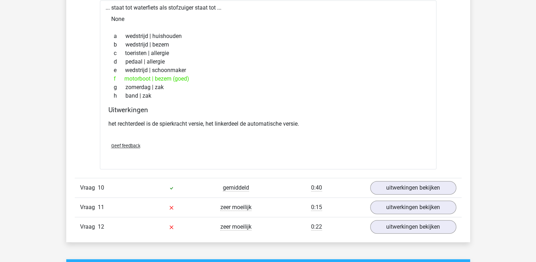
scroll to position [3226, 0]
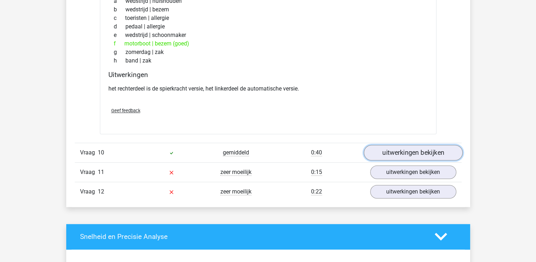
click at [390, 151] on link "uitwerkingen bekijken" at bounding box center [413, 153] width 99 height 16
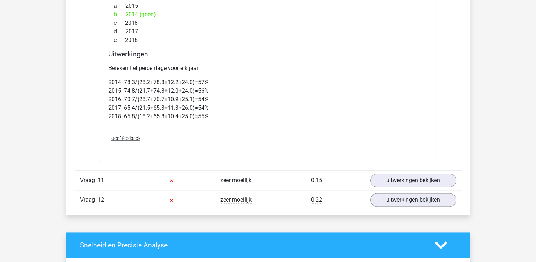
scroll to position [3545, 0]
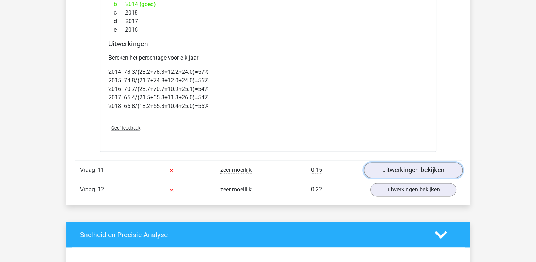
click at [382, 164] on link "uitwerkingen bekijken" at bounding box center [413, 170] width 99 height 16
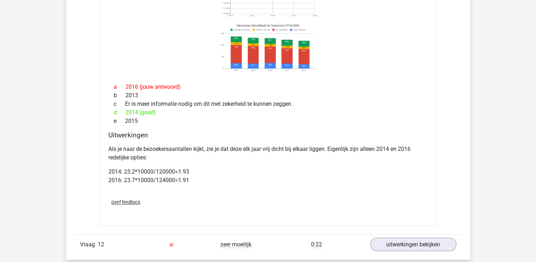
scroll to position [3864, 0]
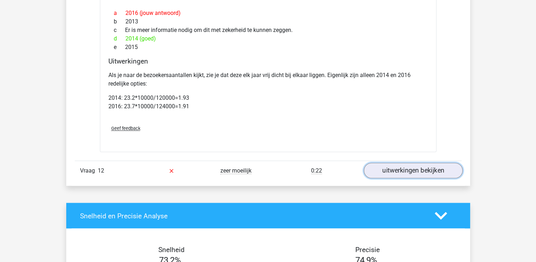
click at [404, 163] on link "uitwerkingen bekijken" at bounding box center [413, 170] width 99 height 16
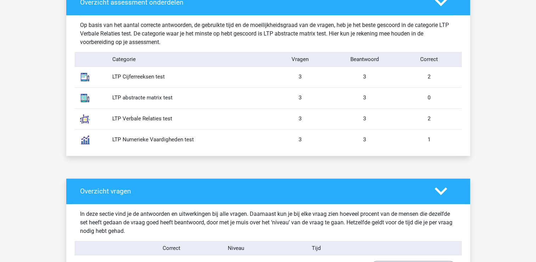
scroll to position [390, 0]
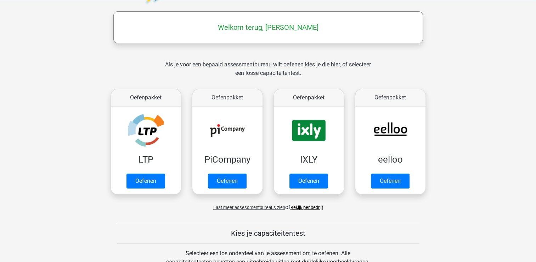
scroll to position [106, 0]
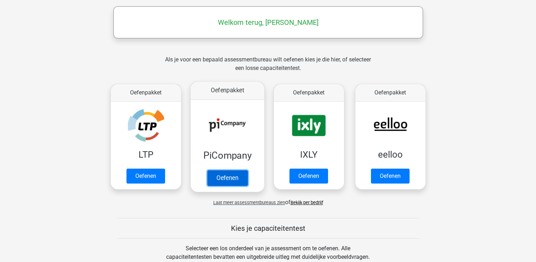
click at [223, 177] on link "Oefenen" at bounding box center [227, 178] width 40 height 16
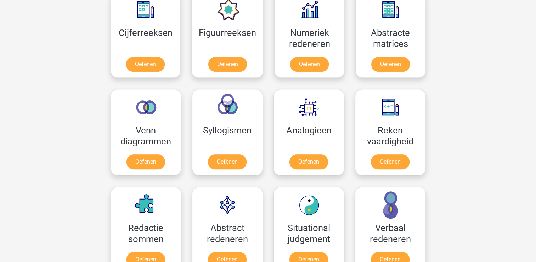
scroll to position [425, 0]
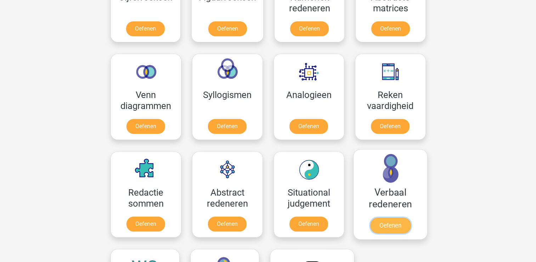
click at [392, 221] on link "Oefenen" at bounding box center [390, 225] width 40 height 16
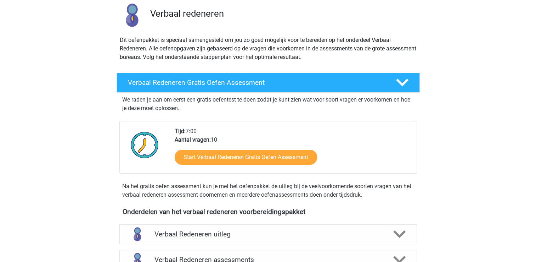
scroll to position [71, 0]
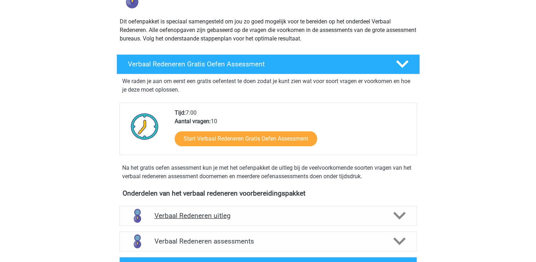
click at [401, 214] on icon at bounding box center [400, 215] width 12 height 12
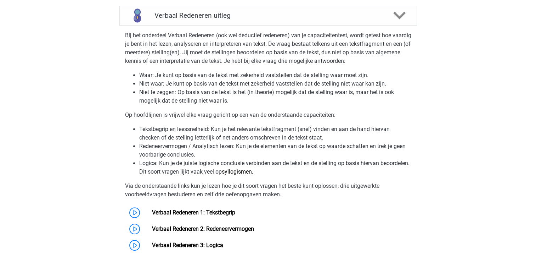
scroll to position [284, 0]
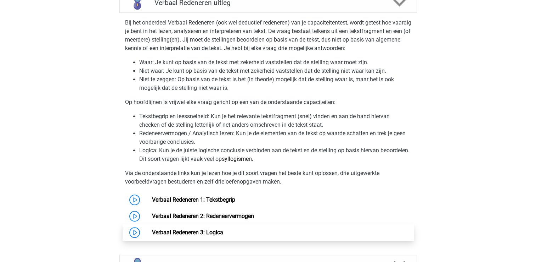
click at [152, 233] on link "Verbaal Redeneren 3: Logica" at bounding box center [187, 232] width 71 height 7
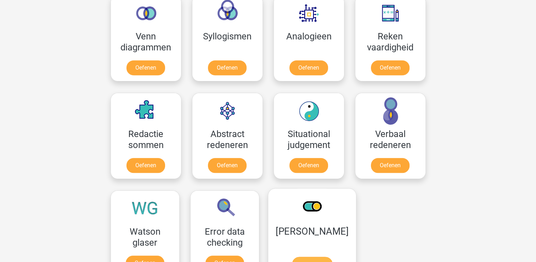
scroll to position [496, 0]
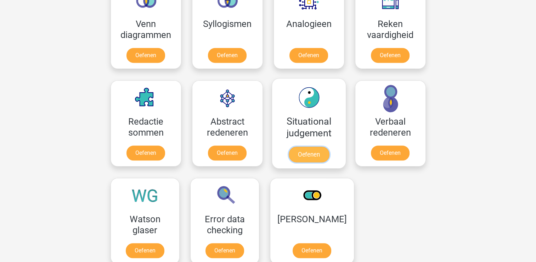
click at [310, 151] on link "Oefenen" at bounding box center [309, 154] width 40 height 16
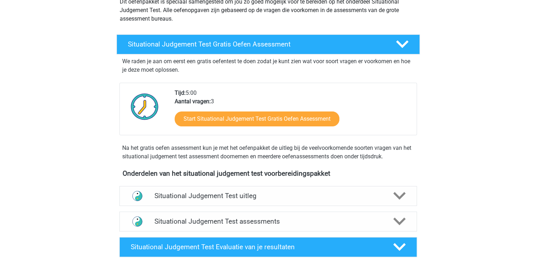
scroll to position [106, 0]
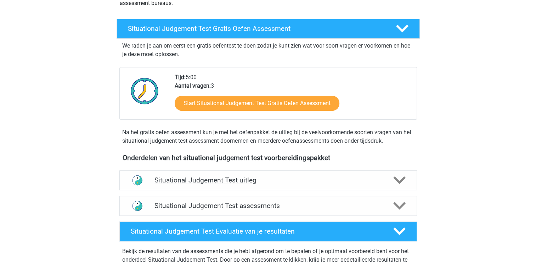
click at [402, 178] on polygon at bounding box center [400, 180] width 12 height 8
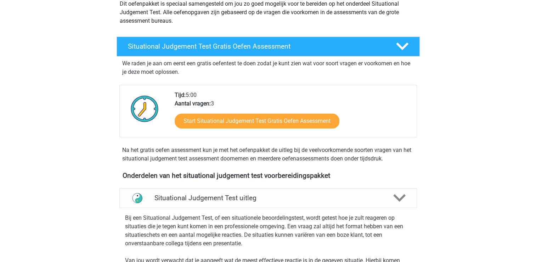
scroll to position [71, 0]
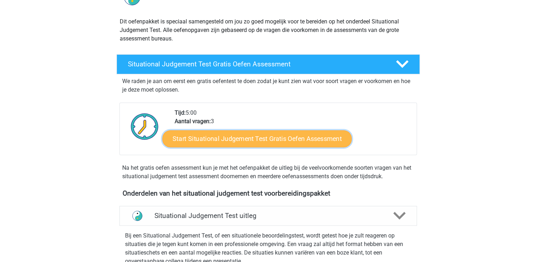
click at [277, 140] on link "Start Situational Judgement Test Gratis Oefen Assessment" at bounding box center [257, 138] width 190 height 17
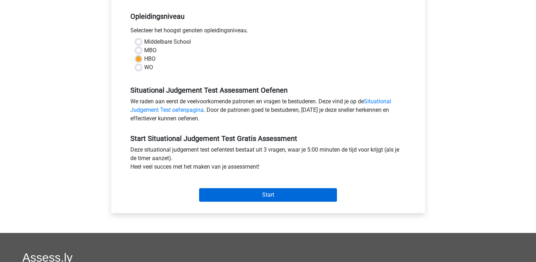
scroll to position [142, 0]
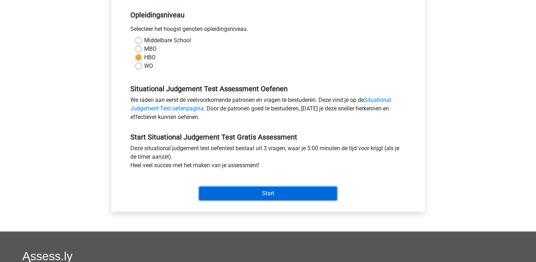
click at [277, 192] on input "Start" at bounding box center [268, 192] width 138 height 13
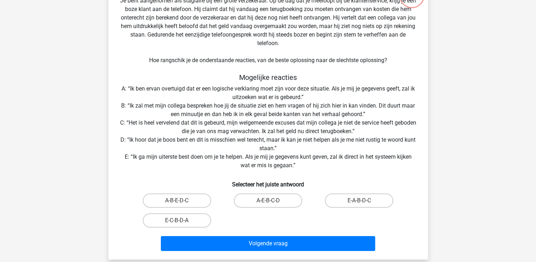
scroll to position [71, 0]
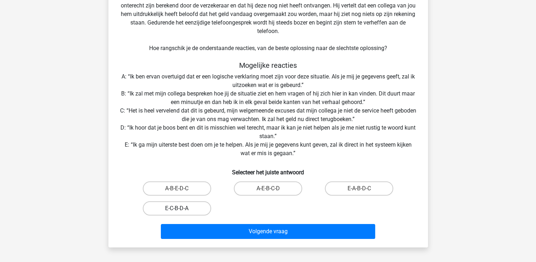
click at [167, 208] on label "E-C-B-D-A" at bounding box center [177, 208] width 68 height 14
click at [177, 208] on input "E-C-B-D-A" at bounding box center [179, 210] width 5 height 5
radio input "true"
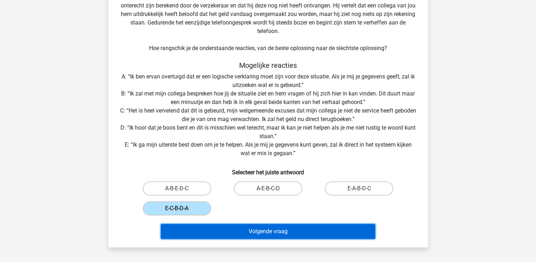
click at [189, 230] on button "Volgende vraag" at bounding box center [268, 231] width 214 height 15
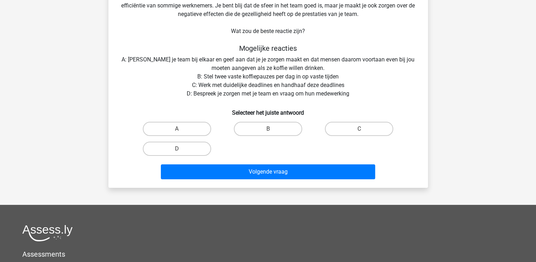
scroll to position [33, 0]
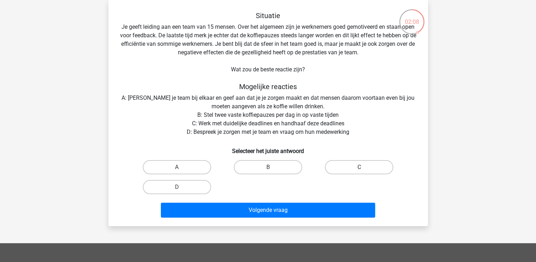
click at [340, 163] on label "C" at bounding box center [359, 167] width 68 height 14
click at [359, 167] on input "C" at bounding box center [361, 169] width 5 height 5
radio input "true"
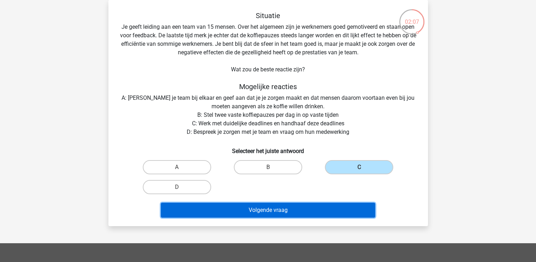
click at [278, 211] on button "Volgende vraag" at bounding box center [268, 209] width 214 height 15
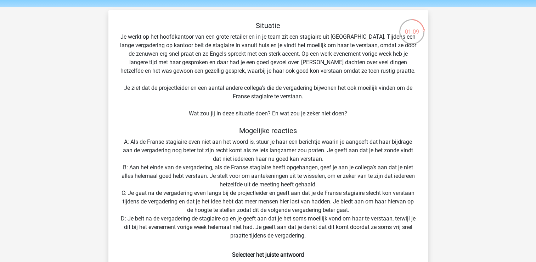
scroll to position [71, 0]
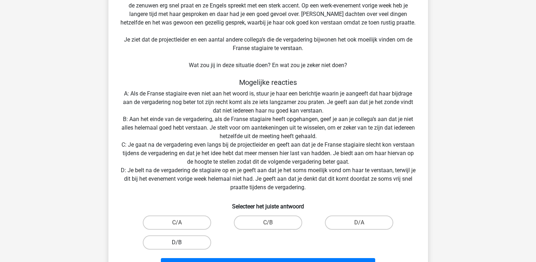
drag, startPoint x: 160, startPoint y: 242, endPoint x: 163, endPoint y: 242, distance: 3.6
click at [160, 242] on label "D/B" at bounding box center [177, 242] width 68 height 14
click at [177, 242] on input "D/B" at bounding box center [179, 244] width 5 height 5
radio input "true"
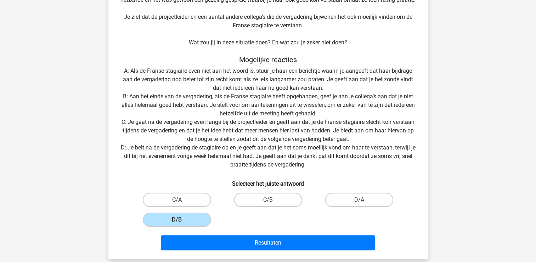
scroll to position [106, 0]
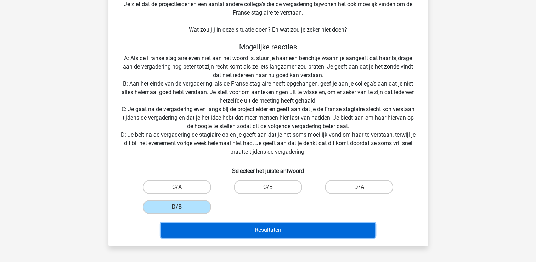
click at [210, 230] on button "Resultaten" at bounding box center [268, 229] width 214 height 15
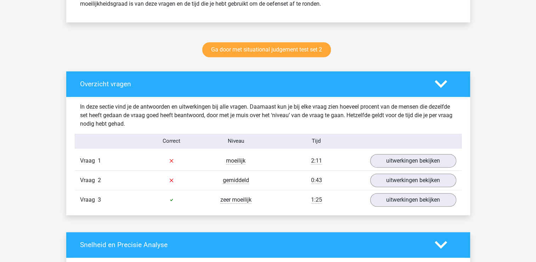
scroll to position [355, 0]
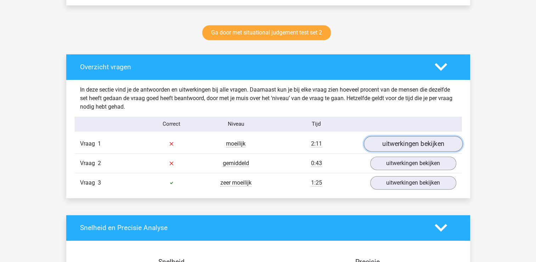
click at [411, 144] on link "uitwerkingen bekijken" at bounding box center [413, 144] width 99 height 16
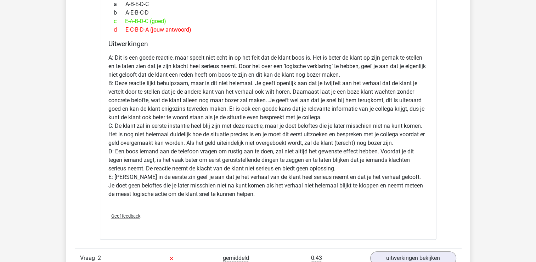
scroll to position [745, 0]
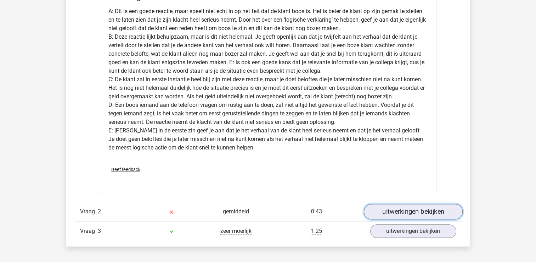
click at [386, 211] on link "uitwerkingen bekijken" at bounding box center [413, 212] width 99 height 16
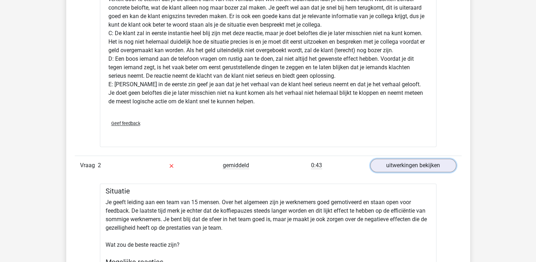
scroll to position [709, 0]
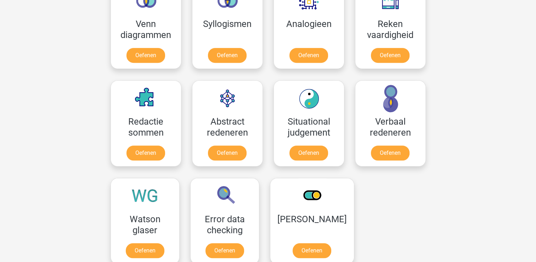
scroll to position [532, 0]
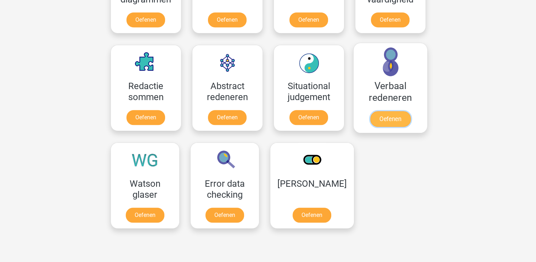
click at [380, 118] on link "Oefenen" at bounding box center [390, 119] width 40 height 16
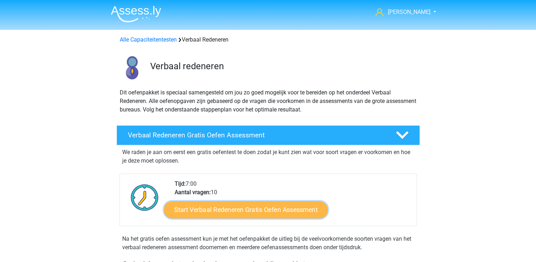
click at [278, 210] on link "Start Verbaal Redeneren Gratis Oefen Assessment" at bounding box center [246, 209] width 164 height 17
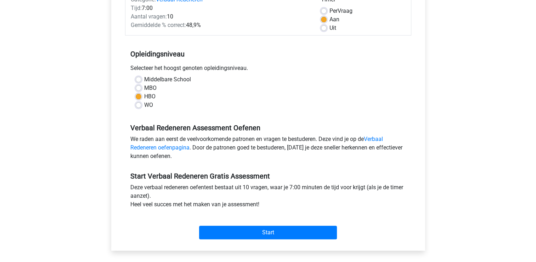
scroll to position [106, 0]
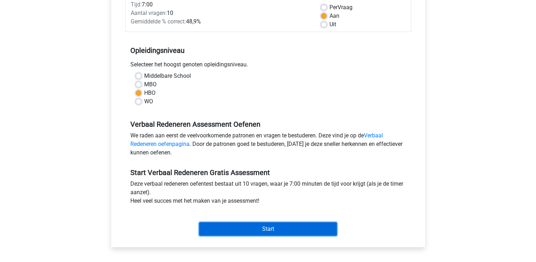
click at [275, 226] on input "Start" at bounding box center [268, 228] width 138 height 13
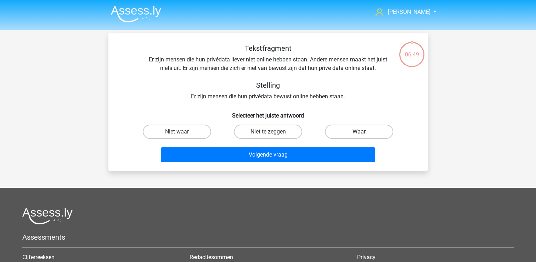
click at [347, 129] on label "Waar" at bounding box center [359, 131] width 68 height 14
click at [359, 132] on input "Waar" at bounding box center [361, 134] width 5 height 5
radio input "true"
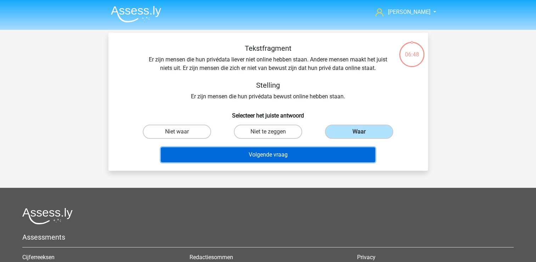
click at [318, 155] on button "Volgende vraag" at bounding box center [268, 154] width 214 height 15
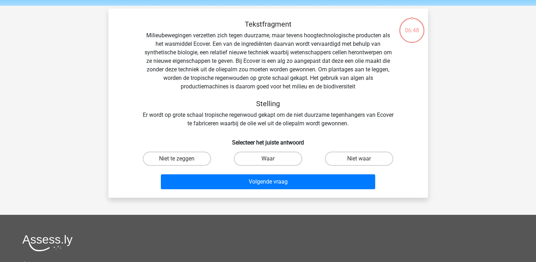
scroll to position [33, 0]
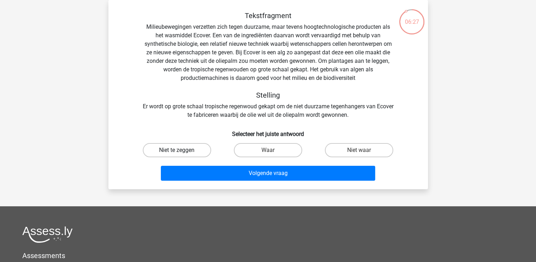
click at [197, 152] on label "Niet te zeggen" at bounding box center [177, 150] width 68 height 14
click at [182, 152] on input "Niet te zeggen" at bounding box center [179, 152] width 5 height 5
radio input "true"
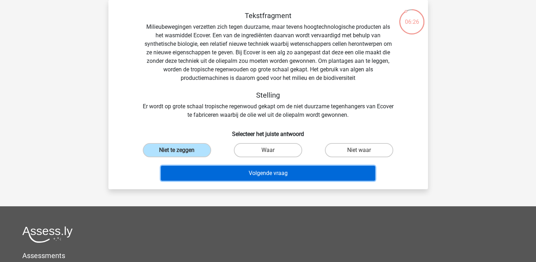
click at [197, 172] on button "Volgende vraag" at bounding box center [268, 173] width 214 height 15
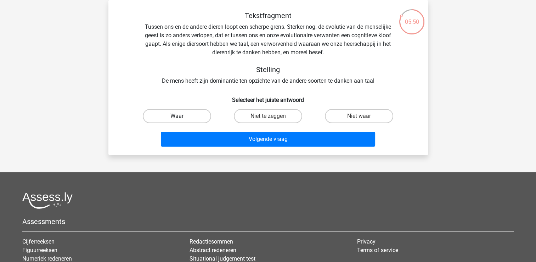
click at [197, 115] on label "Waar" at bounding box center [177, 116] width 68 height 14
click at [182, 116] on input "Waar" at bounding box center [179, 118] width 5 height 5
radio input "true"
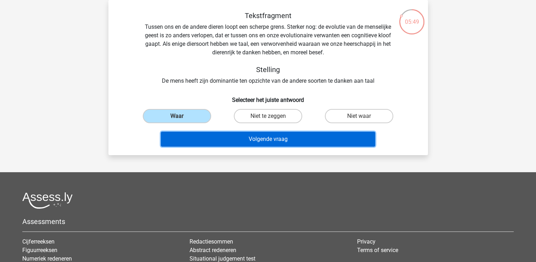
click at [195, 141] on button "Volgende vraag" at bounding box center [268, 139] width 214 height 15
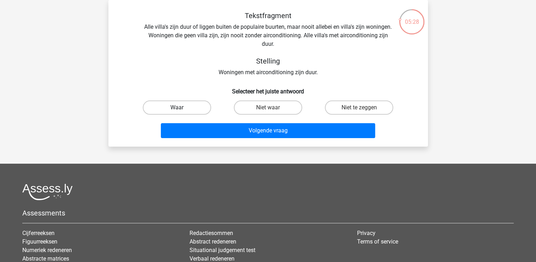
click at [188, 106] on label "Waar" at bounding box center [177, 107] width 68 height 14
click at [182, 107] on input "Waar" at bounding box center [179, 109] width 5 height 5
radio input "true"
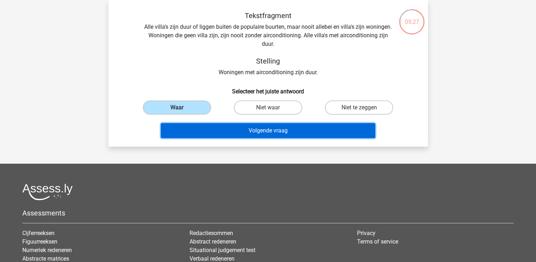
click at [185, 132] on button "Volgende vraag" at bounding box center [268, 130] width 214 height 15
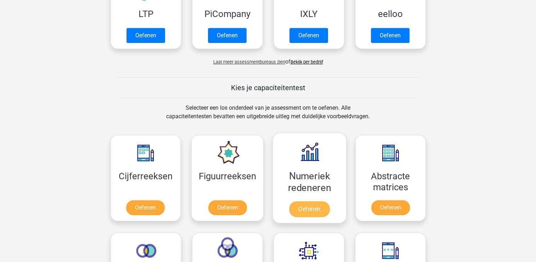
scroll to position [248, 0]
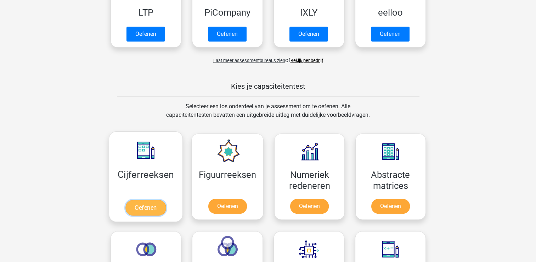
click at [151, 207] on link "Oefenen" at bounding box center [146, 208] width 40 height 16
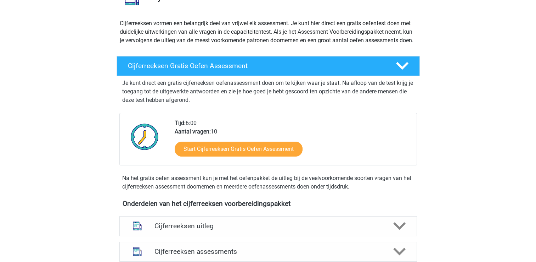
scroll to position [71, 0]
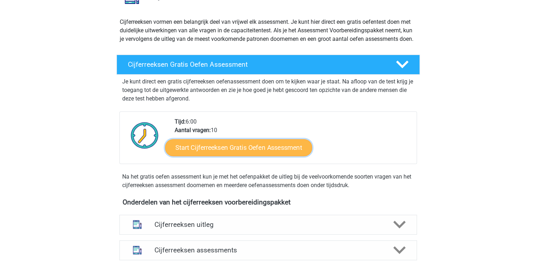
click at [240, 156] on link "Start Cijferreeksen Gratis Oefen Assessment" at bounding box center [238, 147] width 147 height 17
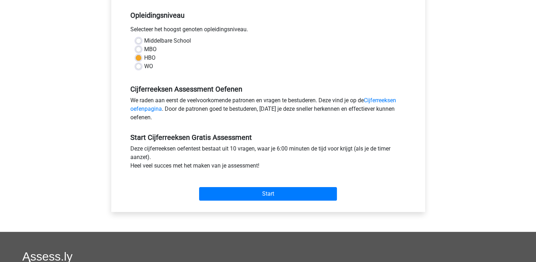
scroll to position [142, 0]
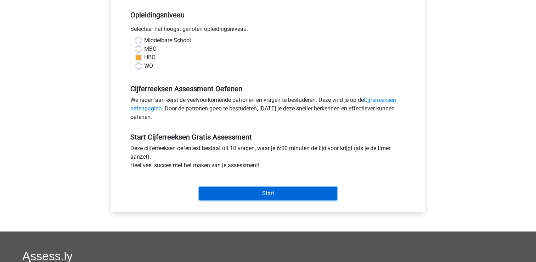
click at [245, 188] on input "Start" at bounding box center [268, 192] width 138 height 13
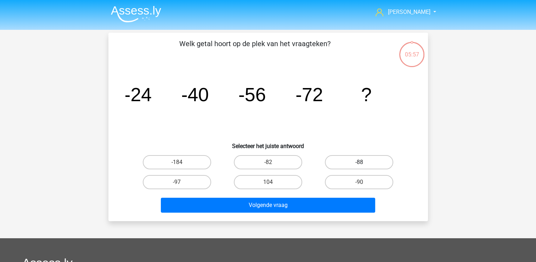
click at [349, 160] on label "-88" at bounding box center [359, 162] width 68 height 14
click at [359, 162] on input "-88" at bounding box center [361, 164] width 5 height 5
radio input "true"
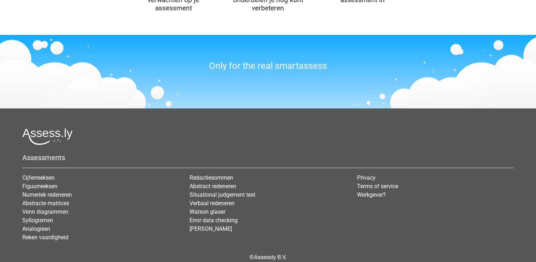
scroll to position [886, 0]
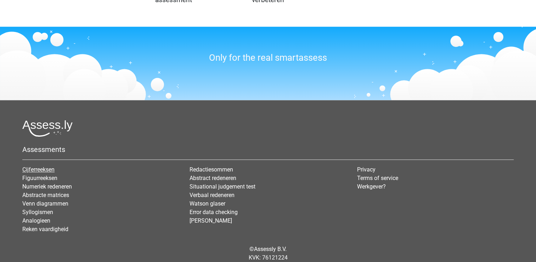
click at [46, 166] on link "Cijferreeksen" at bounding box center [38, 169] width 32 height 7
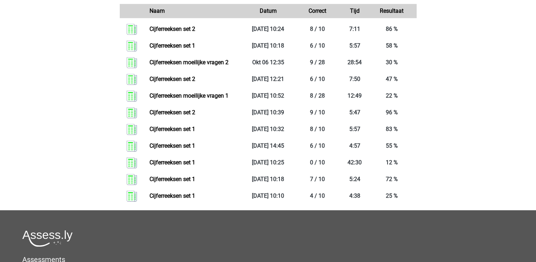
scroll to position [390, 0]
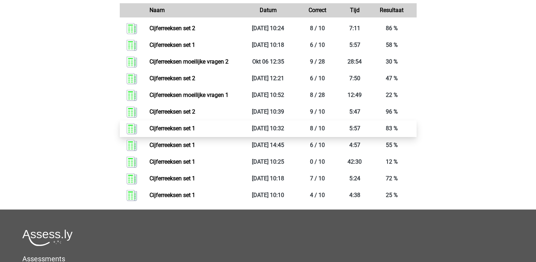
click at [182, 132] on link "Cijferreeksen set 1" at bounding box center [173, 128] width 46 height 7
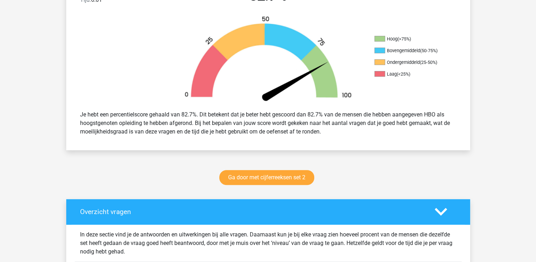
scroll to position [248, 0]
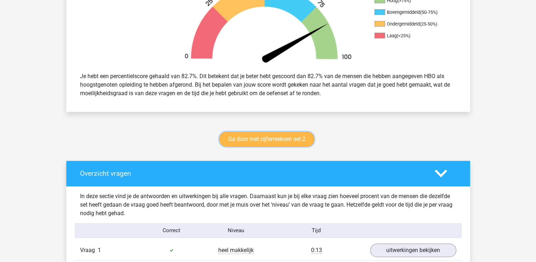
click at [250, 138] on link "Ga door met cijferreeksen set 2" at bounding box center [266, 139] width 95 height 15
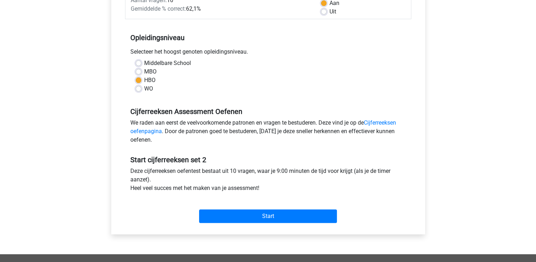
scroll to position [142, 0]
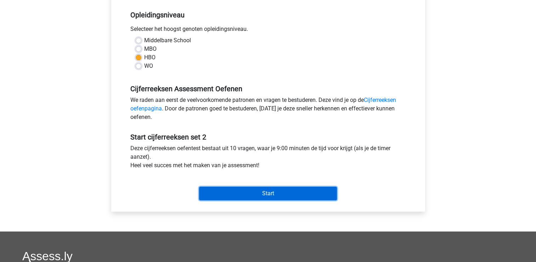
click at [246, 192] on input "Start" at bounding box center [268, 192] width 138 height 13
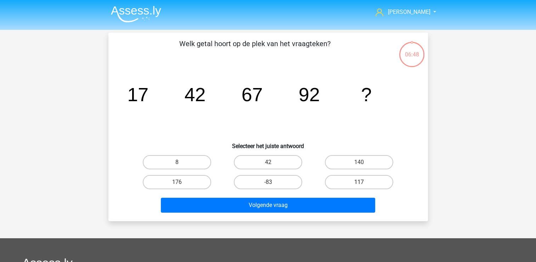
click at [353, 184] on label "117" at bounding box center [359, 182] width 68 height 14
click at [359, 184] on input "117" at bounding box center [361, 184] width 5 height 5
radio input "true"
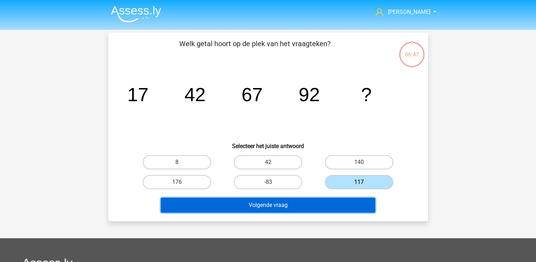
click at [317, 202] on button "Volgende vraag" at bounding box center [268, 204] width 214 height 15
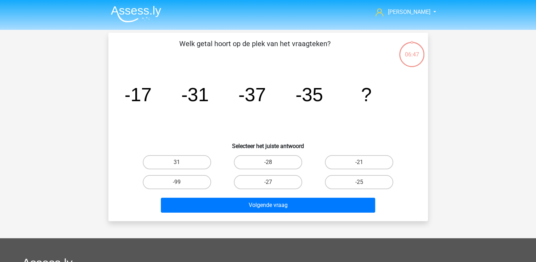
scroll to position [33, 0]
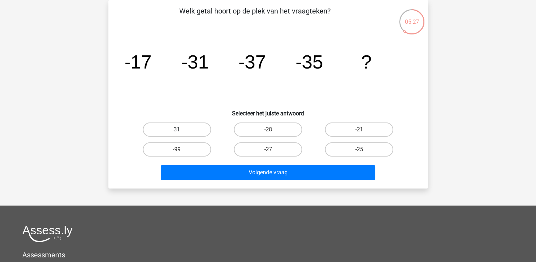
click at [194, 129] on label "31" at bounding box center [177, 129] width 68 height 14
click at [182, 129] on input "31" at bounding box center [179, 131] width 5 height 5
radio input "true"
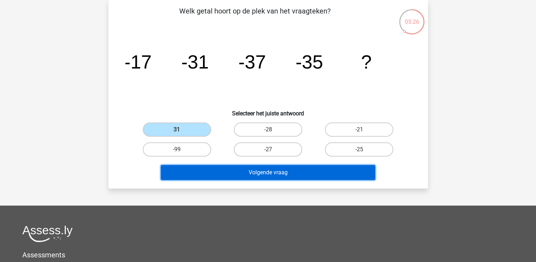
click at [202, 174] on button "Volgende vraag" at bounding box center [268, 172] width 214 height 15
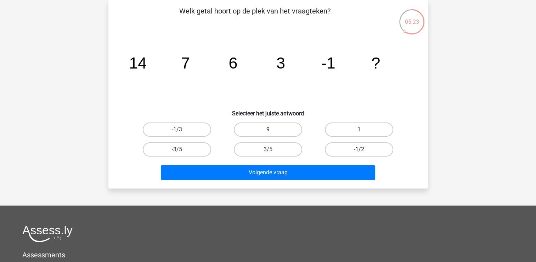
click at [336, 147] on label "-1/2" at bounding box center [359, 149] width 68 height 14
click at [359, 149] on input "-1/2" at bounding box center [361, 151] width 5 height 5
radio input "true"
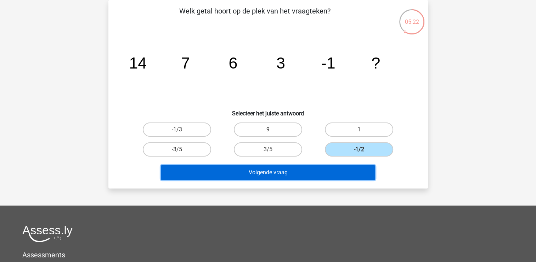
click at [291, 170] on button "Volgende vraag" at bounding box center [268, 172] width 214 height 15
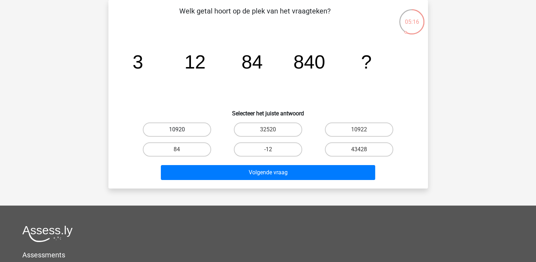
click at [194, 128] on label "10920" at bounding box center [177, 129] width 68 height 14
click at [182, 129] on input "10920" at bounding box center [179, 131] width 5 height 5
radio input "true"
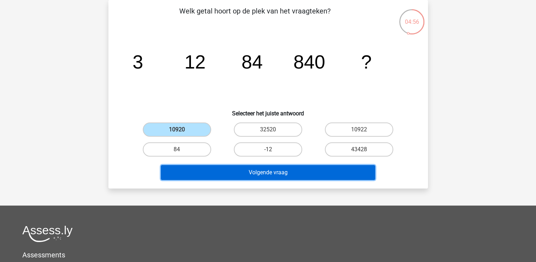
click at [207, 168] on button "Volgende vraag" at bounding box center [268, 172] width 214 height 15
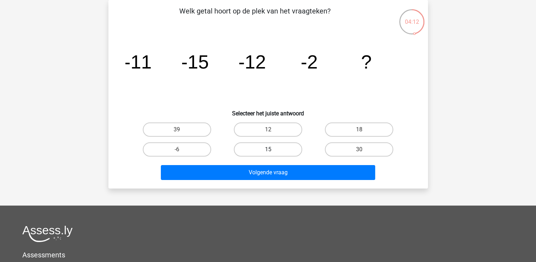
click at [264, 152] on label "15" at bounding box center [268, 149] width 68 height 14
click at [268, 152] on input "15" at bounding box center [270, 151] width 5 height 5
radio input "true"
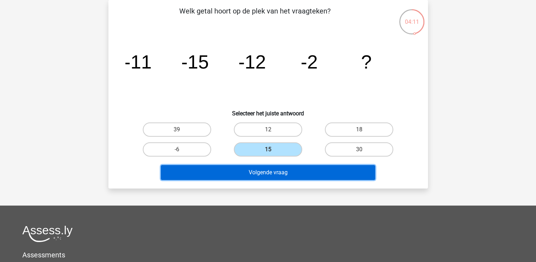
click at [248, 174] on button "Volgende vraag" at bounding box center [268, 172] width 214 height 15
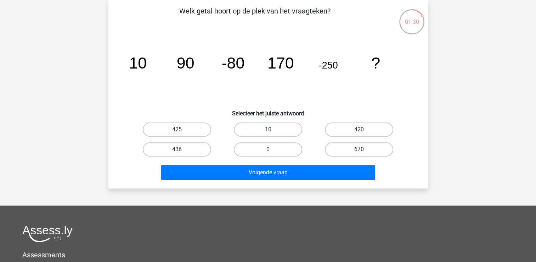
click at [364, 147] on label "670" at bounding box center [359, 149] width 68 height 14
click at [364, 149] on input "670" at bounding box center [361, 151] width 5 height 5
radio input "true"
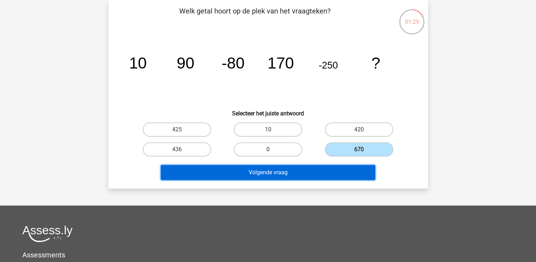
click at [306, 169] on button "Volgende vraag" at bounding box center [268, 172] width 214 height 15
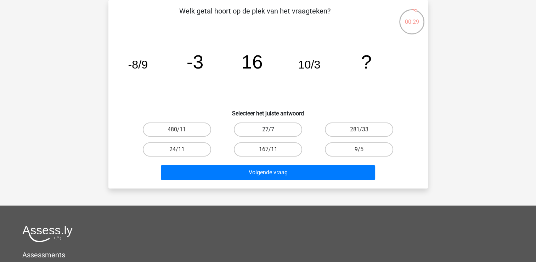
click at [270, 128] on label "27/7" at bounding box center [268, 129] width 68 height 14
click at [270, 129] on input "27/7" at bounding box center [270, 131] width 5 height 5
radio input "true"
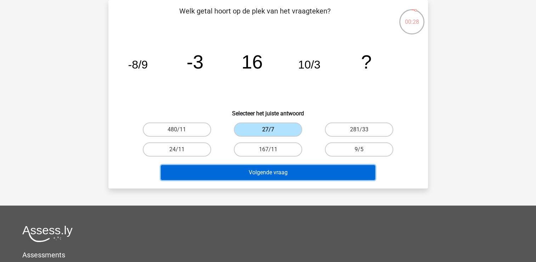
click at [255, 169] on button "Volgende vraag" at bounding box center [268, 172] width 214 height 15
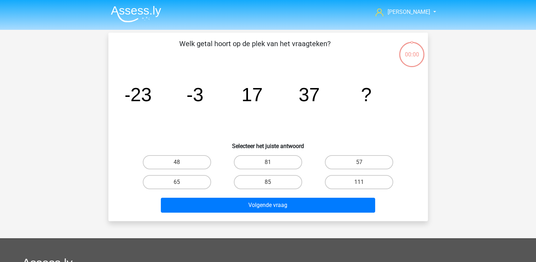
scroll to position [33, 0]
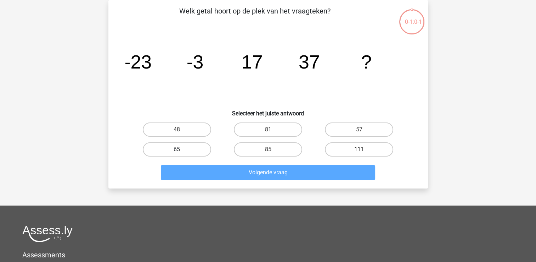
click at [196, 148] on label "65" at bounding box center [177, 149] width 68 height 14
click at [182, 149] on input "65" at bounding box center [179, 151] width 5 height 5
radio input "true"
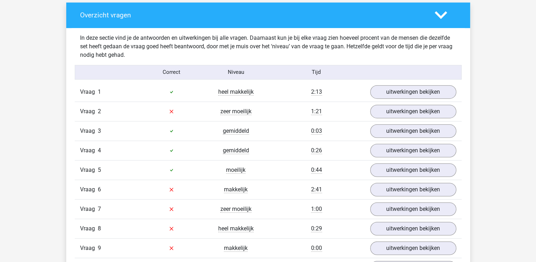
scroll to position [390, 0]
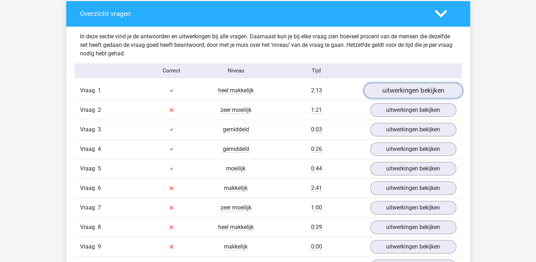
click at [421, 90] on link "uitwerkingen bekijken" at bounding box center [413, 91] width 99 height 16
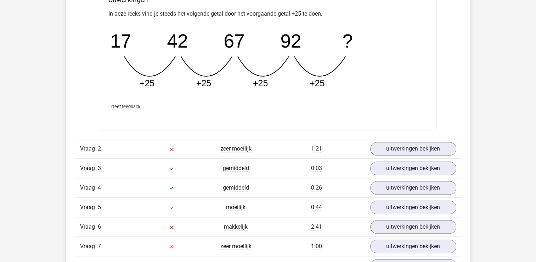
scroll to position [674, 0]
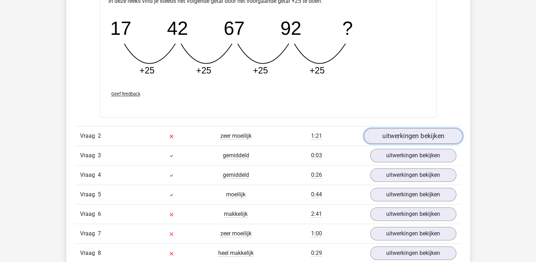
click at [407, 138] on link "uitwerkingen bekijken" at bounding box center [413, 136] width 99 height 16
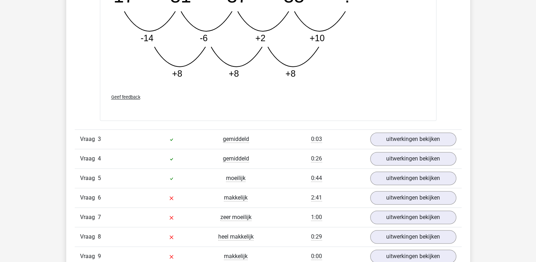
scroll to position [1064, 0]
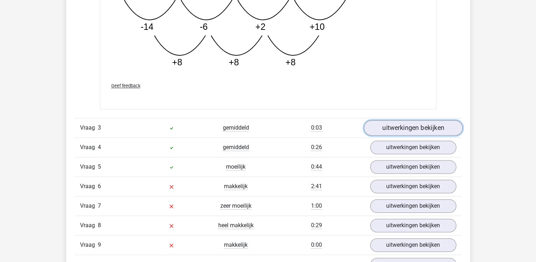
click at [415, 127] on link "uitwerkingen bekijken" at bounding box center [413, 128] width 99 height 16
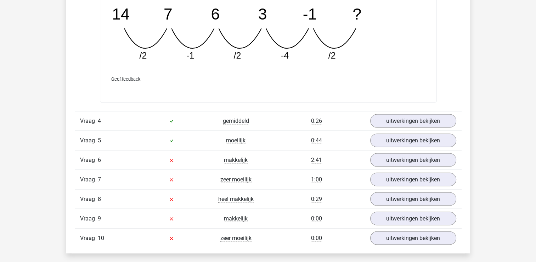
scroll to position [1418, 0]
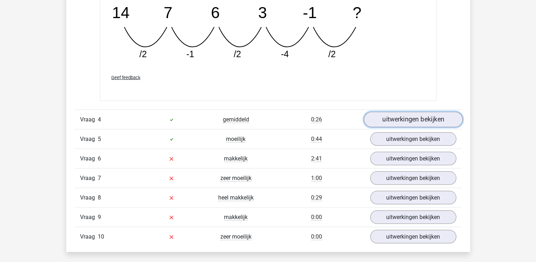
click at [415, 118] on link "uitwerkingen bekijken" at bounding box center [413, 120] width 99 height 16
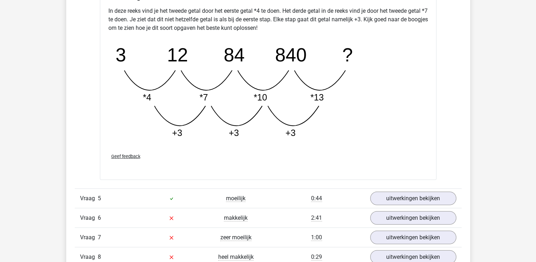
scroll to position [1737, 0]
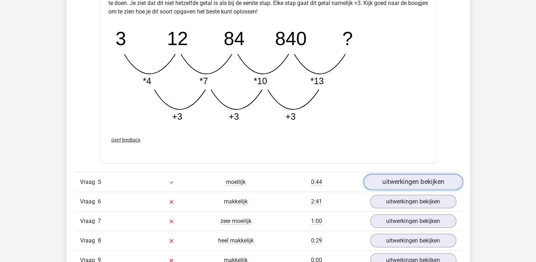
click at [400, 178] on link "uitwerkingen bekijken" at bounding box center [413, 182] width 99 height 16
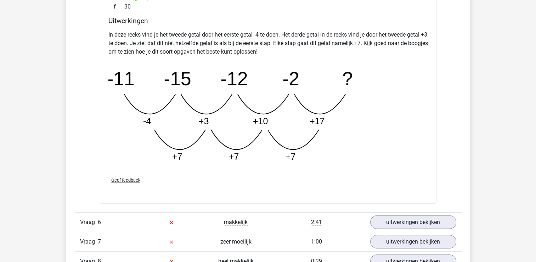
scroll to position [2092, 0]
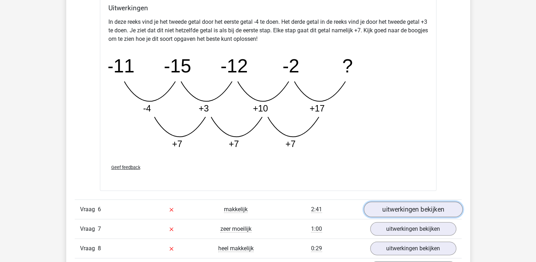
click at [401, 205] on link "uitwerkingen bekijken" at bounding box center [413, 209] width 99 height 16
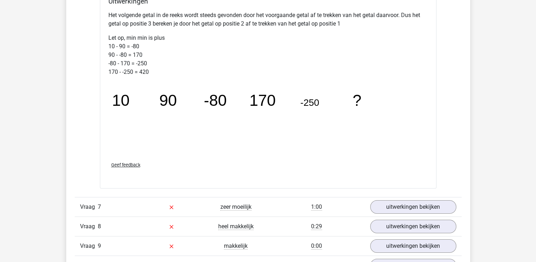
scroll to position [2482, 0]
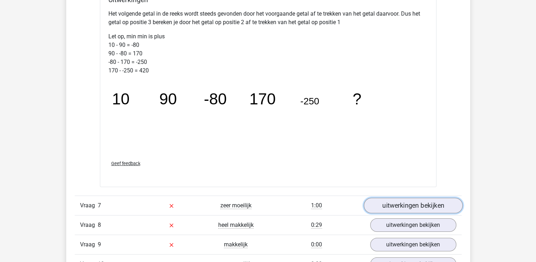
click at [395, 201] on link "uitwerkingen bekijken" at bounding box center [413, 205] width 99 height 16
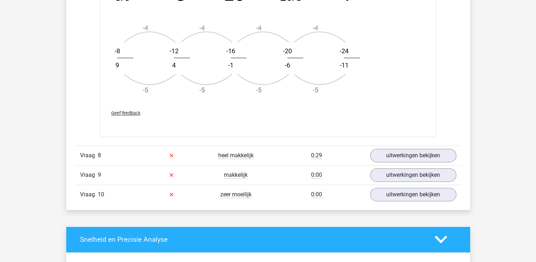
scroll to position [2978, 0]
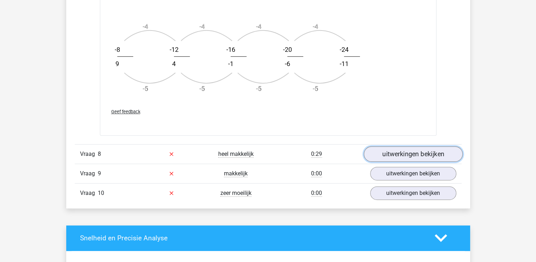
click at [418, 147] on link "uitwerkingen bekijken" at bounding box center [413, 154] width 99 height 16
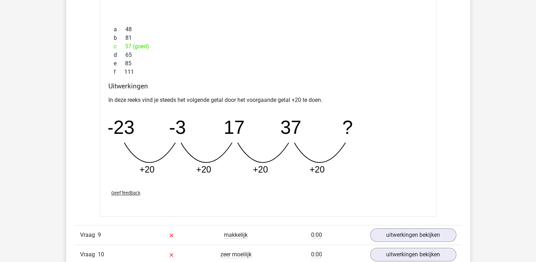
scroll to position [3262, 0]
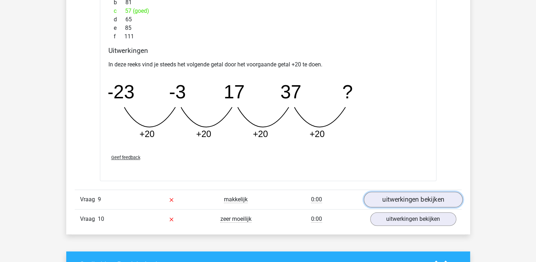
click at [400, 195] on link "uitwerkingen bekijken" at bounding box center [413, 199] width 99 height 16
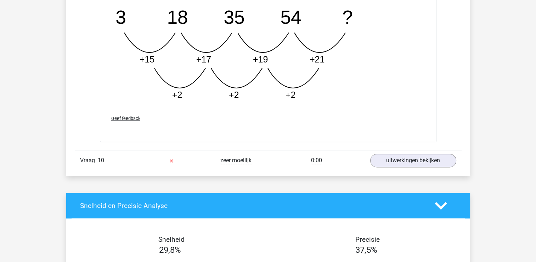
scroll to position [3687, 0]
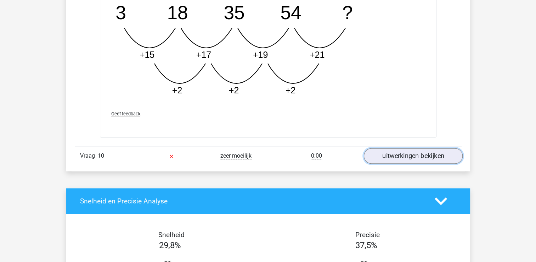
click at [416, 154] on link "uitwerkingen bekijken" at bounding box center [413, 156] width 99 height 16
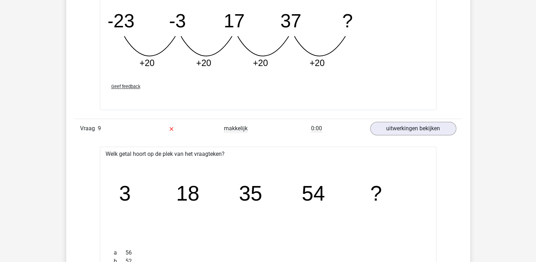
scroll to position [3155, 0]
